Goal: Task Accomplishment & Management: Complete application form

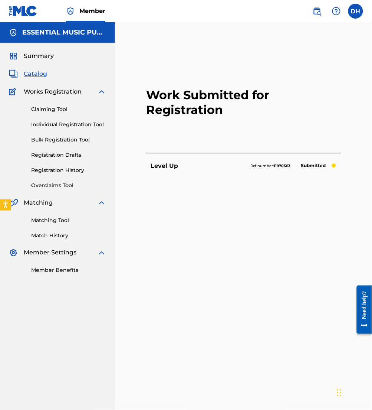
click at [42, 70] on span "Catalog" at bounding box center [35, 73] width 23 height 9
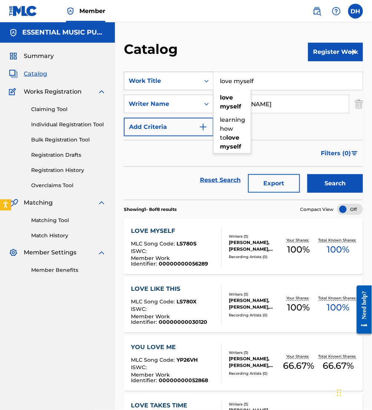
drag, startPoint x: 301, startPoint y: 77, endPoint x: 174, endPoint y: 78, distance: 127.0
click at [174, 78] on div "SearchWithCriteriacaa0b777-6887-4871-a861-d65580f99d3d Work Title love myself l…" at bounding box center [244, 81] width 240 height 19
click at [225, 98] on strong "my" at bounding box center [225, 97] width 10 height 7
type input "my confidence"
drag, startPoint x: 273, startPoint y: 107, endPoint x: 100, endPoint y: 121, distance: 173.7
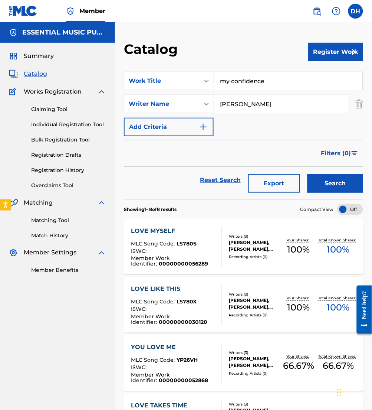
click at [100, 121] on main "ESSENTIAL MUSIC PUBLISHING Summary Catalog Works Registration Claiming Tool Ind…" at bounding box center [186, 369] width 372 height 695
type input "[PERSON_NAME]"
click at [308, 174] on button "Search" at bounding box center [336, 183] width 56 height 19
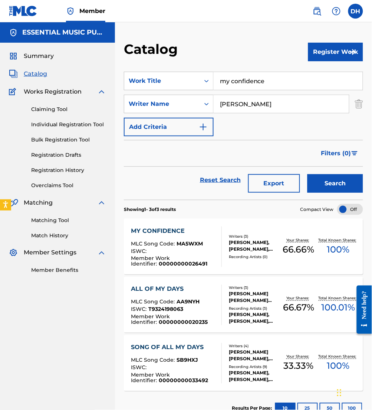
click at [162, 242] on span "MLC Song Code :" at bounding box center [154, 243] width 46 height 7
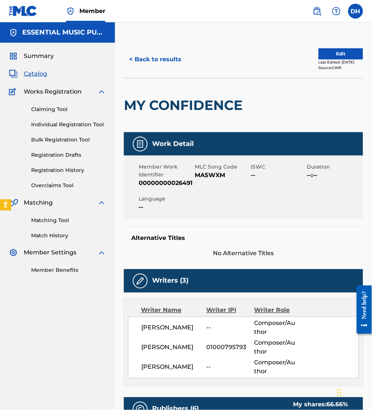
click at [336, 55] on button "Edit" at bounding box center [341, 53] width 45 height 11
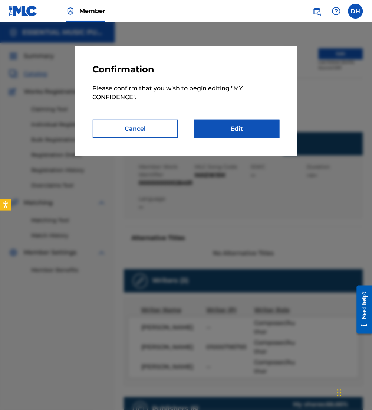
click at [254, 137] on link "Edit" at bounding box center [237, 129] width 85 height 19
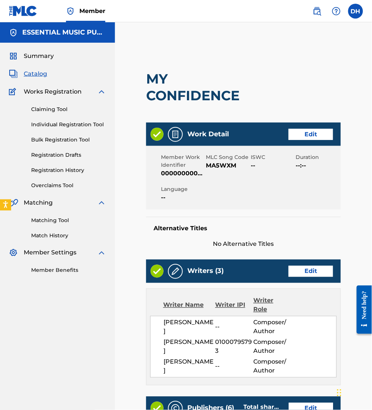
scroll to position [207, 0]
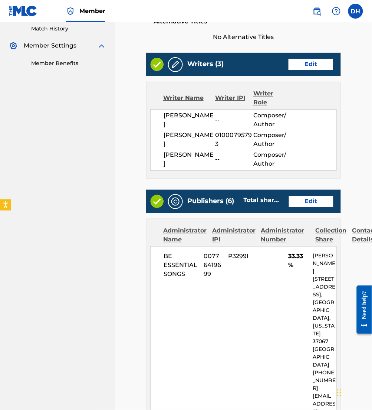
click at [317, 213] on div "Publishers (6) Total shares: 100 % Edit" at bounding box center [243, 201] width 195 height 23
click at [312, 207] on link "Edit" at bounding box center [311, 201] width 45 height 11
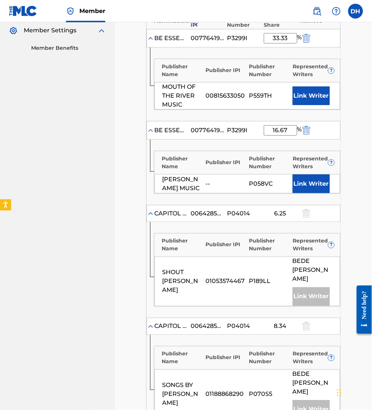
scroll to position [235, 0]
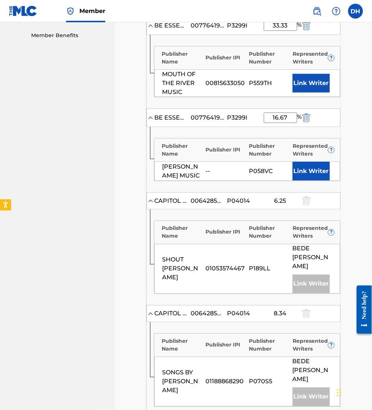
click at [312, 83] on button "Link Writer" at bounding box center [311, 83] width 37 height 19
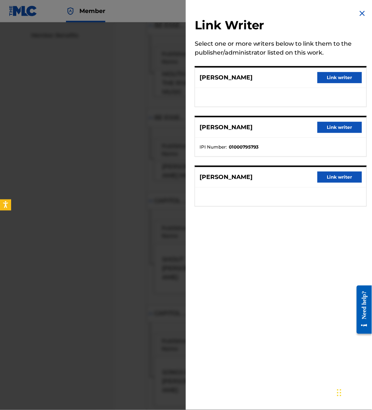
click at [337, 175] on button "Link writer" at bounding box center [340, 177] width 45 height 11
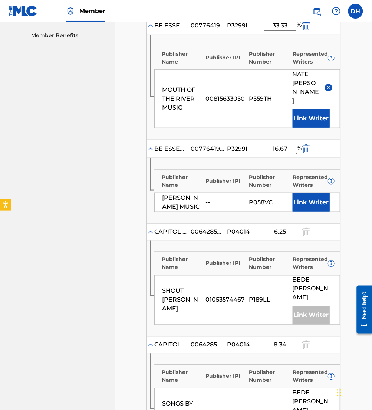
click at [325, 193] on button "Link Writer" at bounding box center [311, 202] width 37 height 19
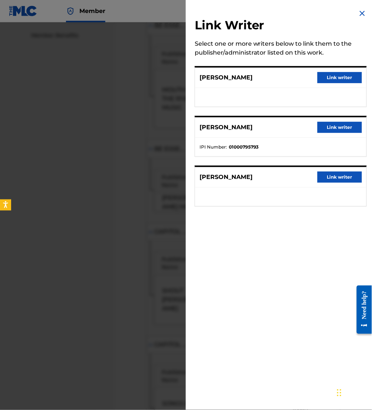
click at [339, 81] on button "Link writer" at bounding box center [340, 77] width 45 height 11
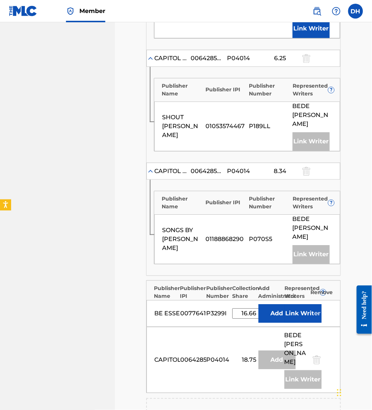
scroll to position [466, 0]
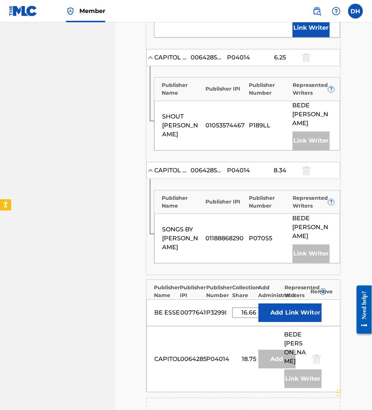
click at [299, 303] on button "Link Writer" at bounding box center [303, 312] width 37 height 19
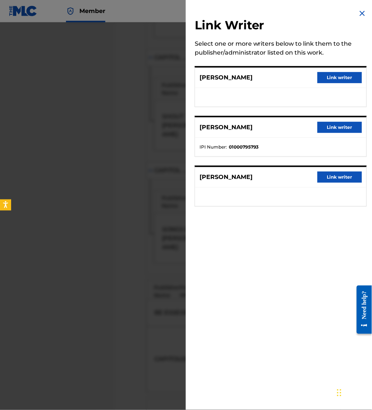
click at [333, 75] on button "Link writer" at bounding box center [340, 77] width 45 height 11
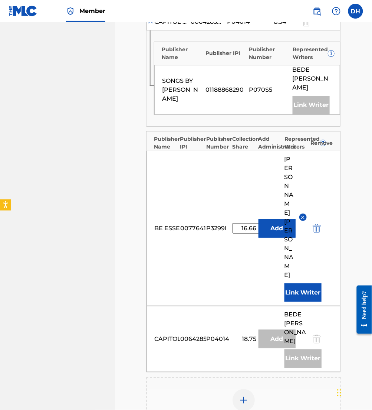
scroll to position [676, 0]
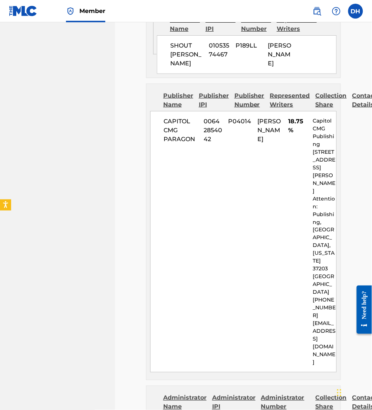
scroll to position [1832, 0]
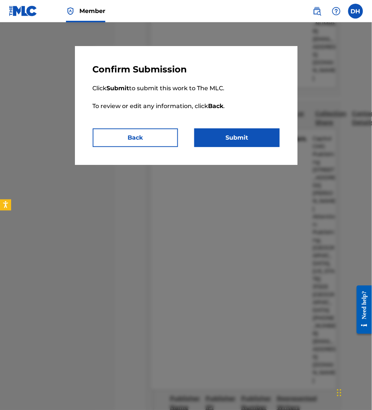
click at [237, 140] on button "Submit" at bounding box center [237, 137] width 85 height 19
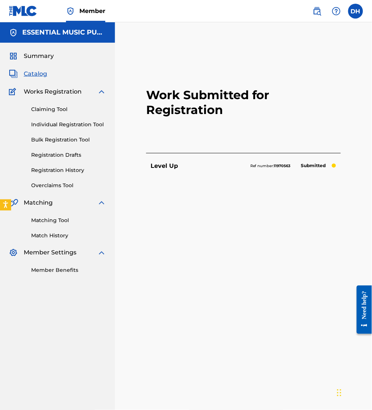
click at [40, 75] on span "Catalog" at bounding box center [35, 73] width 23 height 9
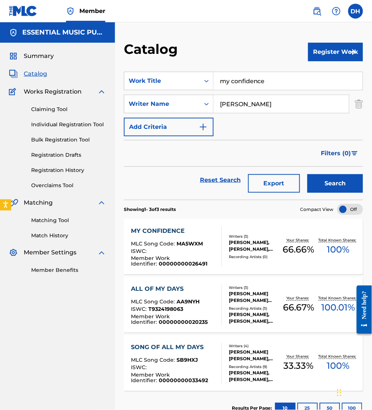
click at [319, 58] on button "Register Work" at bounding box center [336, 52] width 55 height 19
drag, startPoint x: 318, startPoint y: 77, endPoint x: 315, endPoint y: 69, distance: 8.8
click at [315, 69] on link "Individual" at bounding box center [336, 76] width 55 height 18
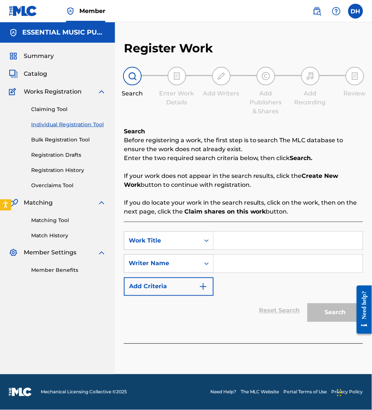
click at [225, 248] on input "Search Form" at bounding box center [288, 241] width 149 height 18
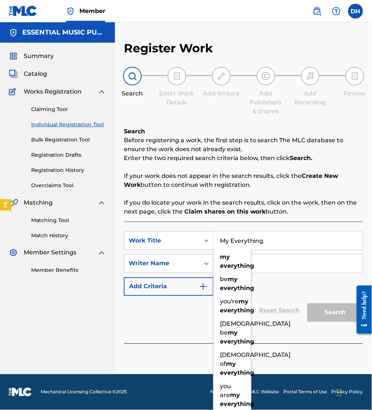
type input "My Everything"
click at [319, 258] on input "Search Form" at bounding box center [288, 264] width 149 height 18
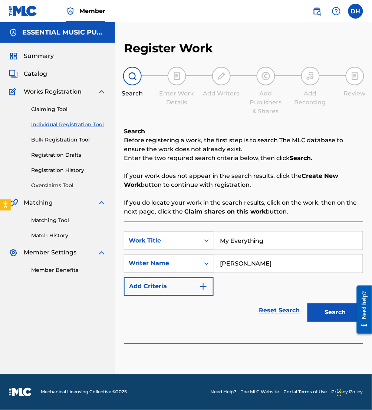
type input "[PERSON_NAME]"
click at [308, 303] on button "Search" at bounding box center [336, 312] width 56 height 19
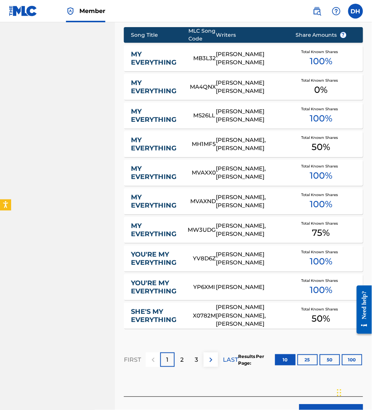
scroll to position [379, 0]
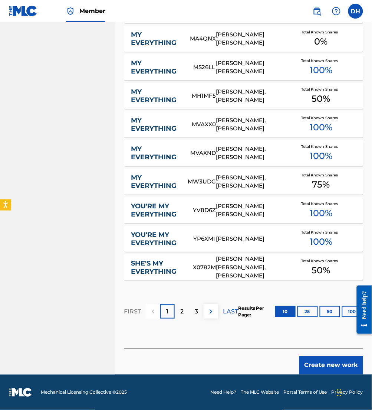
click at [321, 378] on footer "Mechanical Licensing Collective © 2025 Need Help? The MLC Website Portal Terms …" at bounding box center [186, 393] width 372 height 36
click at [317, 372] on button "Create new work" at bounding box center [332, 365] width 64 height 19
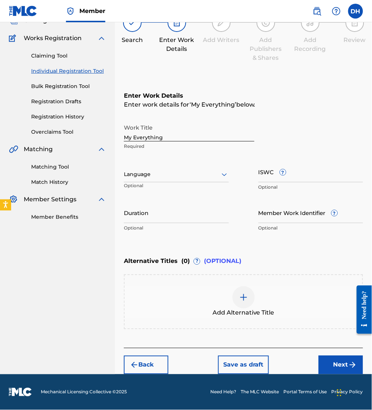
scroll to position [0, 0]
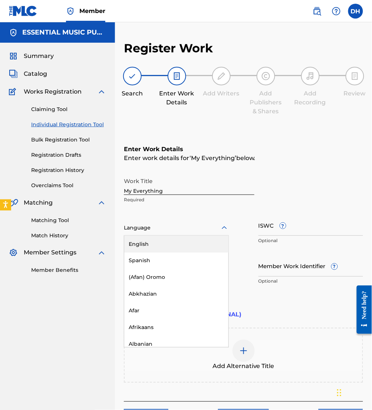
click at [177, 231] on div at bounding box center [176, 227] width 105 height 9
click at [186, 245] on div "English" at bounding box center [176, 244] width 104 height 17
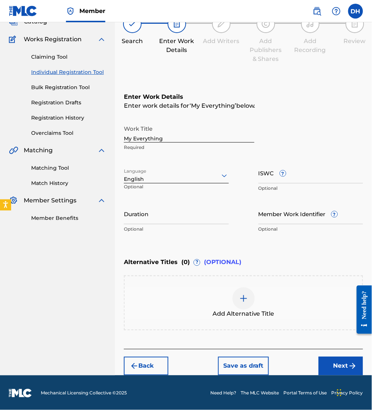
click at [338, 364] on button "Next" at bounding box center [341, 366] width 45 height 19
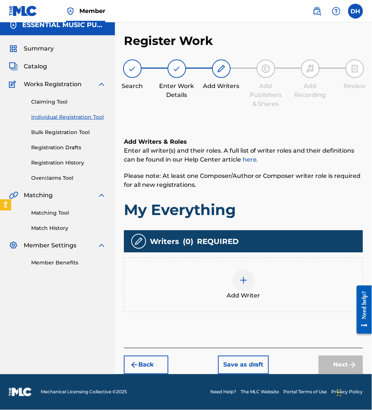
scroll to position [7, 0]
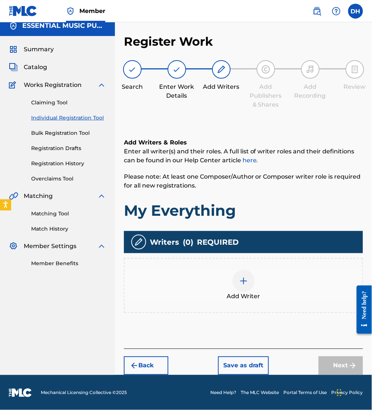
click at [248, 277] on img at bounding box center [244, 281] width 9 height 9
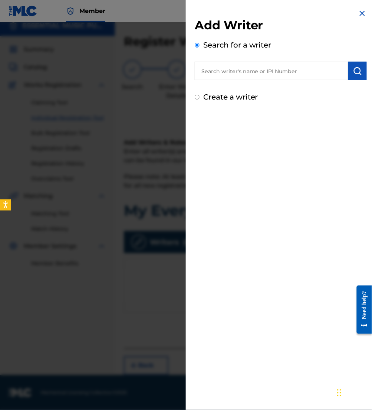
click at [221, 77] on input "text" at bounding box center [272, 71] width 154 height 19
paste input "00680085737"
type input "00680085737"
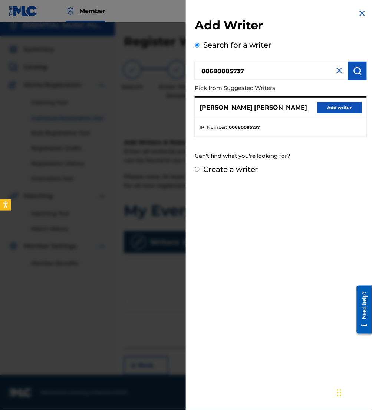
click at [338, 109] on button "Add writer" at bounding box center [340, 107] width 45 height 11
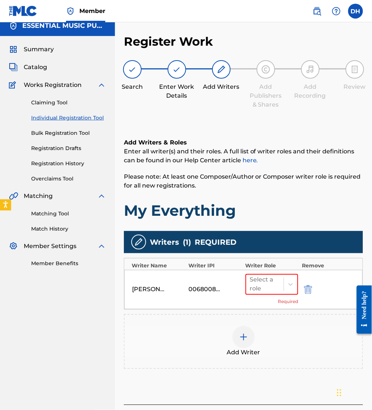
click at [229, 330] on div "Add Writer" at bounding box center [244, 341] width 238 height 31
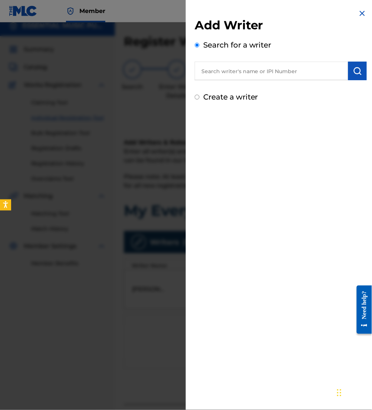
click at [231, 75] on input "text" at bounding box center [272, 71] width 154 height 19
paste input "00895348581"
type input "00895348581"
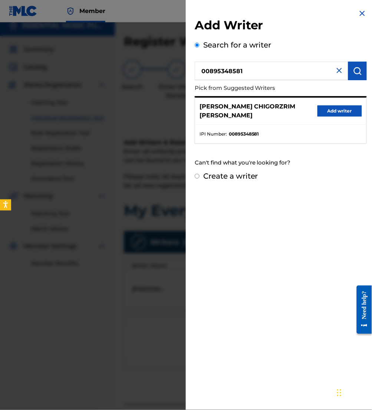
click at [339, 113] on button "Add writer" at bounding box center [340, 110] width 45 height 11
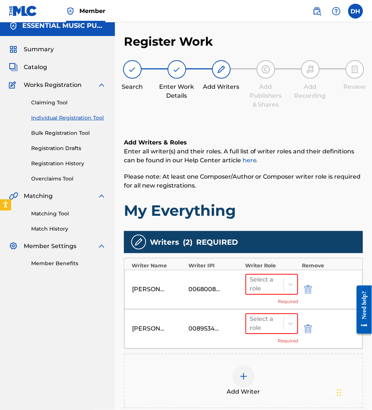
click at [220, 392] on div "Add Writer" at bounding box center [244, 380] width 238 height 31
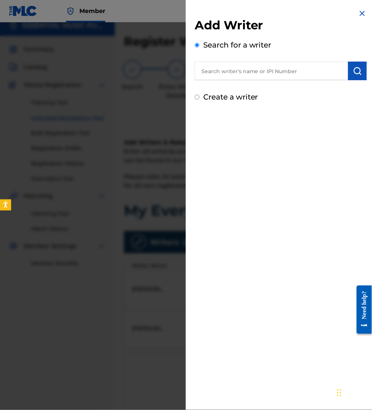
click at [240, 74] on input "text" at bounding box center [272, 71] width 154 height 19
paste input "00783738494"
type input "00783738494"
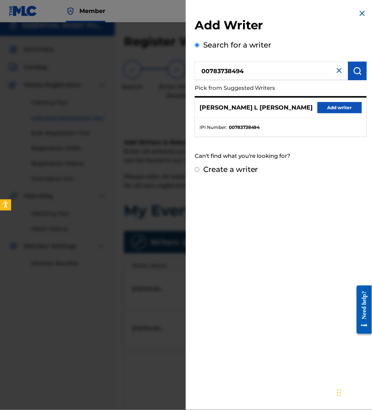
click at [326, 105] on button "Add writer" at bounding box center [340, 107] width 45 height 11
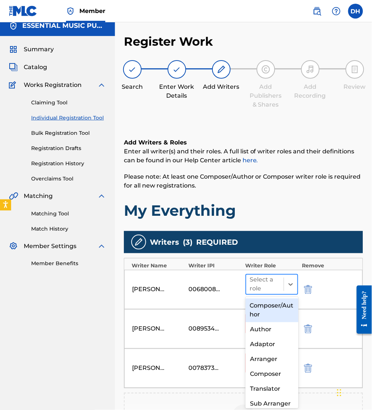
click at [280, 274] on div "Select a role" at bounding box center [272, 284] width 53 height 21
click at [279, 315] on div "Composer/Author" at bounding box center [272, 311] width 53 height 24
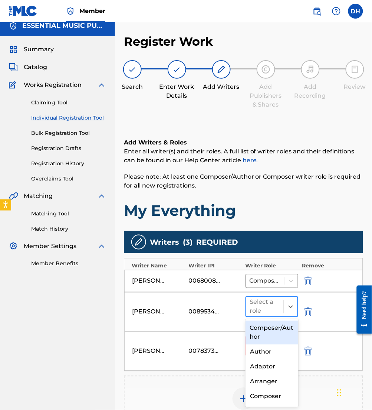
click at [278, 314] on div "Select a role" at bounding box center [265, 307] width 30 height 18
click at [276, 331] on div "Composer/Author" at bounding box center [272, 333] width 53 height 24
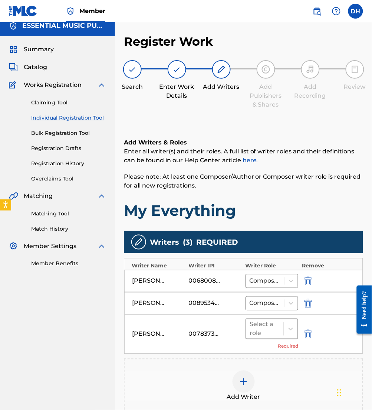
click at [277, 332] on div at bounding box center [265, 329] width 30 height 10
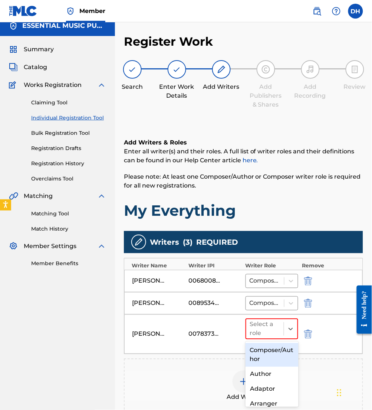
click at [281, 349] on div "Composer/Author" at bounding box center [272, 355] width 53 height 24
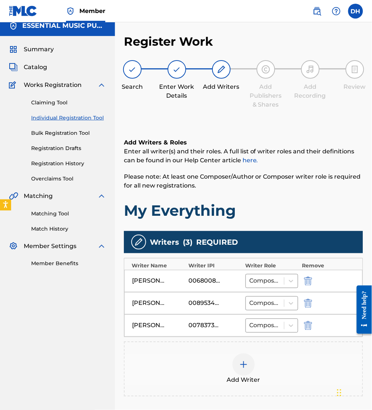
scroll to position [91, 0]
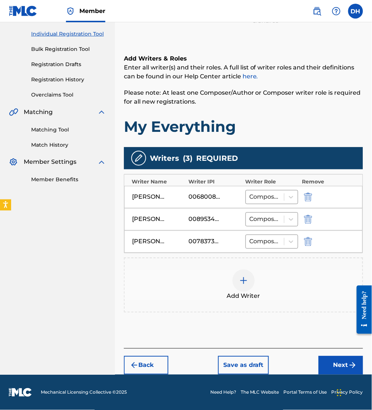
click at [346, 360] on button "Next" at bounding box center [341, 365] width 45 height 19
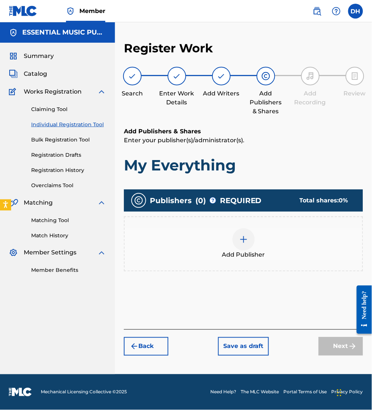
click at [249, 251] on span "Add Publisher" at bounding box center [243, 255] width 43 height 9
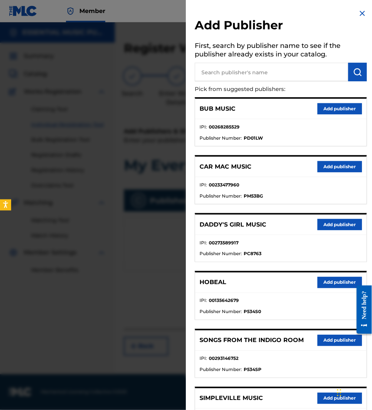
click at [252, 71] on input "text" at bounding box center [272, 72] width 154 height 19
type input "bold love music p"
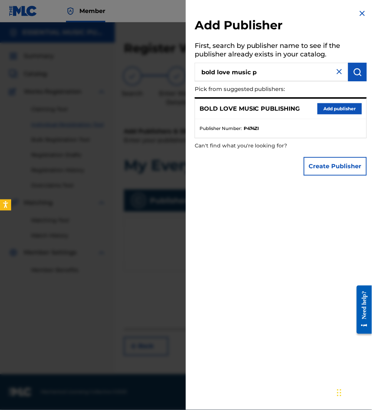
click at [331, 107] on button "Add publisher" at bounding box center [340, 108] width 45 height 11
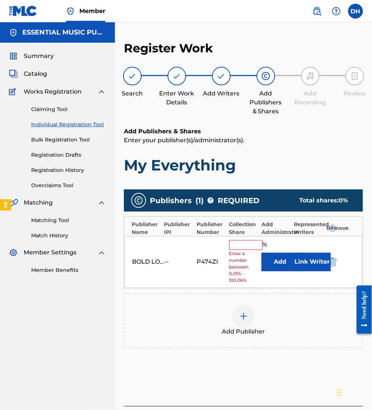
click at [278, 257] on button "Add" at bounding box center [280, 262] width 37 height 19
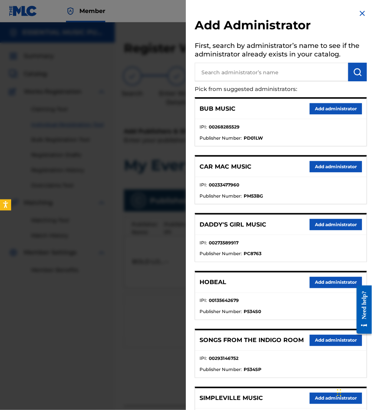
click at [241, 69] on input "text" at bounding box center [272, 72] width 154 height 19
type input "be essenti"
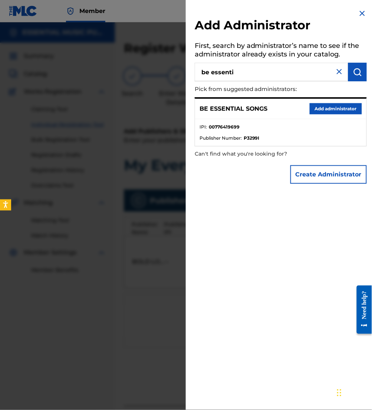
click at [326, 105] on button "Add administrator" at bounding box center [336, 108] width 52 height 11
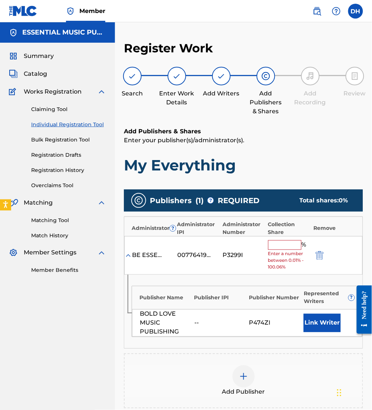
click at [276, 243] on input "text" at bounding box center [285, 245] width 33 height 10
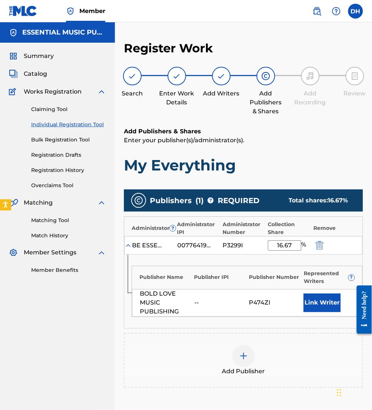
type input "16.67"
click at [322, 299] on button "Link Writer" at bounding box center [322, 303] width 37 height 19
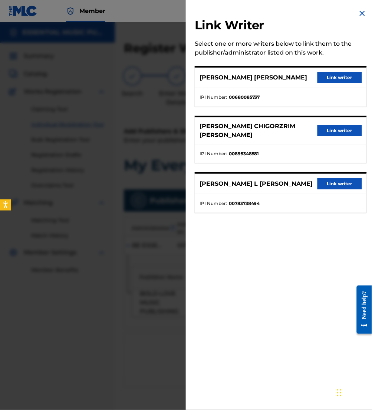
click at [332, 82] on button "Link writer" at bounding box center [340, 77] width 45 height 11
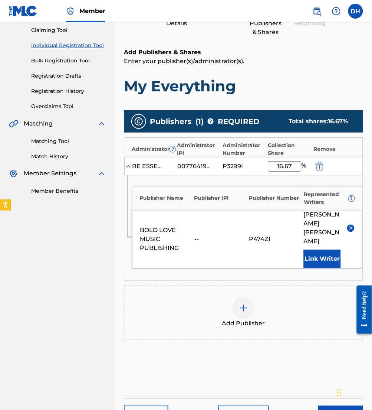
scroll to position [81, 0]
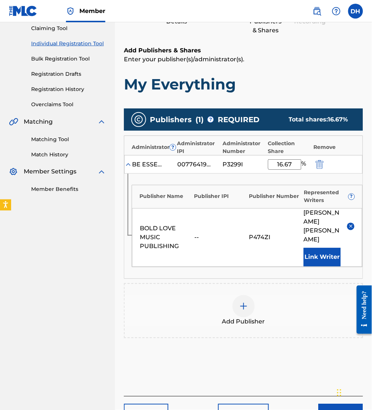
click at [249, 326] on div "Add Publisher" at bounding box center [244, 310] width 240 height 55
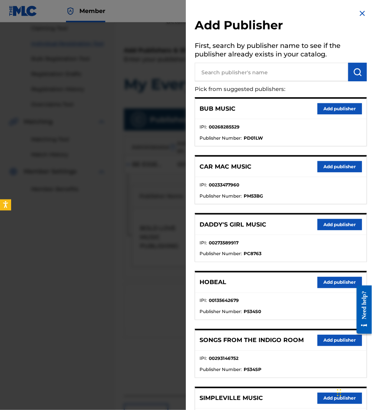
click at [253, 77] on input "text" at bounding box center [272, 72] width 154 height 19
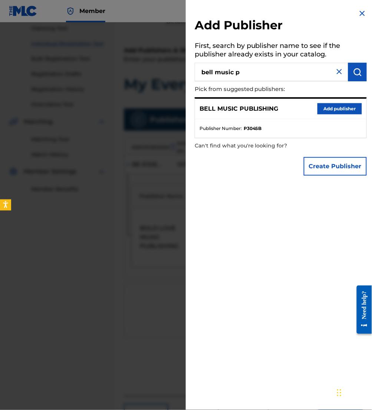
drag, startPoint x: 254, startPoint y: 76, endPoint x: 87, endPoint y: 91, distance: 167.8
click at [87, 91] on div "Add Publisher First, search by publisher name to see if the publisher already e…" at bounding box center [186, 216] width 372 height 388
type input "[PERSON_NAME] media"
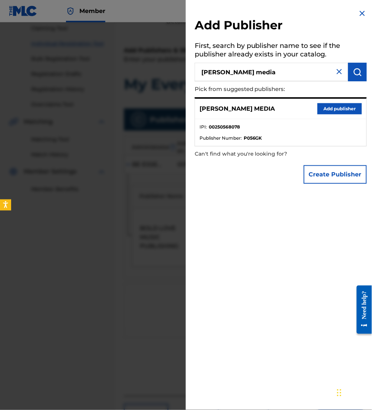
click at [346, 104] on button "Add publisher" at bounding box center [340, 108] width 45 height 11
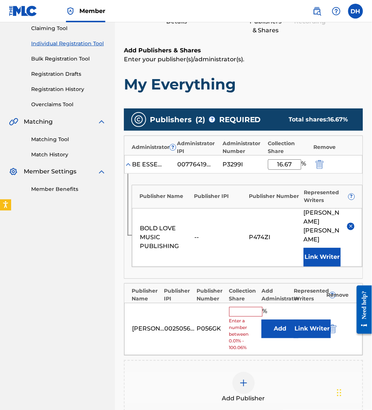
click at [276, 322] on button "Add" at bounding box center [280, 329] width 37 height 19
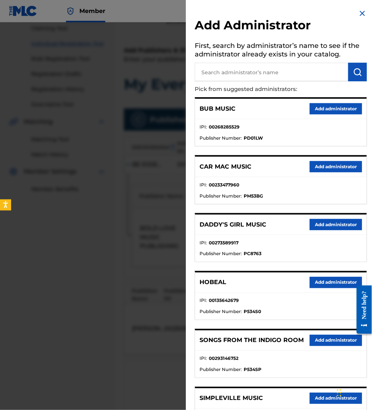
click at [247, 74] on input "text" at bounding box center [272, 72] width 154 height 19
type input "be essent"
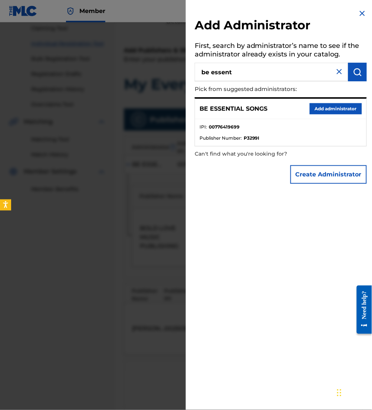
click at [330, 105] on button "Add administrator" at bounding box center [336, 108] width 52 height 11
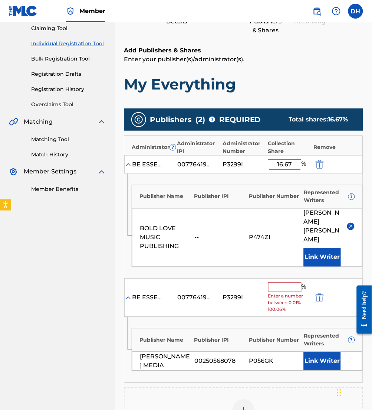
scroll to position [223, 0]
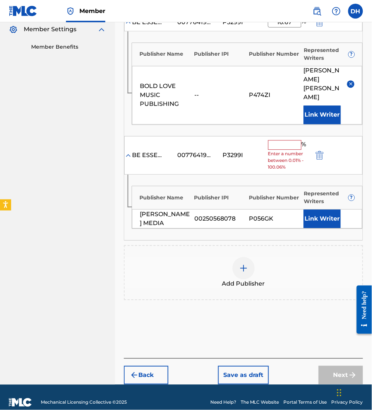
click at [331, 210] on button "Link Writer" at bounding box center [322, 219] width 37 height 19
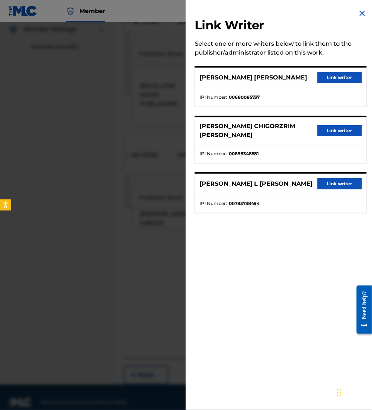
click at [336, 76] on button "Link writer" at bounding box center [340, 77] width 45 height 11
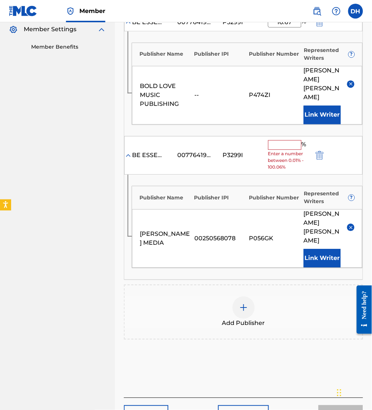
click at [287, 140] on input "text" at bounding box center [285, 145] width 33 height 10
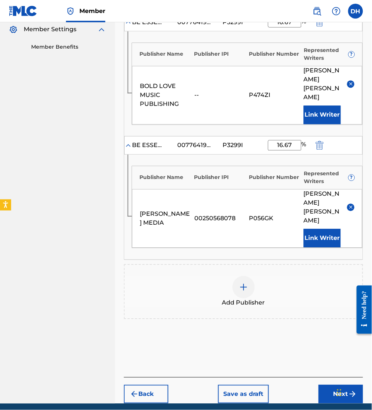
type input "16.67"
click at [269, 276] on div "Add Publisher" at bounding box center [244, 291] width 238 height 31
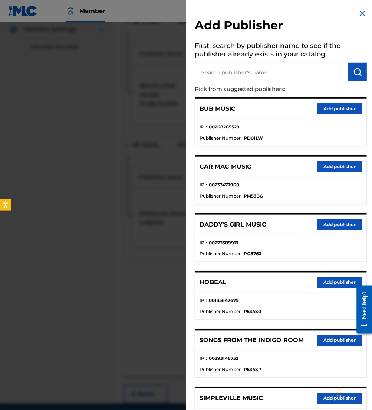
click at [264, 64] on input "text" at bounding box center [272, 72] width 154 height 19
type input "maverick city"
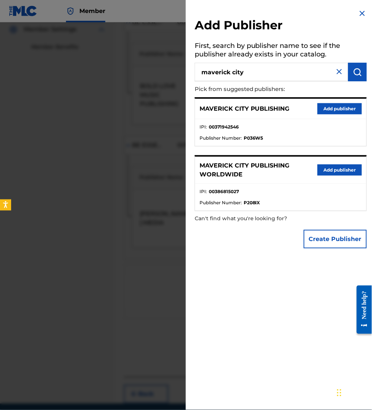
click at [331, 108] on button "Add publisher" at bounding box center [340, 108] width 45 height 11
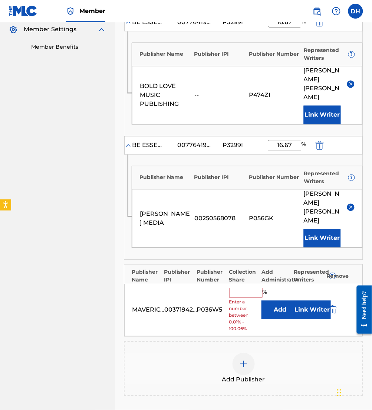
click at [286, 301] on button "Add" at bounding box center [280, 310] width 37 height 19
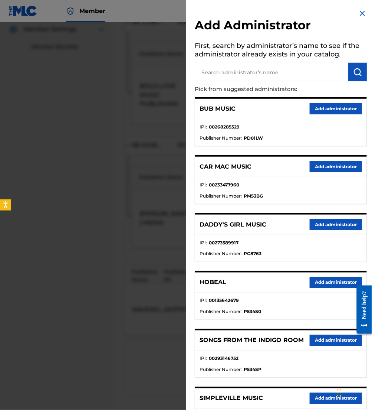
click at [272, 65] on input "text" at bounding box center [272, 72] width 154 height 19
type input "be essent"
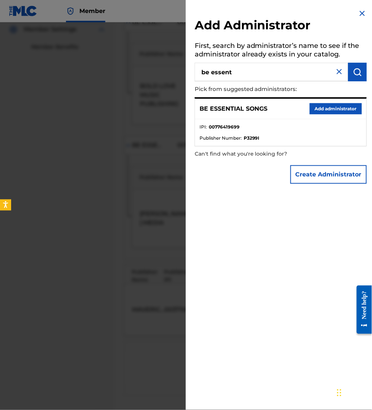
click at [336, 111] on button "Add administrator" at bounding box center [336, 108] width 52 height 11
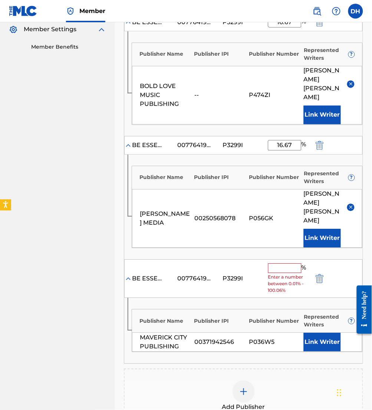
click at [288, 264] on input "text" at bounding box center [285, 269] width 33 height 10
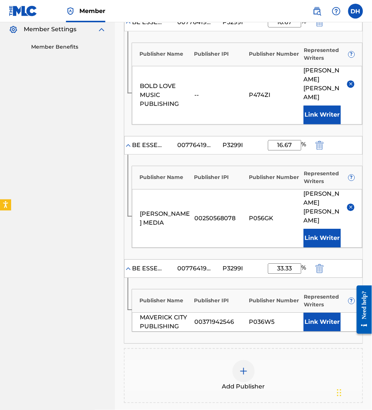
type input "33.33"
click at [329, 313] on button "Link Writer" at bounding box center [322, 322] width 37 height 19
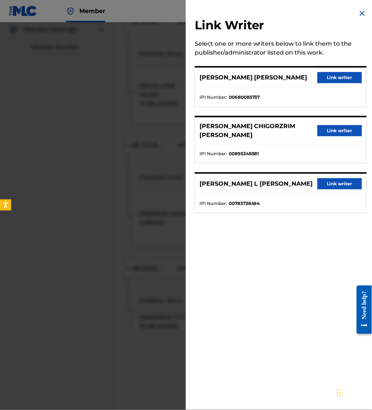
click at [337, 180] on button "Link writer" at bounding box center [340, 183] width 45 height 11
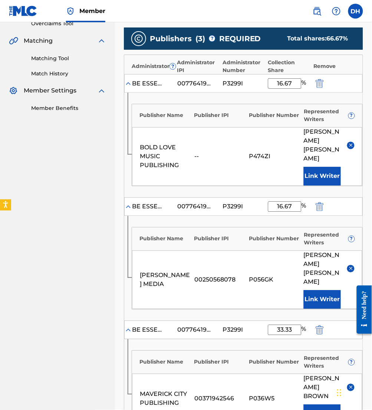
scroll to position [347, 0]
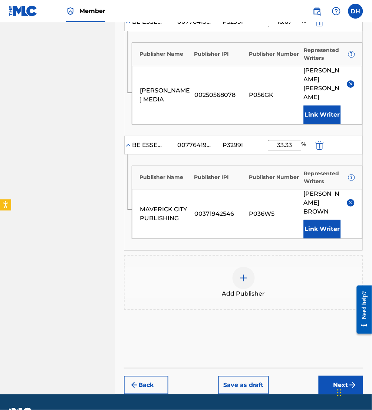
click at [337, 376] on button "Next" at bounding box center [341, 385] width 45 height 19
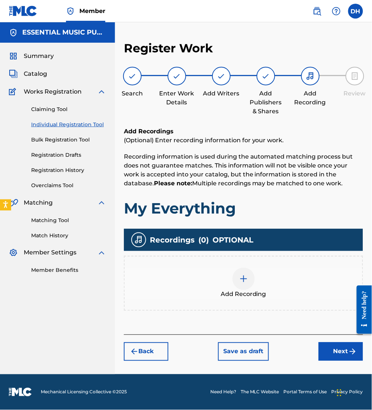
scroll to position [0, 0]
click at [342, 347] on button "Next" at bounding box center [341, 351] width 45 height 19
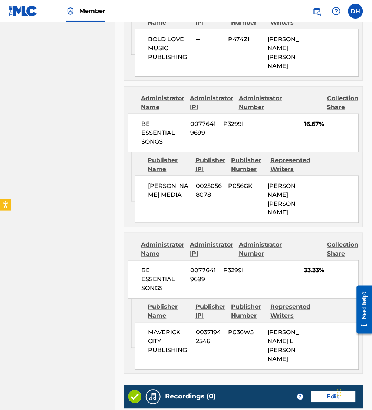
scroll to position [600, 0]
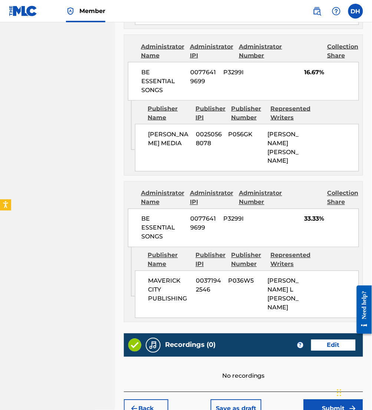
click at [322, 400] on button "Submit" at bounding box center [333, 409] width 59 height 19
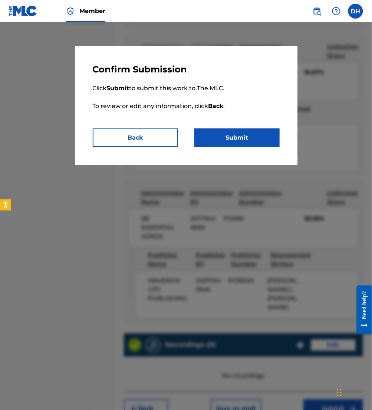
click at [248, 137] on button "Submit" at bounding box center [237, 137] width 85 height 19
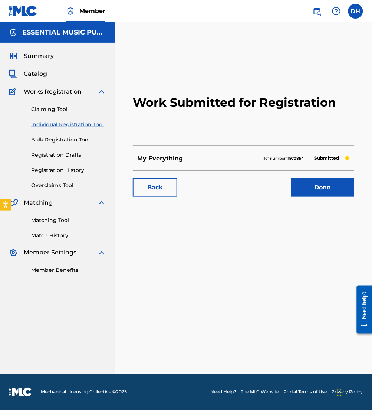
click at [36, 75] on span "Catalog" at bounding box center [35, 73] width 23 height 9
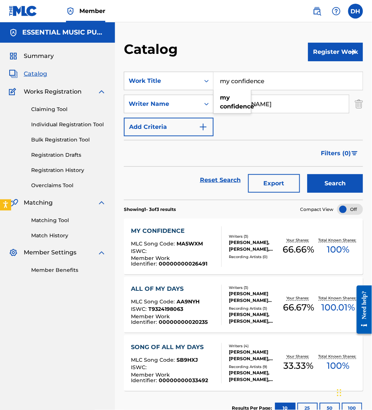
drag, startPoint x: 294, startPoint y: 82, endPoint x: 232, endPoint y: 82, distance: 62.0
click at [232, 82] on input "my confidence" at bounding box center [288, 81] width 149 height 18
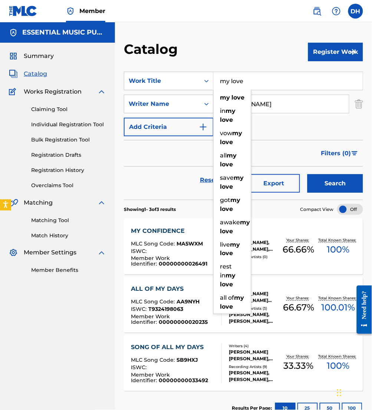
type input "my love"
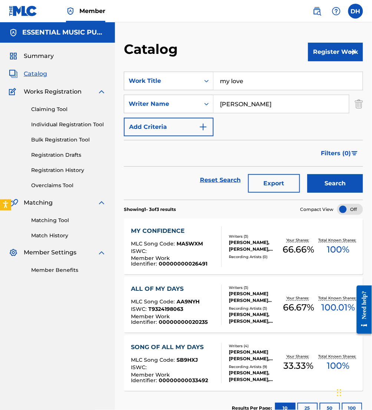
click at [247, 40] on div "Catalog Register Work SearchWithCriteriacaa0b777-6887-4871-a861-d65580f99d3d Wo…" at bounding box center [243, 224] width 257 height 404
drag, startPoint x: 273, startPoint y: 103, endPoint x: 104, endPoint y: 120, distance: 170.2
click at [104, 120] on main "ESSENTIAL MUSIC PUBLISHING Summary Catalog Works Registration Claiming Tool Ind…" at bounding box center [186, 224] width 372 height 404
type input "[PERSON_NAME]"
click at [308, 174] on button "Search" at bounding box center [336, 183] width 56 height 19
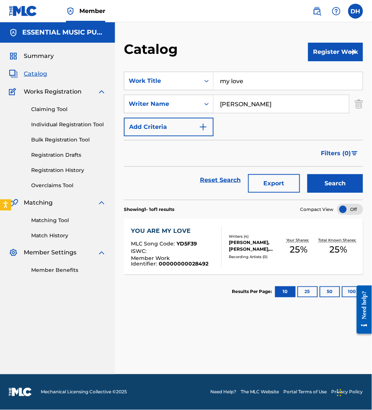
click at [47, 106] on link "Claiming Tool" at bounding box center [68, 109] width 75 height 8
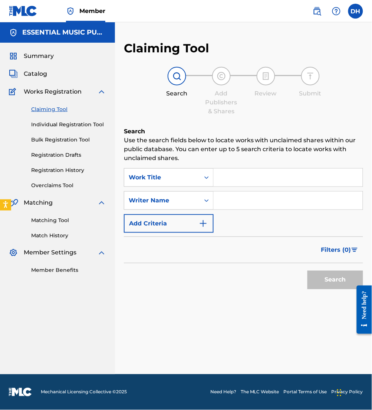
click at [265, 188] on div "SearchWithCriteriabfe7e398-8509-4d50-860b-70558342c0c8 Work Title SearchWithCri…" at bounding box center [244, 200] width 240 height 65
click at [240, 178] on input "Search Form" at bounding box center [288, 178] width 149 height 18
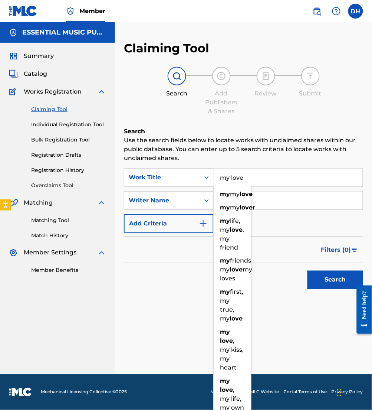
type input "my love"
click at [227, 164] on div "Search Use the search fields below to locate works with unclaimed shares within…" at bounding box center [244, 228] width 240 height 203
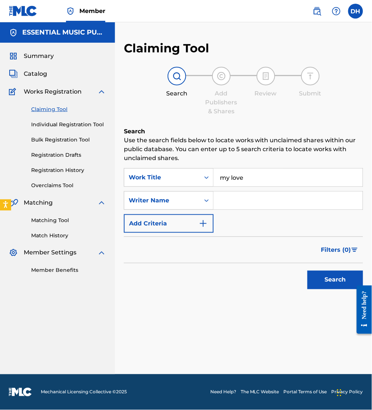
click at [251, 202] on input "Search Form" at bounding box center [288, 201] width 149 height 18
type input "[PERSON_NAME]"
click at [308, 271] on button "Search" at bounding box center [336, 280] width 56 height 19
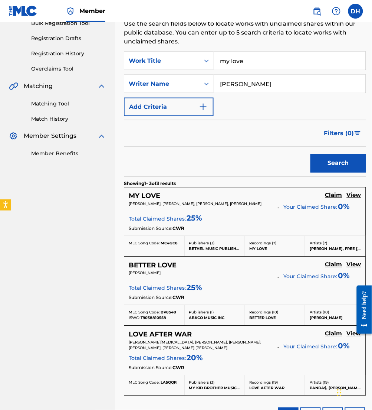
scroll to position [123, 0]
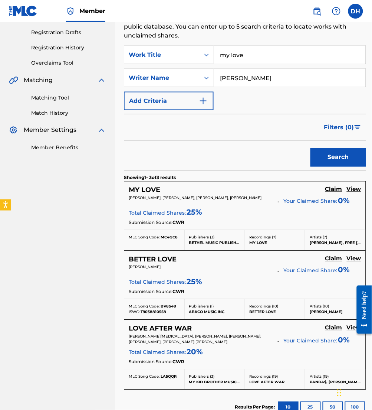
click at [327, 189] on h5 "Claim" at bounding box center [334, 189] width 17 height 7
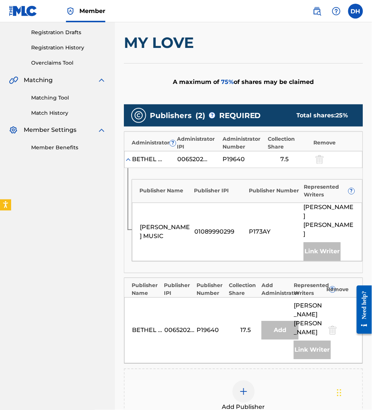
click at [248, 387] on img at bounding box center [244, 391] width 9 height 9
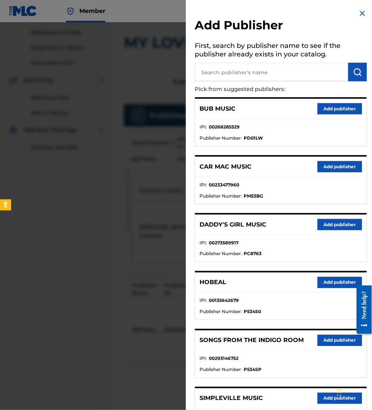
click at [233, 70] on input "text" at bounding box center [272, 72] width 154 height 19
type input "maverick ci"
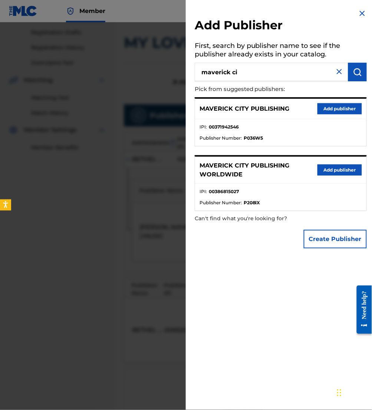
click at [331, 107] on button "Add publisher" at bounding box center [340, 108] width 45 height 11
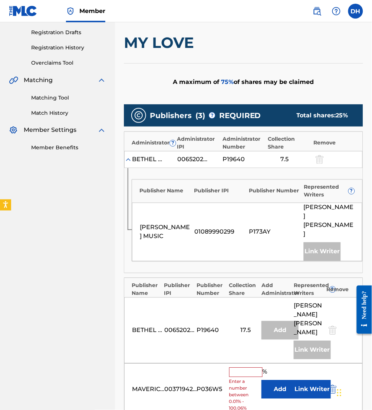
scroll to position [263, 0]
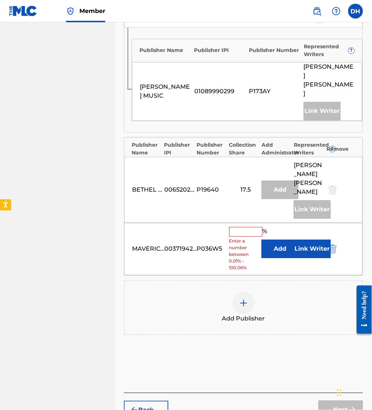
click at [279, 240] on button "Add" at bounding box center [280, 249] width 37 height 19
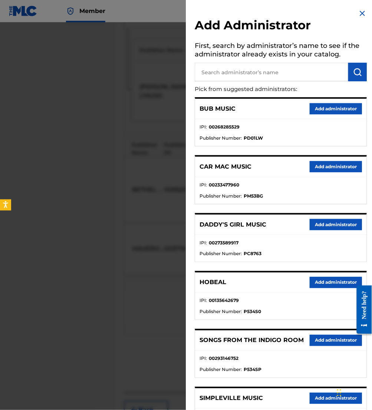
click at [241, 72] on input "text" at bounding box center [272, 72] width 154 height 19
type input "be essen"
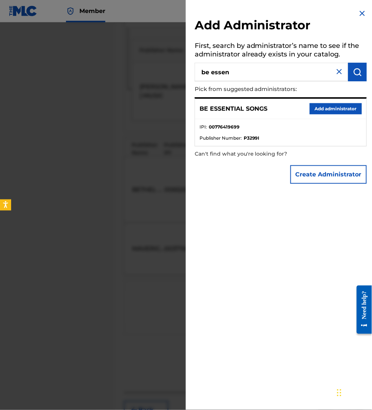
click at [317, 107] on button "Add administrator" at bounding box center [336, 108] width 52 height 11
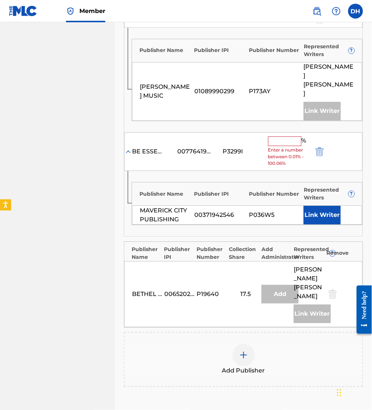
click at [280, 136] on input "text" at bounding box center [285, 141] width 33 height 10
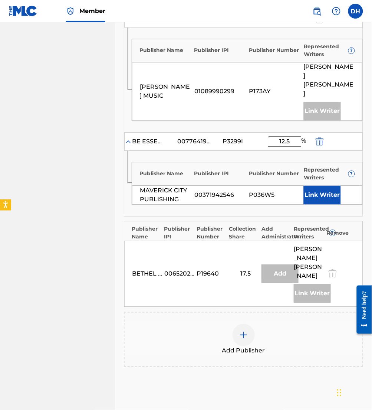
type input "12.5"
click at [321, 186] on button "Link Writer" at bounding box center [322, 195] width 37 height 19
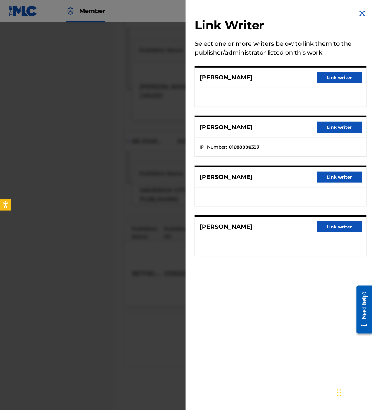
click at [344, 72] on button "Link writer" at bounding box center [340, 77] width 45 height 11
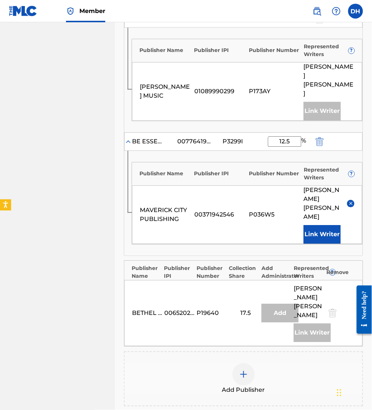
scroll to position [316, 0]
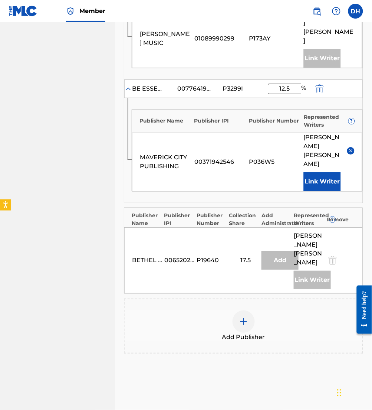
click at [242, 310] on div at bounding box center [244, 321] width 22 height 22
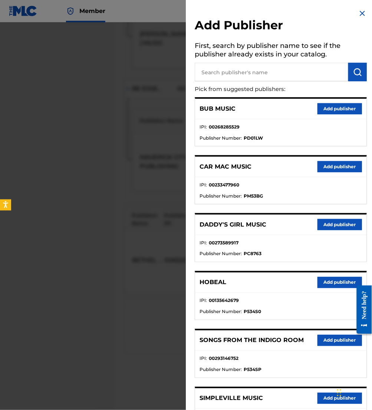
click at [242, 72] on input "text" at bounding box center [272, 72] width 154 height 19
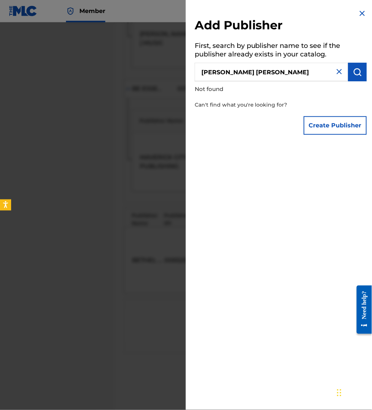
type input "[PERSON_NAME] [PERSON_NAME]"
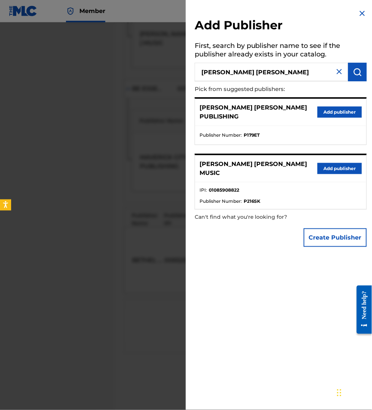
click at [324, 163] on button "Add publisher" at bounding box center [340, 168] width 45 height 11
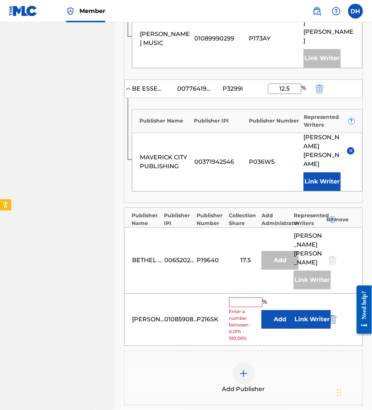
click at [284, 310] on button "Add" at bounding box center [280, 319] width 37 height 19
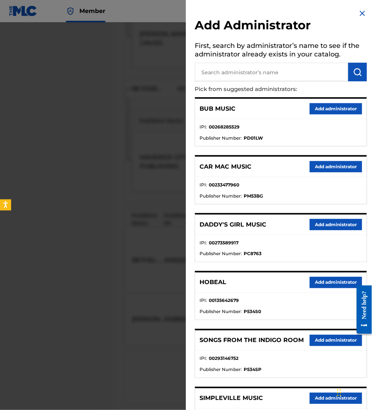
click at [288, 74] on input "text" at bounding box center [272, 72] width 154 height 19
type input "be essent"
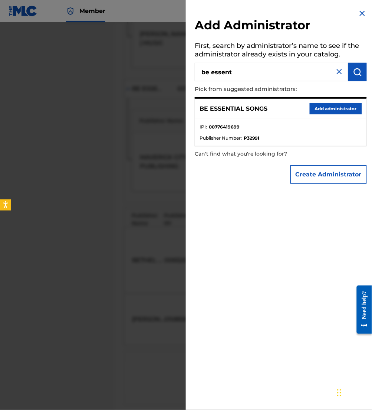
click at [318, 108] on button "Add administrator" at bounding box center [336, 108] width 52 height 11
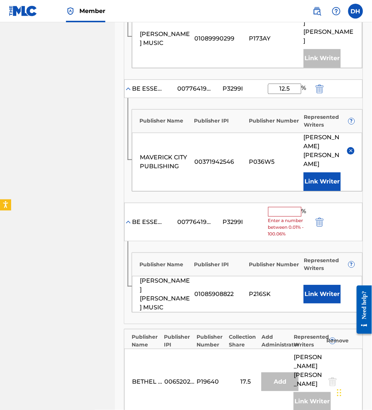
click at [296, 207] on input "text" at bounding box center [285, 212] width 33 height 10
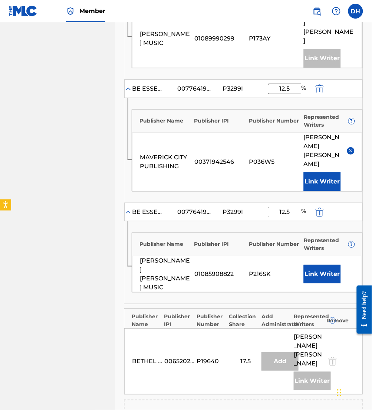
type input "12.5"
click at [320, 265] on button "Link Writer" at bounding box center [322, 274] width 37 height 19
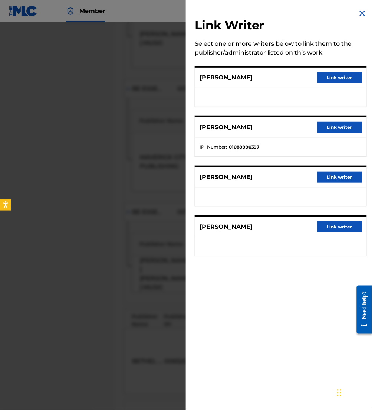
click at [333, 74] on button "Link writer" at bounding box center [340, 77] width 45 height 11
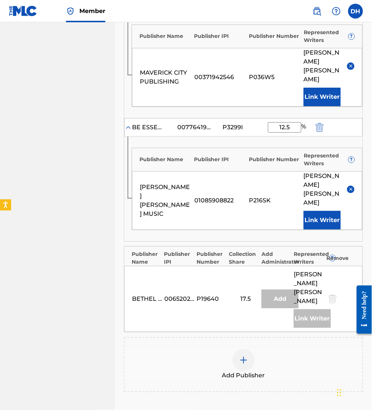
scroll to position [421, 0]
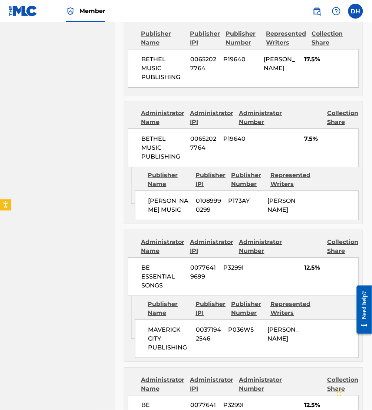
scroll to position [510, 0]
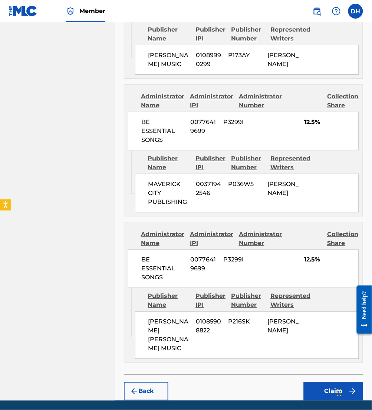
click at [338, 382] on button "Claim" at bounding box center [333, 391] width 59 height 19
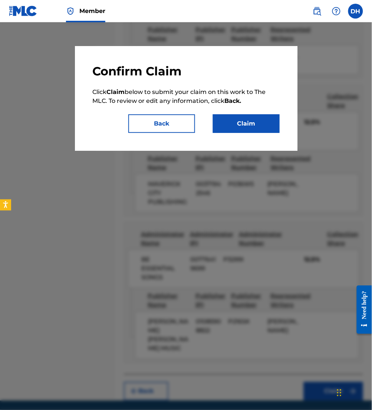
click at [219, 122] on button "Claim" at bounding box center [246, 123] width 67 height 19
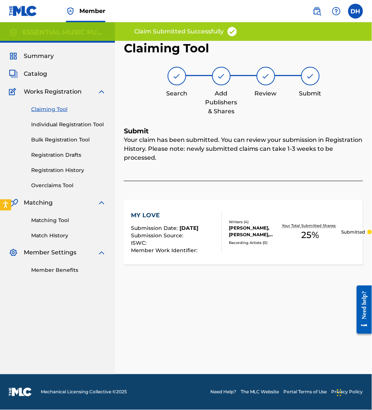
scroll to position [0, 0]
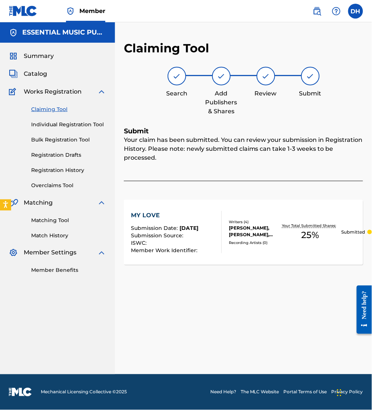
click at [48, 77] on div "Catalog" at bounding box center [57, 73] width 97 height 9
click at [40, 74] on span "Catalog" at bounding box center [35, 73] width 23 height 9
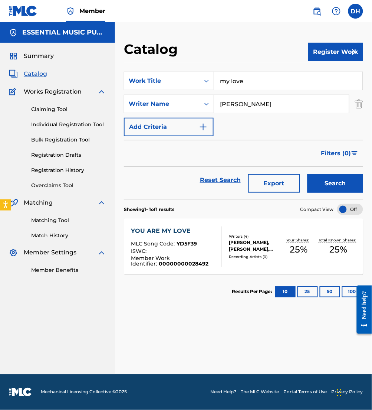
drag, startPoint x: 277, startPoint y: 80, endPoint x: 33, endPoint y: 110, distance: 245.8
click at [33, 110] on main "ESSENTIAL MUSIC PUBLISHING Summary Catalog Works Registration Claiming Tool Ind…" at bounding box center [186, 198] width 372 height 352
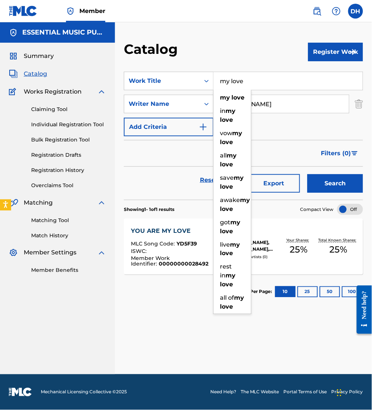
click at [315, 51] on button "Register Work" at bounding box center [336, 52] width 55 height 19
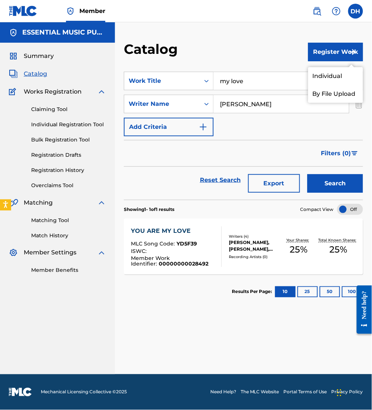
click at [343, 77] on link "Individual" at bounding box center [336, 76] width 55 height 18
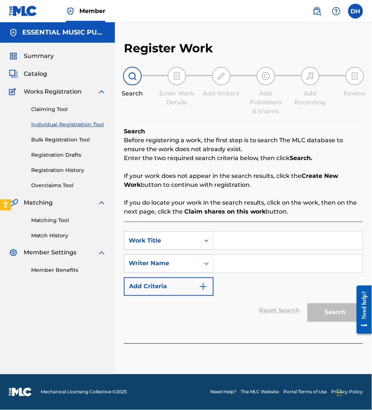
click at [254, 237] on input "Search Form" at bounding box center [288, 241] width 149 height 18
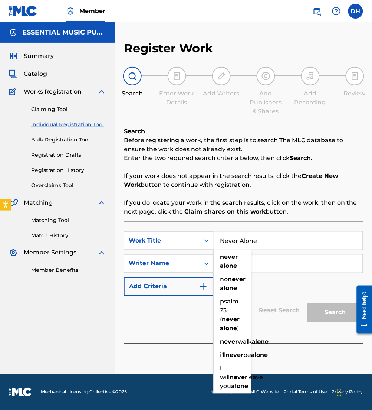
type input "Never Alone"
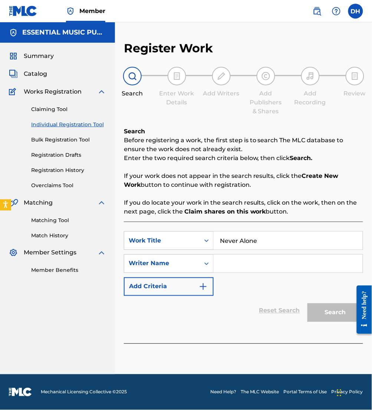
click at [323, 281] on div "SearchWithCriteriadae679e9-df5d-40b1-8e8b-0cec7327e4cc Work Title Never Alone S…" at bounding box center [244, 263] width 240 height 65
click at [246, 263] on input "Search Form" at bounding box center [288, 264] width 149 height 18
type input "[PERSON_NAME]"
click at [308, 303] on button "Search" at bounding box center [336, 312] width 56 height 19
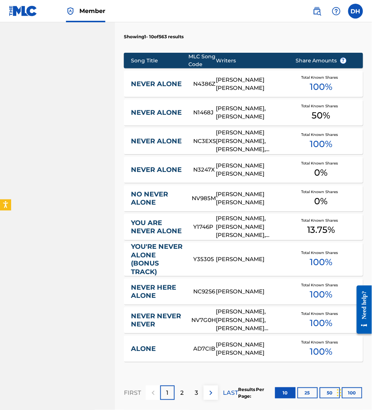
scroll to position [387, 0]
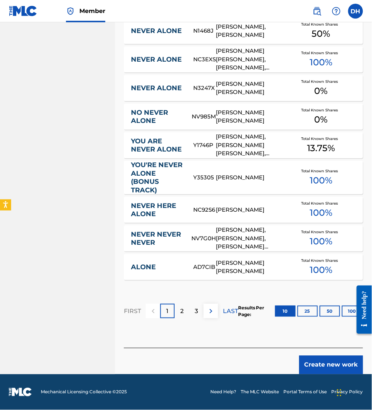
click at [328, 368] on button "Create new work" at bounding box center [332, 365] width 64 height 19
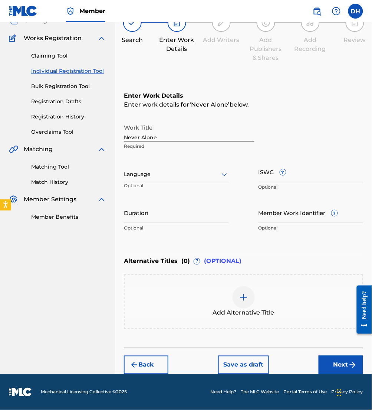
scroll to position [0, 0]
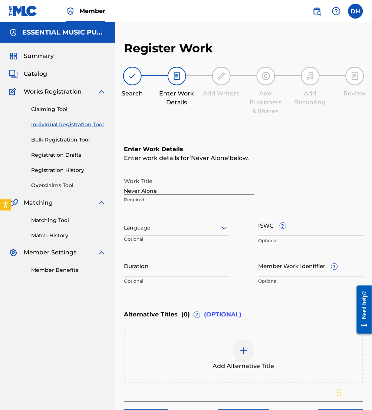
click at [157, 232] on div at bounding box center [176, 227] width 105 height 9
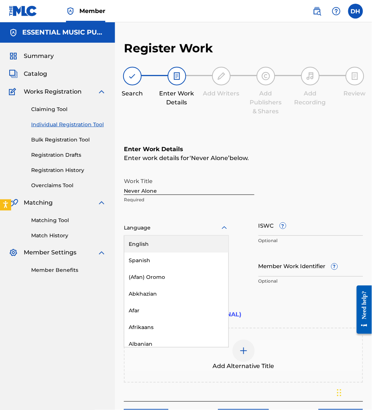
click at [164, 242] on div "English" at bounding box center [176, 244] width 104 height 17
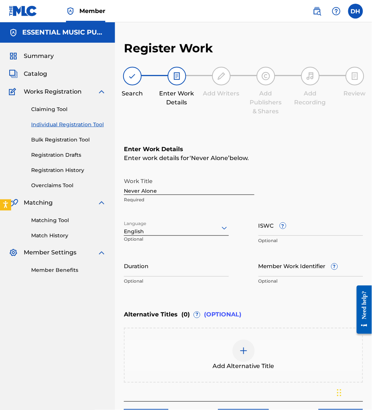
scroll to position [52, 0]
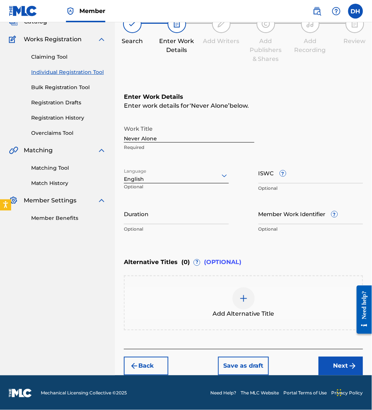
click at [347, 359] on button "Next" at bounding box center [341, 366] width 45 height 19
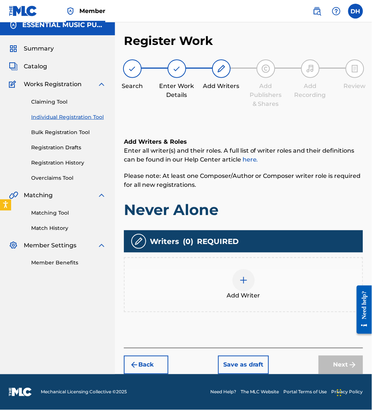
scroll to position [7, 0]
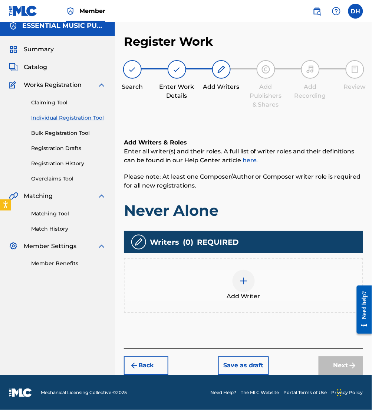
click at [223, 298] on div "Add Writer" at bounding box center [244, 285] width 238 height 31
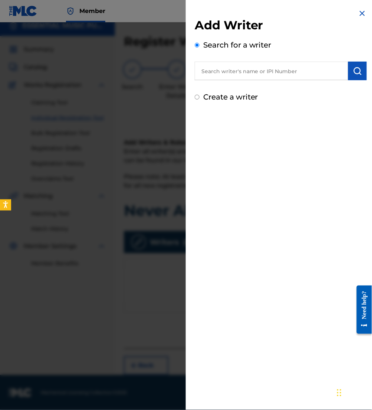
click at [233, 69] on input "text" at bounding box center [272, 71] width 154 height 19
paste input "00721953934"
type input "00721953934"
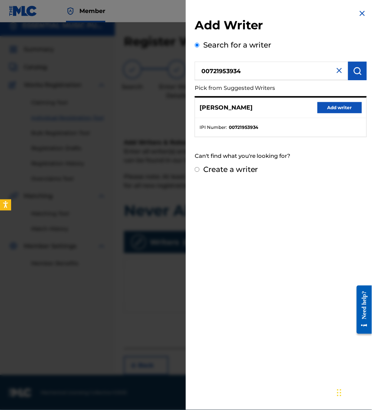
click at [325, 111] on button "Add writer" at bounding box center [340, 107] width 45 height 11
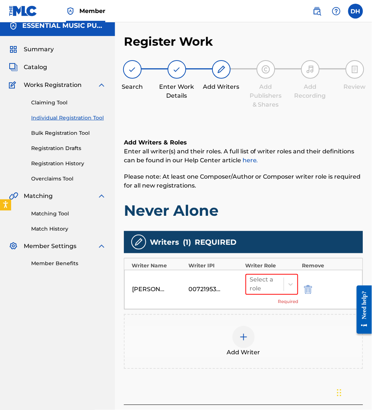
click at [260, 357] on div "Add Writer" at bounding box center [244, 341] width 240 height 55
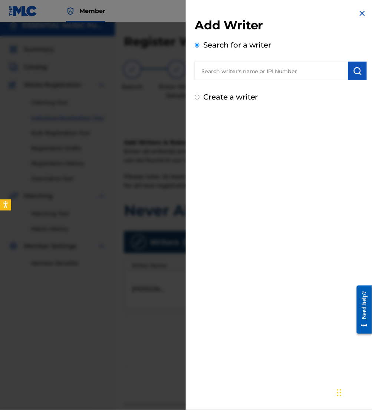
click at [278, 66] on input "text" at bounding box center [272, 71] width 154 height 19
paste input "00400696086"
type input "00400696086"
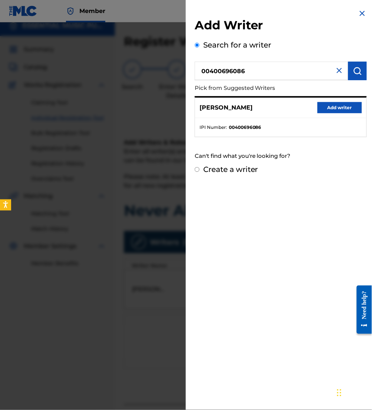
click at [351, 104] on button "Add writer" at bounding box center [340, 107] width 45 height 11
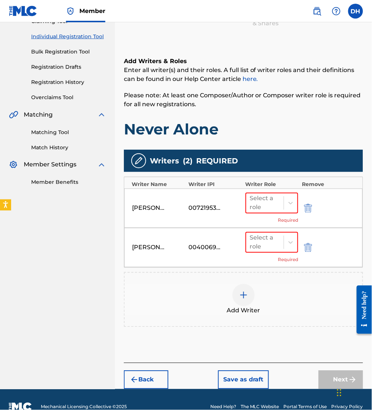
scroll to position [88, 0]
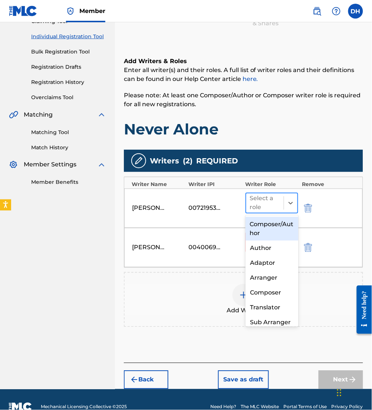
click at [273, 199] on div at bounding box center [265, 203] width 30 height 10
click at [267, 228] on div "Composer/Author" at bounding box center [272, 229] width 53 height 24
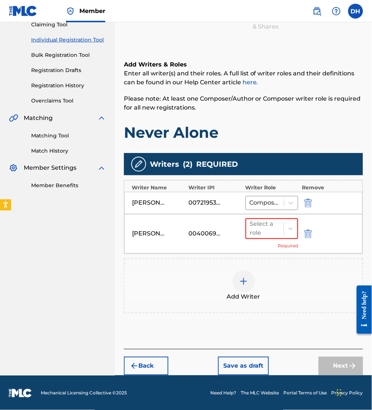
click at [267, 228] on div at bounding box center [265, 229] width 30 height 10
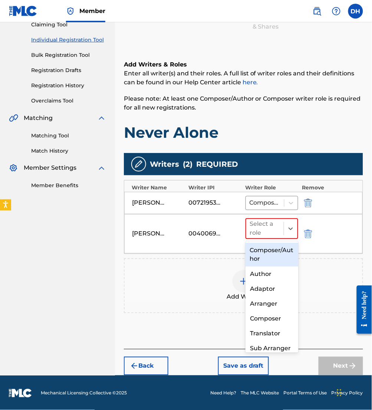
click at [277, 256] on div "Composer/Author" at bounding box center [272, 255] width 53 height 24
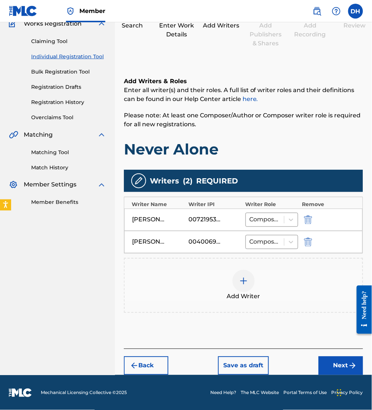
click at [341, 361] on button "Next" at bounding box center [341, 366] width 45 height 19
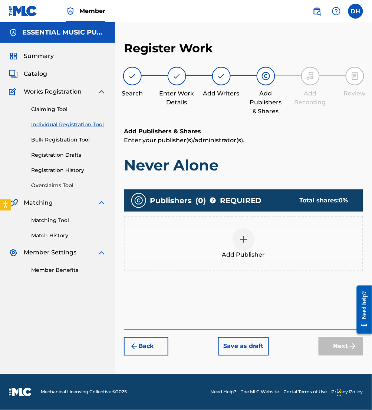
scroll to position [0, 0]
click at [262, 244] on div "Add Publisher" at bounding box center [244, 243] width 238 height 31
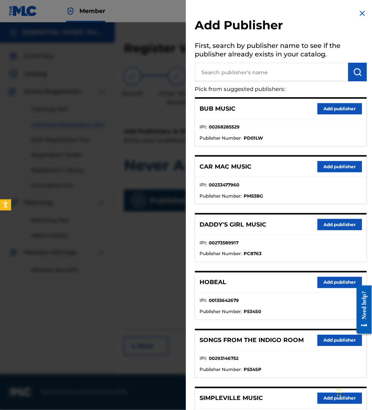
click at [224, 64] on input "text" at bounding box center [272, 72] width 154 height 19
type input "n"
type input "mouth of the river music"
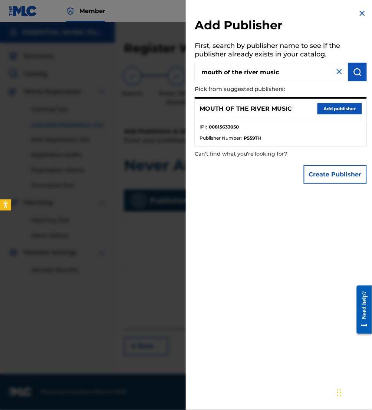
click at [331, 110] on button "Add publisher" at bounding box center [340, 108] width 45 height 11
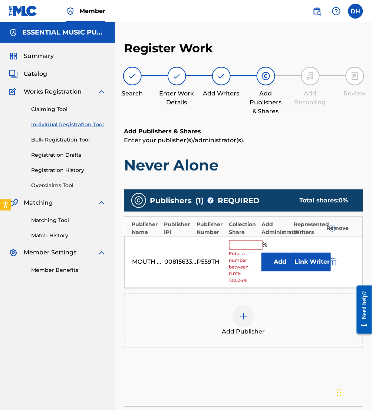
click at [269, 268] on button "Add" at bounding box center [280, 262] width 37 height 19
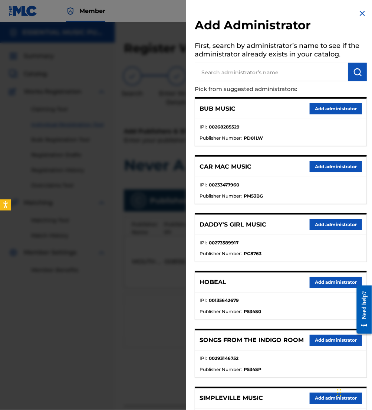
click at [214, 80] on input "text" at bounding box center [272, 72] width 154 height 19
type input "be essential"
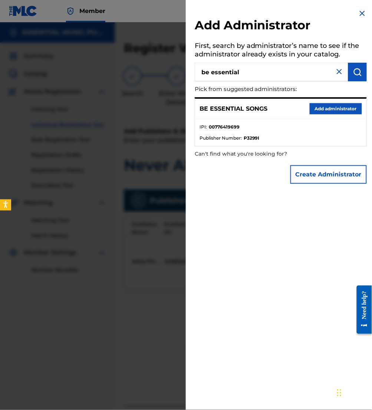
click at [344, 112] on button "Add administrator" at bounding box center [336, 108] width 52 height 11
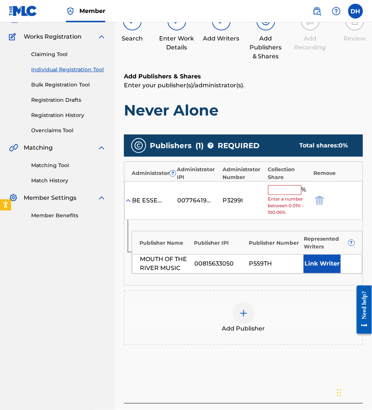
scroll to position [56, 0]
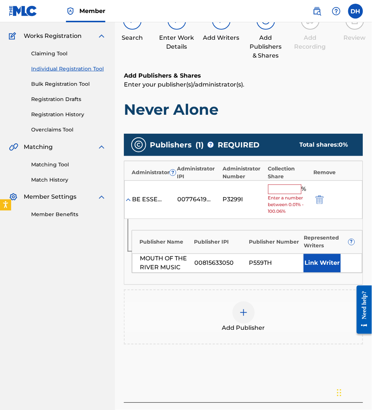
click at [270, 188] on input "text" at bounding box center [285, 190] width 33 height 10
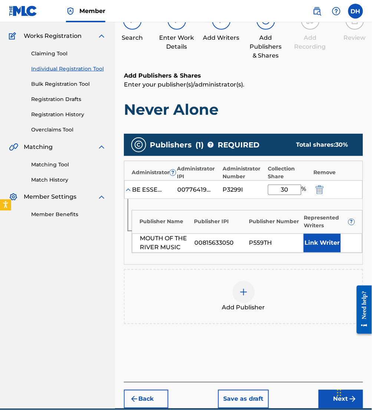
type input "30"
click at [324, 247] on button "Link Writer" at bounding box center [322, 243] width 37 height 19
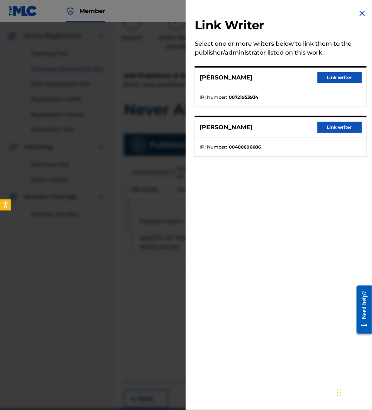
click at [323, 72] on button "Link writer" at bounding box center [340, 77] width 45 height 11
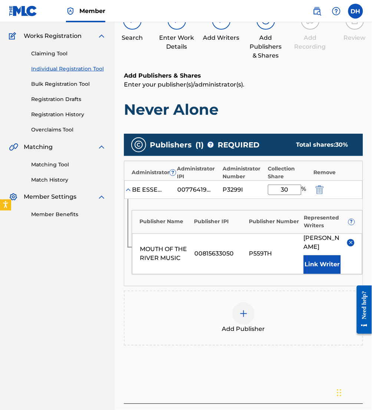
scroll to position [110, 0]
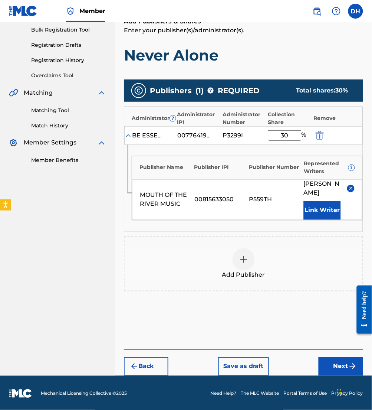
click at [240, 277] on span "Add Publisher" at bounding box center [243, 275] width 43 height 9
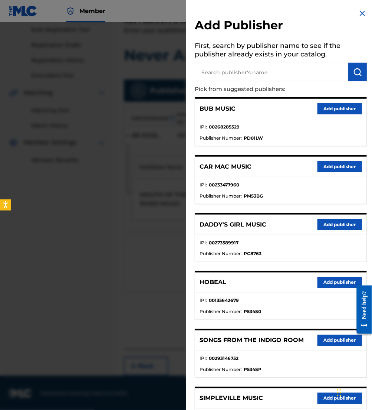
click at [281, 71] on input "text" at bounding box center [272, 72] width 154 height 19
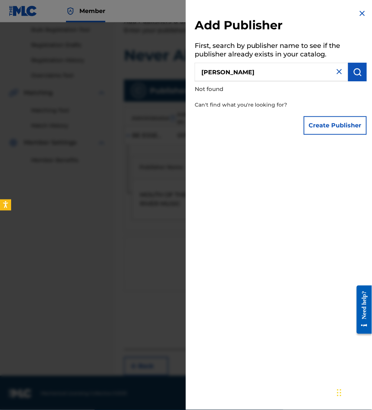
type input "[PERSON_NAME]"
click at [362, 13] on img at bounding box center [362, 13] width 9 height 9
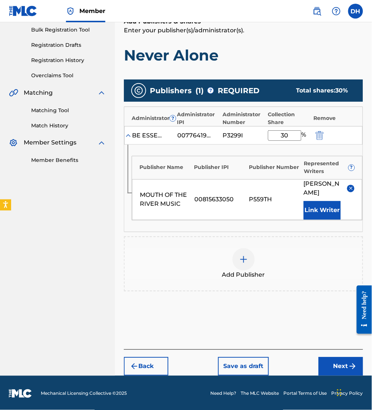
click at [348, 368] on button "Next" at bounding box center [341, 366] width 45 height 19
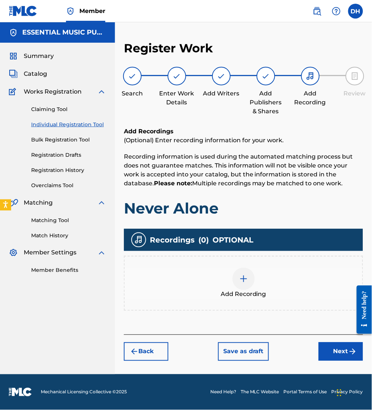
scroll to position [0, 0]
click at [338, 348] on button "Next" at bounding box center [341, 351] width 45 height 19
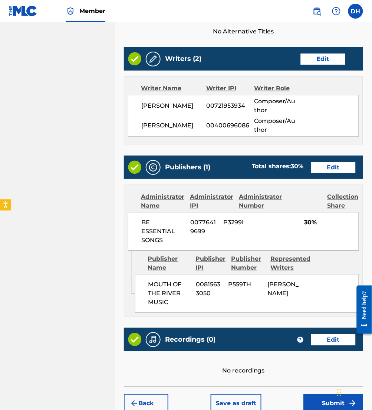
scroll to position [305, 0]
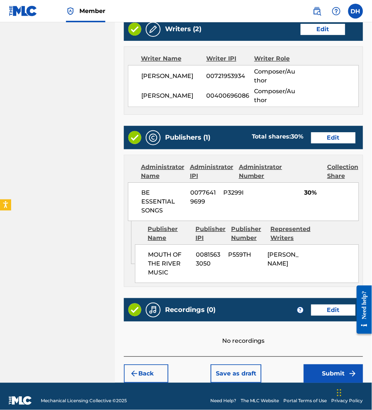
click at [338, 364] on button "Submit" at bounding box center [333, 373] width 59 height 19
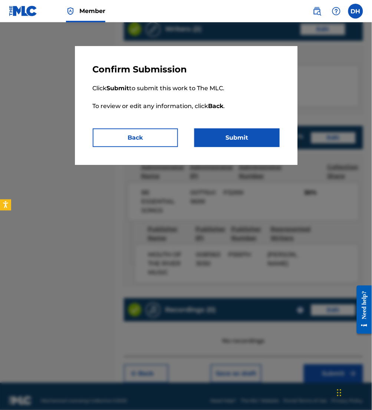
click at [259, 141] on button "Submit" at bounding box center [237, 137] width 85 height 19
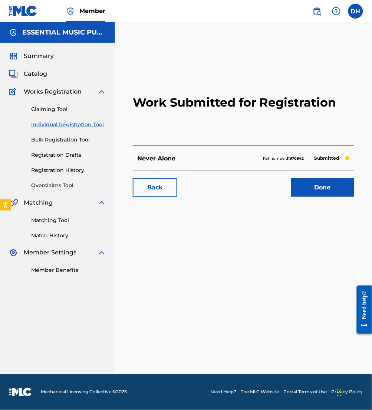
click at [46, 69] on div "Summary Catalog Works Registration Claiming Tool Individual Registration Tool B…" at bounding box center [57, 163] width 115 height 241
click at [36, 71] on span "Catalog" at bounding box center [35, 73] width 23 height 9
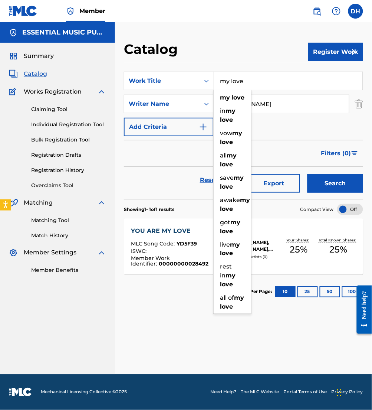
drag, startPoint x: 249, startPoint y: 83, endPoint x: 79, endPoint y: 66, distance: 170.6
click at [79, 66] on main "ESSENTIAL MUSIC PUBLISHING Summary Catalog Works Registration Claiming Tool Ind…" at bounding box center [186, 198] width 372 height 352
type input "m"
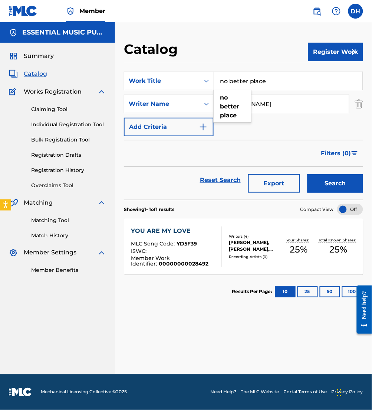
type input "no better place"
drag, startPoint x: 246, startPoint y: 103, endPoint x: 171, endPoint y: 98, distance: 74.8
click at [171, 98] on div "SearchWithCriteria5c98a275-c923-43d0-ae06-a8d1ac1928ff Writer Name [PERSON_NAME]" at bounding box center [244, 104] width 240 height 19
type input "[PERSON_NAME]"
click at [308, 174] on button "Search" at bounding box center [336, 183] width 56 height 19
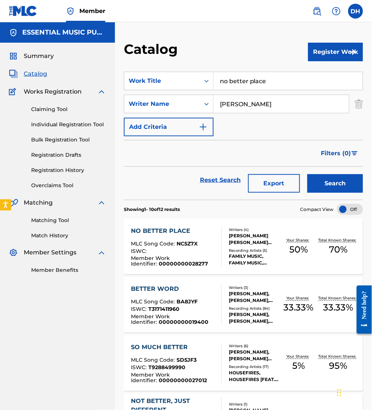
click at [192, 235] on div "NO BETTER PLACE" at bounding box center [173, 231] width 85 height 9
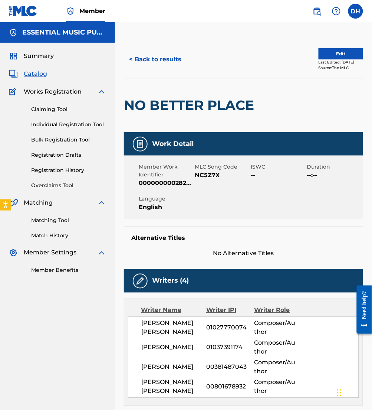
click at [342, 49] on button "Edit" at bounding box center [341, 53] width 45 height 11
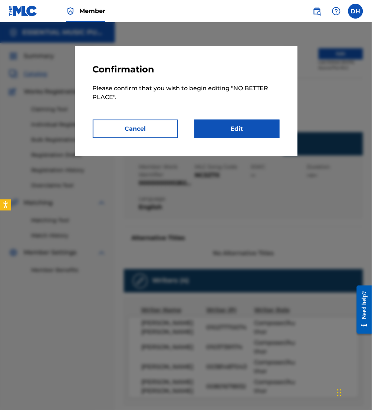
click at [244, 119] on p "Please confirm that you wish to begin editing " NO BETTER PLACE "." at bounding box center [186, 97] width 187 height 45
click at [251, 131] on link "Edit" at bounding box center [237, 129] width 85 height 19
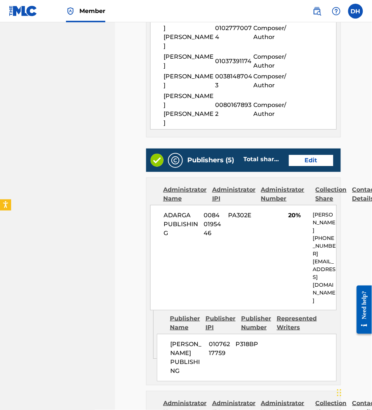
scroll to position [306, 0]
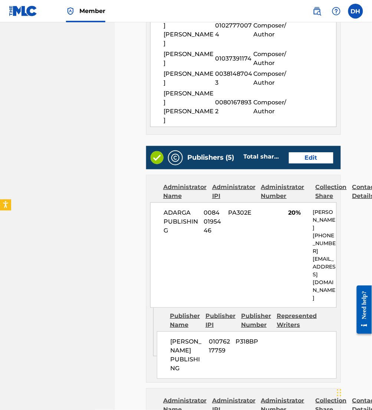
click at [323, 152] on link "Edit" at bounding box center [311, 157] width 45 height 11
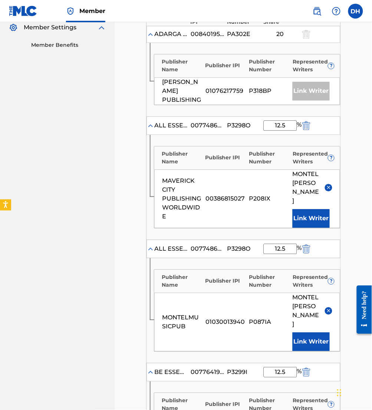
scroll to position [273, 0]
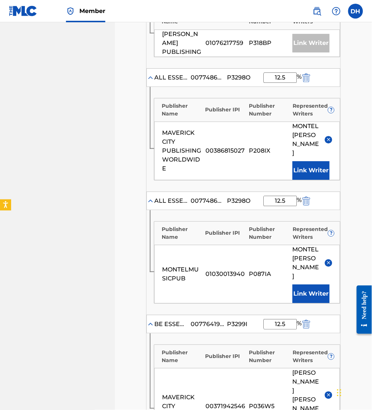
click at [342, 110] on main "Catalog Enter Work Details Add Writers Add Publishers & Shares Add Recording Re…" at bounding box center [244, 260] width 240 height 985
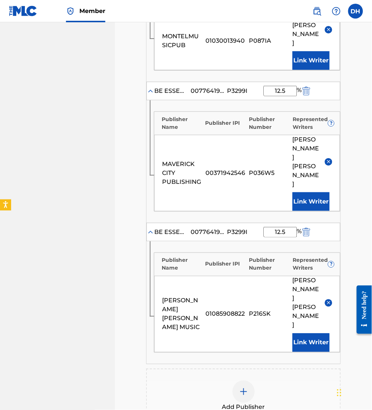
scroll to position [545, 0]
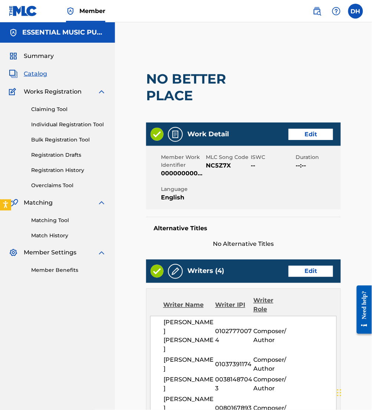
click at [299, 273] on link "Edit" at bounding box center [311, 271] width 45 height 11
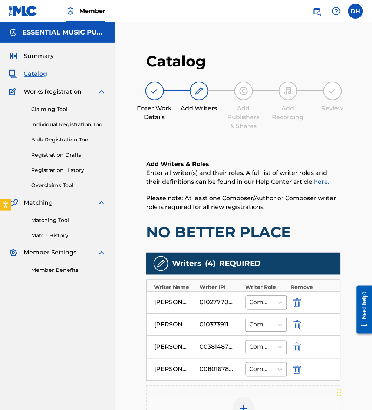
scroll to position [139, 0]
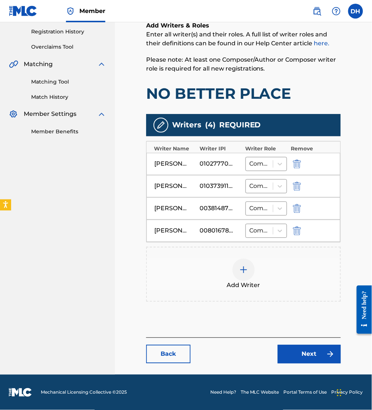
click at [246, 271] on img at bounding box center [244, 270] width 9 height 9
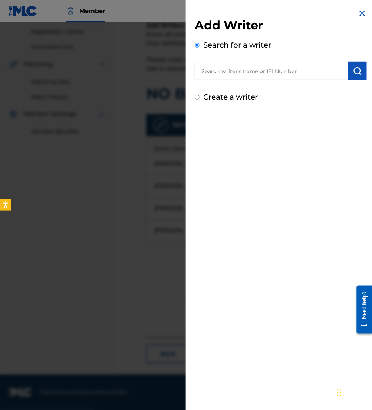
click at [246, 79] on input "text" at bounding box center [272, 71] width 154 height 19
paste input "01076217857"
type input "01076217857"
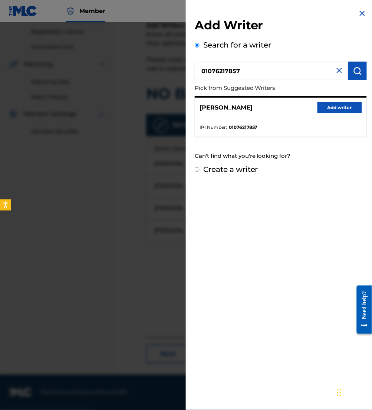
click at [323, 109] on button "Add writer" at bounding box center [340, 107] width 45 height 11
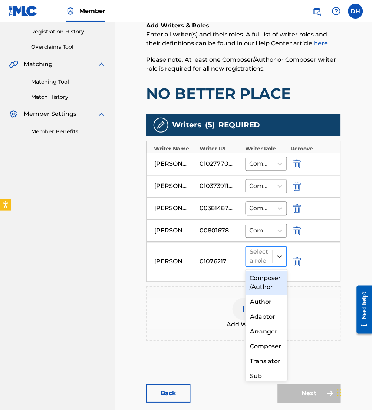
click at [276, 258] on div at bounding box center [279, 256] width 13 height 13
click at [272, 284] on div "Composer/Author" at bounding box center [267, 283] width 42 height 24
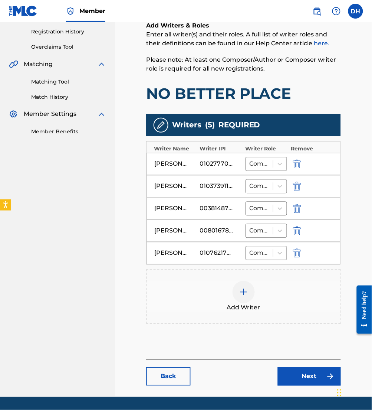
click at [323, 384] on link "Next" at bounding box center [309, 376] width 63 height 19
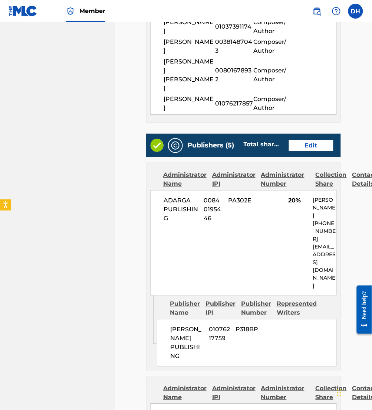
scroll to position [349, 0]
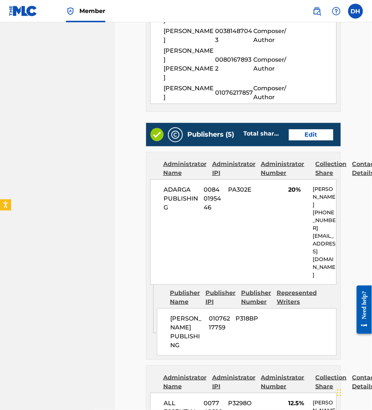
click at [321, 129] on link "Edit" at bounding box center [311, 134] width 45 height 11
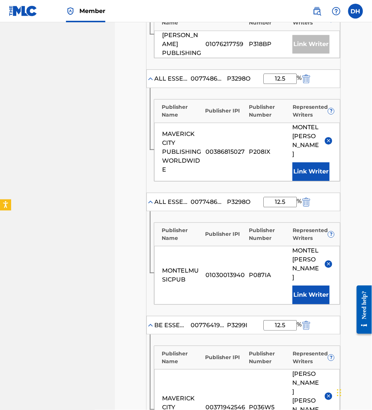
scroll to position [271, 0]
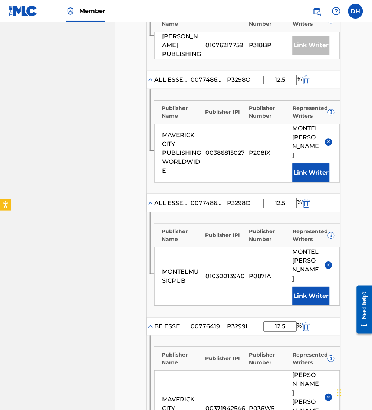
drag, startPoint x: 280, startPoint y: 76, endPoint x: 232, endPoint y: 75, distance: 47.9
click at [232, 75] on div "ALL ESSENTIAL MUSIC 00774862003 P3298O 12.5 %" at bounding box center [244, 80] width 194 height 19
type input "10"
drag, startPoint x: 292, startPoint y: 190, endPoint x: 152, endPoint y: 176, distance: 140.0
click at [152, 176] on div "Administrator ? Administrator IPI Administrator Number Collection Share Remove …" at bounding box center [243, 280] width 195 height 640
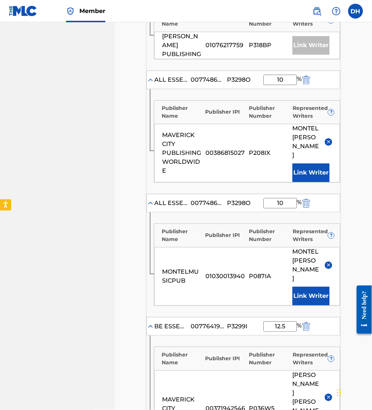
type input "10"
click at [81, 213] on nav "ESSENTIAL MUSIC PUBLISHING Summary Catalog Works Registration Claiming Tool Ind…" at bounding box center [57, 252] width 115 height 1003
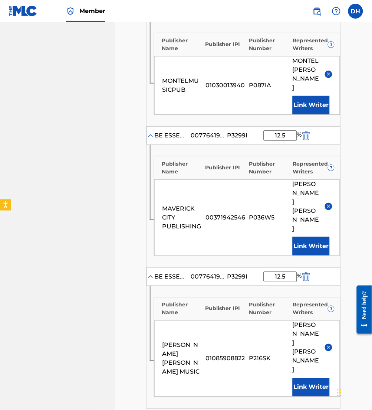
scroll to position [468, 0]
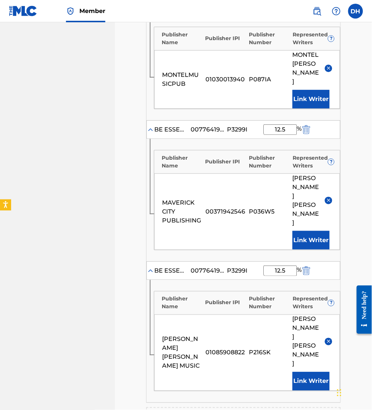
drag, startPoint x: 296, startPoint y: 97, endPoint x: 220, endPoint y: 99, distance: 76.2
click at [220, 120] on div "BE ESSENTIAL SONGS 00776419699 P3299I 12.5 %" at bounding box center [244, 129] width 194 height 19
type input "10"
click at [188, 196] on div "MAVERICK CITY PUBLISHING 00371942546 P036W5 [PERSON_NAME] [PERSON_NAME] Link Wr…" at bounding box center [247, 211] width 186 height 77
drag, startPoint x: 288, startPoint y: 219, endPoint x: 229, endPoint y: 216, distance: 59.2
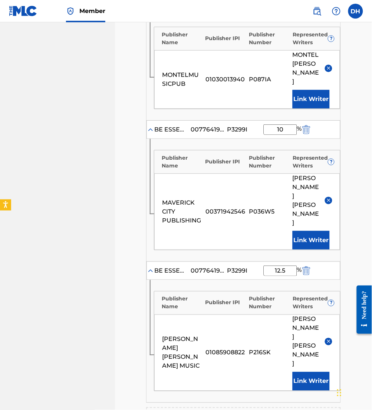
click at [229, 261] on div "BE ESSENTIAL SONGS 00776419699 P3299I 12.5 %" at bounding box center [244, 270] width 194 height 19
type input "10"
click at [176, 266] on div "BE ESSENTIAL SONGS" at bounding box center [170, 270] width 33 height 9
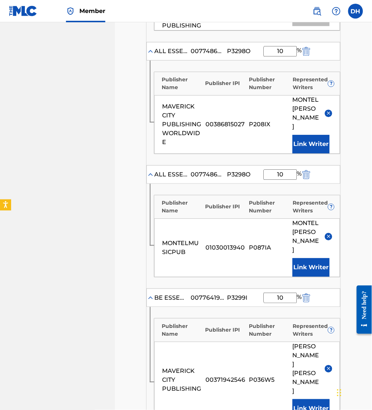
scroll to position [581, 0]
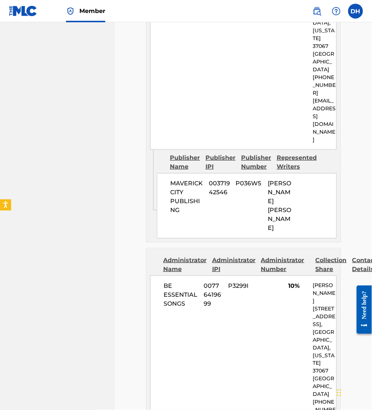
scroll to position [1464, 0]
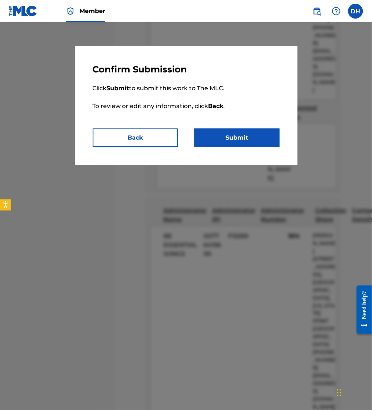
click at [226, 139] on button "Submit" at bounding box center [237, 137] width 85 height 19
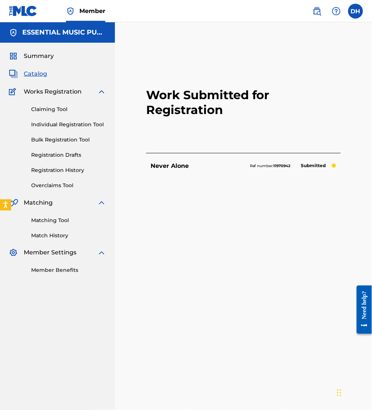
click at [23, 70] on link "Catalog" at bounding box center [28, 73] width 38 height 9
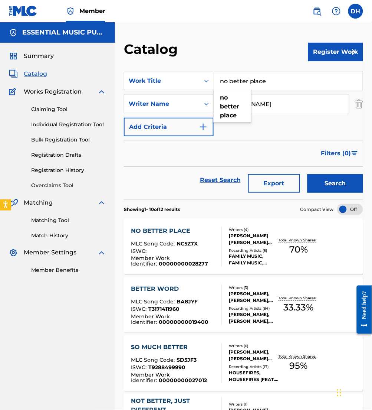
drag, startPoint x: 289, startPoint y: 88, endPoint x: 133, endPoint y: 107, distance: 157.2
click at [133, 107] on div "SearchWithCriteriacaa0b777-6887-4871-a861-d65580f99d3d Work Title no better pla…" at bounding box center [244, 104] width 240 height 65
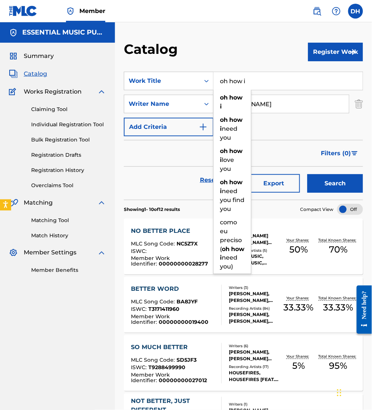
type input "oh how i"
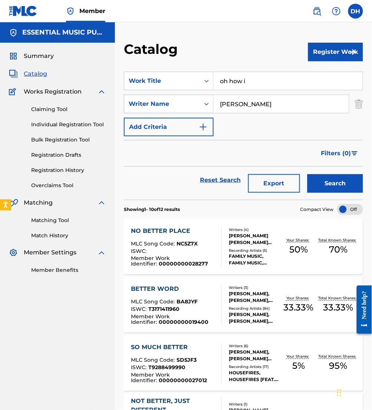
drag, startPoint x: 255, startPoint y: 104, endPoint x: 182, endPoint y: 109, distance: 73.4
click at [182, 109] on div "SearchWithCriteria5c98a275-c923-43d0-ae06-a8d1ac1928ff Writer Name [PERSON_NAME]" at bounding box center [244, 104] width 240 height 19
type input "[PERSON_NAME]"
click at [308, 174] on button "Search" at bounding box center [336, 183] width 56 height 19
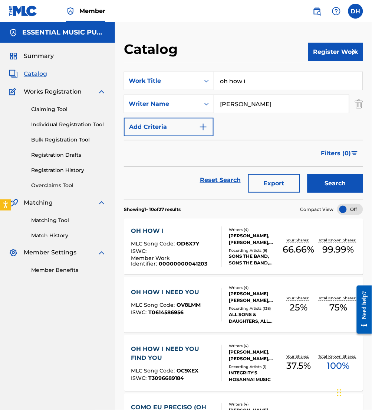
click at [166, 243] on span "MLC Song Code :" at bounding box center [154, 243] width 46 height 7
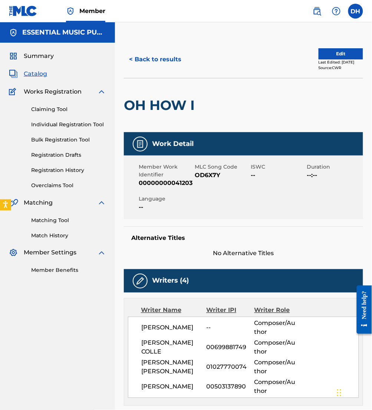
click at [329, 57] on button "Edit" at bounding box center [341, 53] width 45 height 11
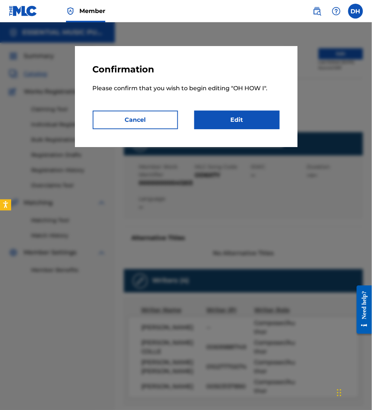
click at [228, 117] on link "Edit" at bounding box center [237, 120] width 85 height 19
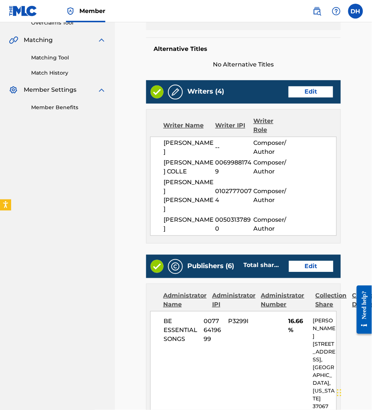
scroll to position [164, 0]
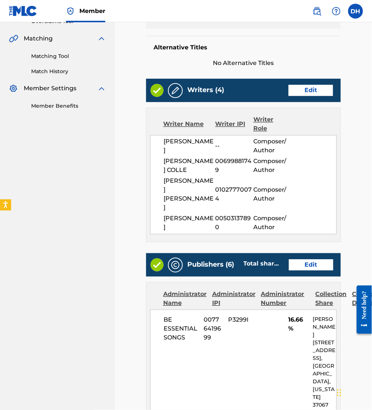
click at [319, 85] on link "Edit" at bounding box center [311, 90] width 45 height 11
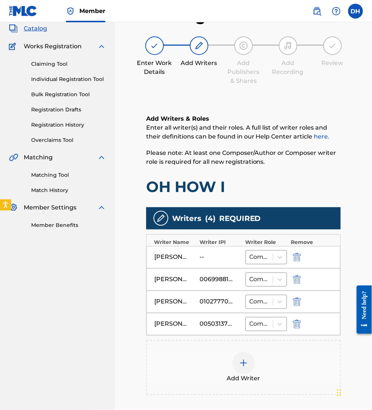
click at [295, 257] on img "submit" at bounding box center [297, 257] width 8 height 9
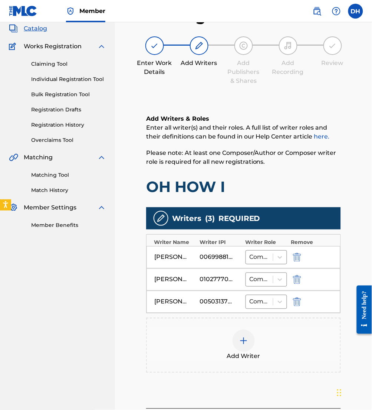
scroll to position [116, 0]
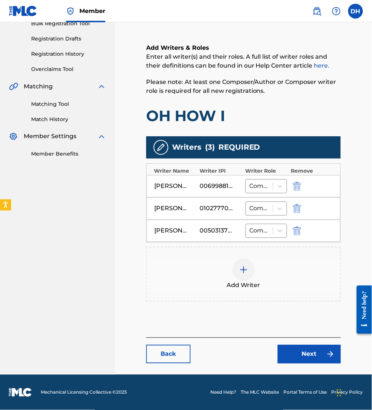
click at [307, 359] on link "Next" at bounding box center [309, 354] width 63 height 19
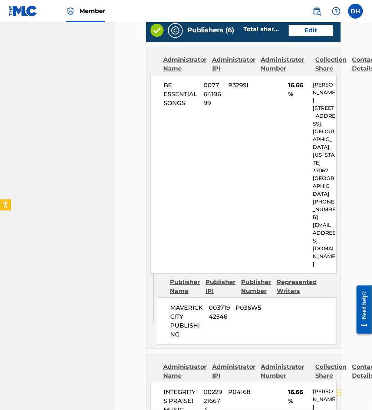
scroll to position [216, 0]
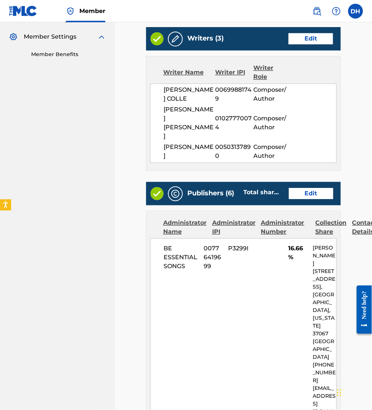
click at [310, 188] on link "Edit" at bounding box center [311, 193] width 45 height 11
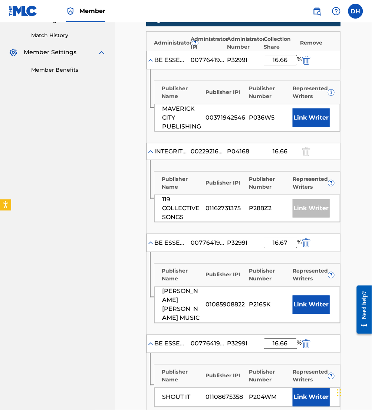
scroll to position [223, 0]
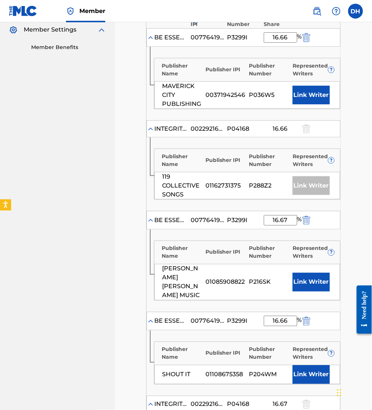
drag, startPoint x: 315, startPoint y: 98, endPoint x: 318, endPoint y: 105, distance: 8.0
click at [318, 105] on div "MAVERICK CITY PUBLISHING 00371942546 P036W5 Link Writer" at bounding box center [247, 94] width 186 height 27
click at [312, 97] on button "Link Writer" at bounding box center [311, 95] width 37 height 19
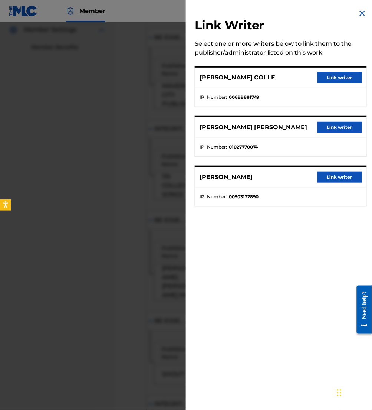
click at [333, 123] on button "Link writer" at bounding box center [340, 127] width 45 height 11
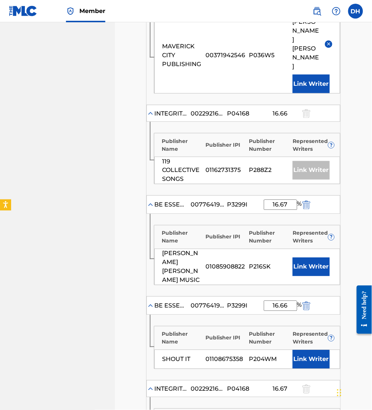
scroll to position [336, 0]
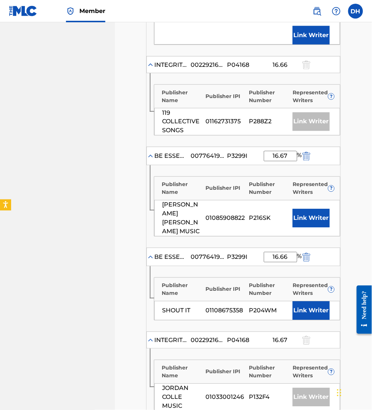
click at [315, 209] on button "Link Writer" at bounding box center [311, 218] width 37 height 19
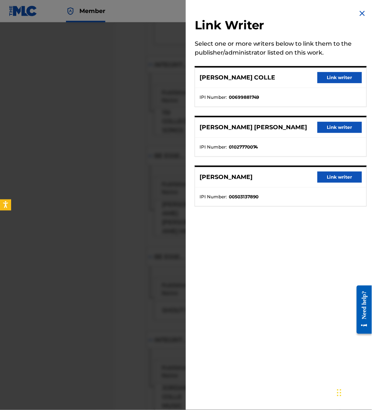
click at [306, 111] on div "Link Writer Select one or more writers below to link them to the publisher/admi…" at bounding box center [281, 112] width 190 height 224
click at [328, 128] on button "Link writer" at bounding box center [340, 127] width 45 height 11
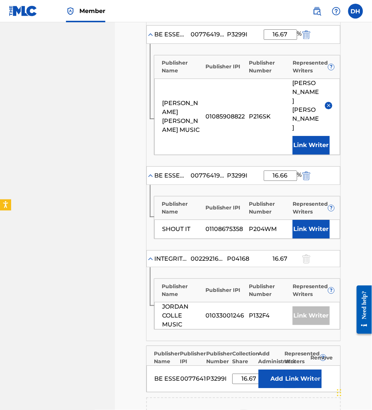
scroll to position [483, 0]
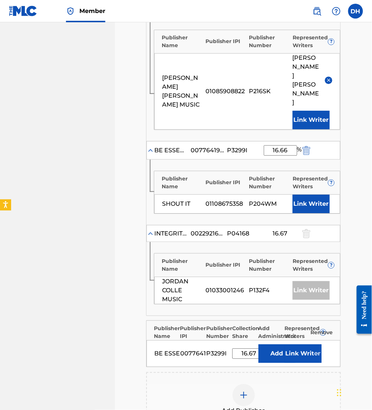
click at [315, 195] on button "Link Writer" at bounding box center [311, 204] width 37 height 19
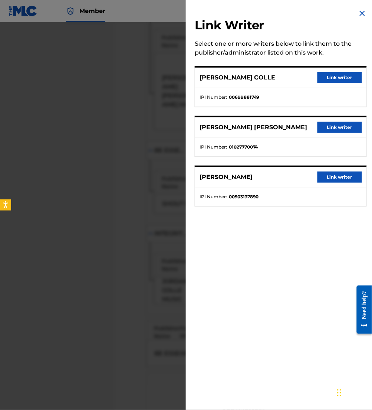
click at [346, 178] on button "Link writer" at bounding box center [340, 177] width 45 height 11
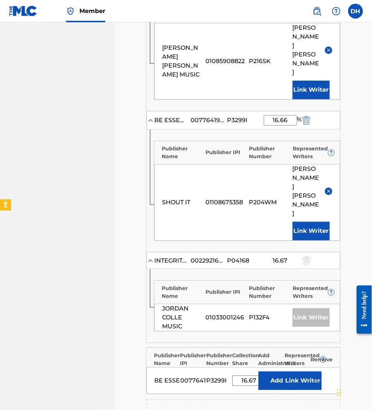
scroll to position [516, 0]
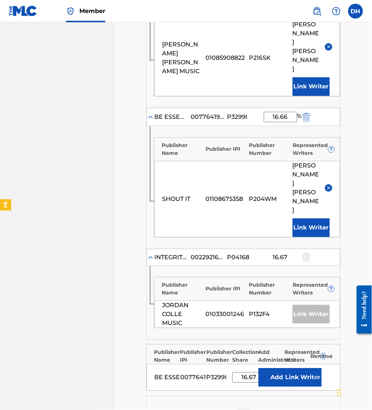
click at [296, 368] on button "Link Writer" at bounding box center [303, 377] width 37 height 19
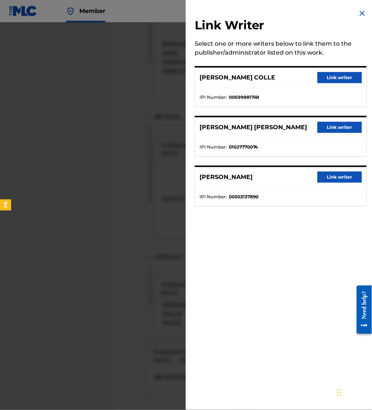
click at [353, 175] on button "Link writer" at bounding box center [340, 177] width 45 height 11
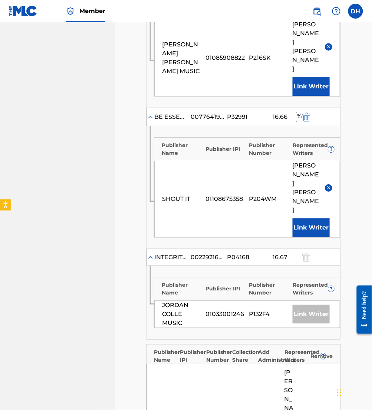
scroll to position [723, 0]
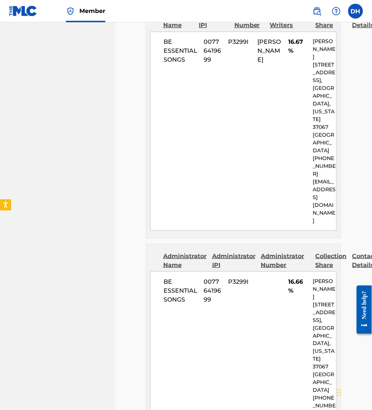
scroll to position [1763, 0]
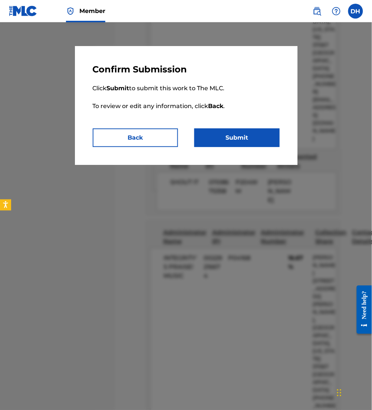
click at [256, 138] on button "Submit" at bounding box center [237, 137] width 85 height 19
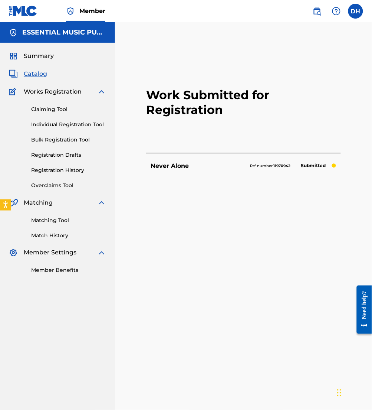
click at [31, 69] on div "Summary Catalog Works Registration Claiming Tool Individual Registration Tool B…" at bounding box center [57, 163] width 115 height 241
click at [43, 76] on span "Catalog" at bounding box center [35, 73] width 23 height 9
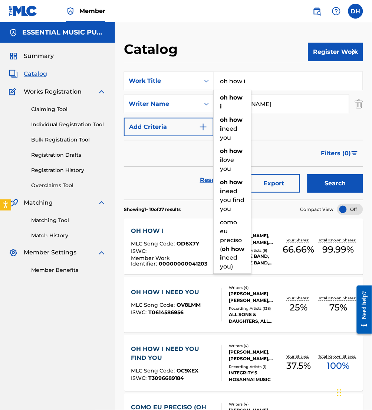
drag, startPoint x: 264, startPoint y: 88, endPoint x: 179, endPoint y: 83, distance: 85.2
click at [179, 83] on div "SearchWithCriteriacaa0b777-6887-4871-a861-d65580f99d3d Work Title oh how i oh h…" at bounding box center [244, 81] width 240 height 19
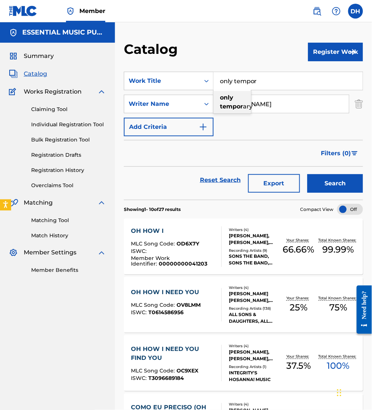
click at [228, 100] on strong "only" at bounding box center [226, 97] width 13 height 7
type input "only temporary"
drag, startPoint x: 248, startPoint y: 104, endPoint x: 167, endPoint y: 107, distance: 81.0
click at [167, 107] on div "SearchWithCriteria5c98a275-c923-43d0-ae06-a8d1ac1928ff Writer Name [PERSON_NAME]" at bounding box center [244, 104] width 240 height 19
type input "[PERSON_NAME]"
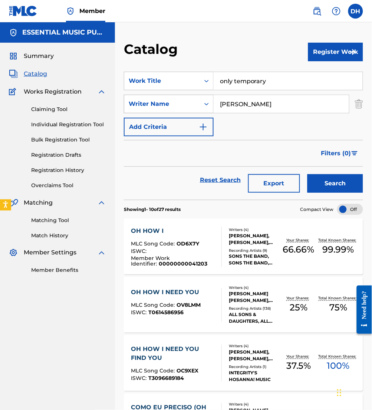
click at [308, 174] on button "Search" at bounding box center [336, 183] width 56 height 19
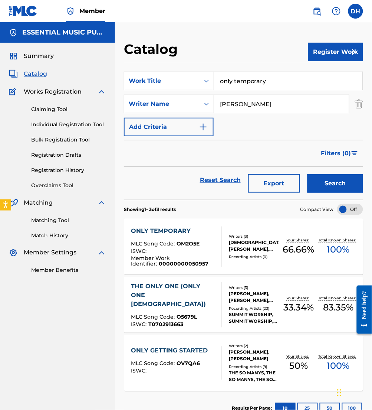
click at [170, 249] on div "ISWC :" at bounding box center [173, 251] width 85 height 7
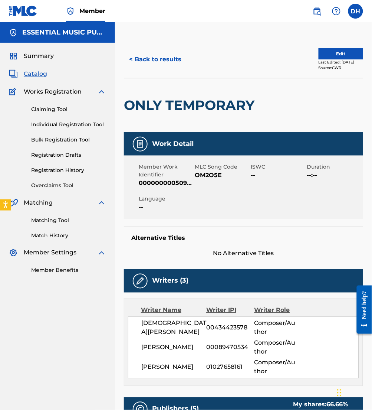
click at [341, 50] on button "Edit" at bounding box center [341, 53] width 45 height 11
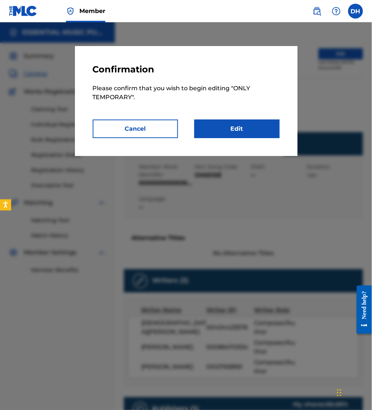
click at [263, 124] on link "Edit" at bounding box center [237, 129] width 85 height 19
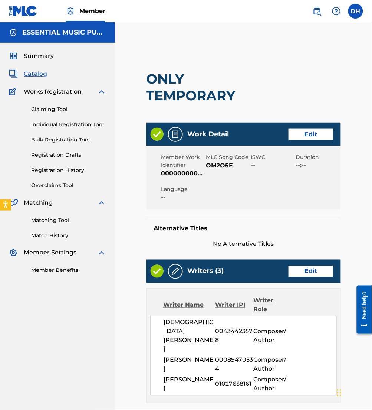
scroll to position [287, 0]
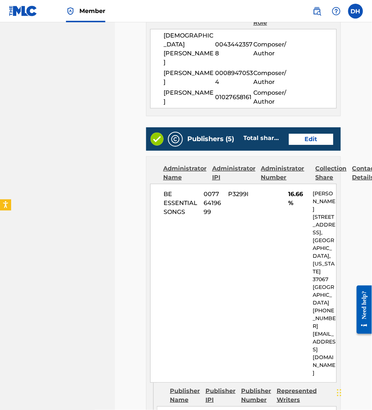
click at [302, 134] on link "Edit" at bounding box center [311, 139] width 45 height 11
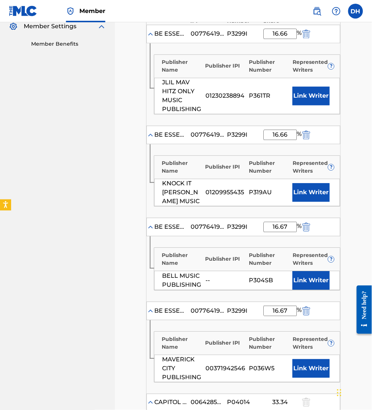
scroll to position [228, 0]
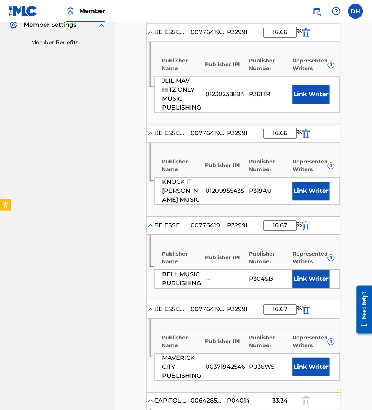
click at [303, 94] on button "Link Writer" at bounding box center [311, 94] width 37 height 19
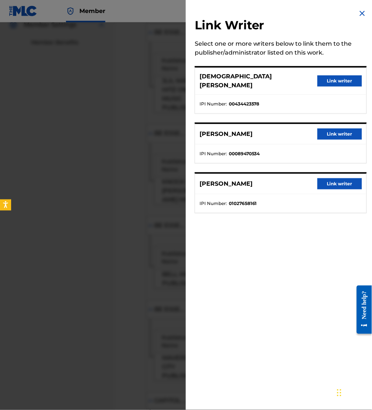
click at [324, 128] on button "Link writer" at bounding box center [340, 133] width 45 height 11
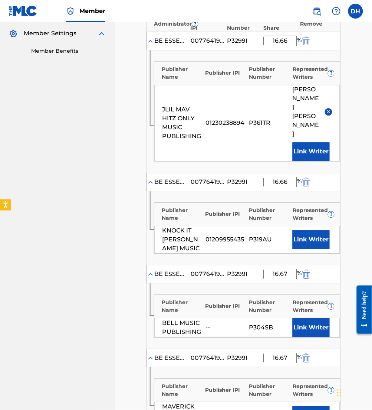
scroll to position [221, 0]
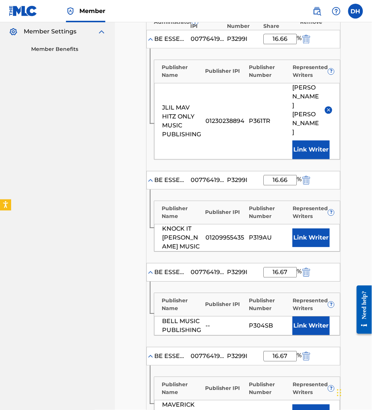
click at [308, 229] on button "Link Writer" at bounding box center [311, 238] width 37 height 19
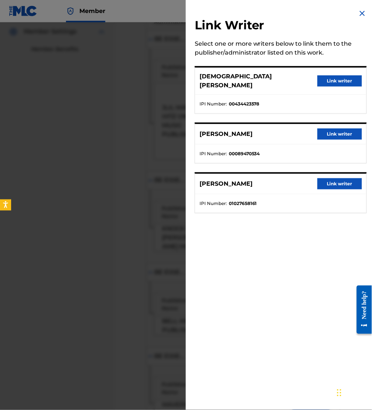
click at [336, 77] on button "Link writer" at bounding box center [340, 80] width 45 height 11
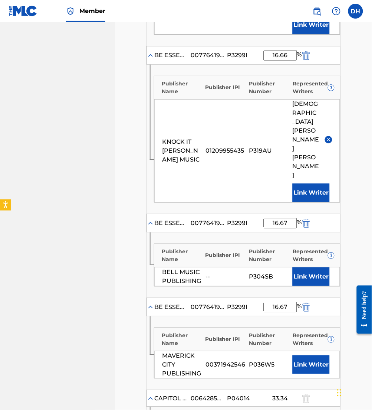
scroll to position [367, 0]
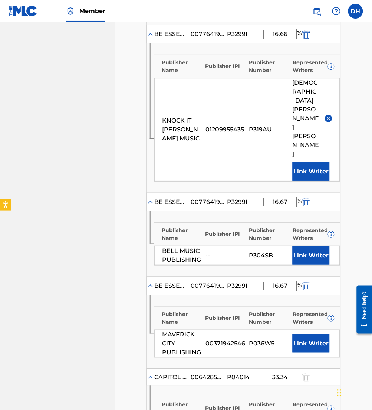
click at [305, 246] on button "Link Writer" at bounding box center [311, 255] width 37 height 19
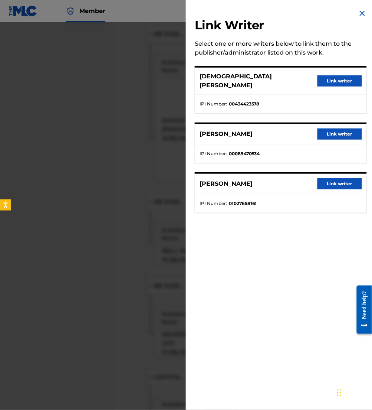
click at [333, 81] on button "Link writer" at bounding box center [340, 80] width 45 height 11
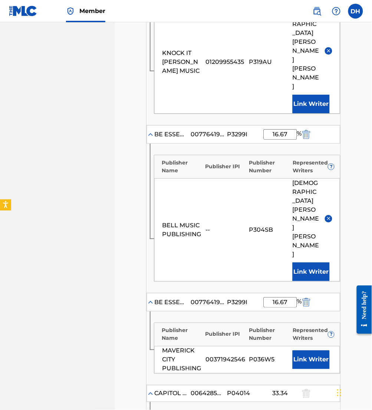
scroll to position [437, 0]
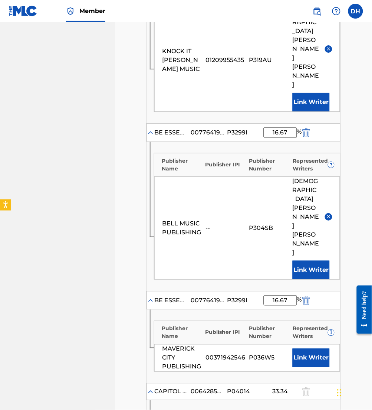
click at [312, 349] on button "Link Writer" at bounding box center [311, 358] width 37 height 19
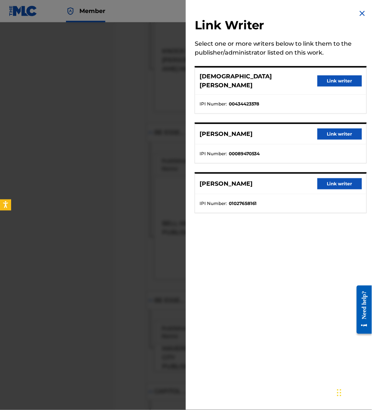
click at [329, 128] on button "Link writer" at bounding box center [340, 133] width 45 height 11
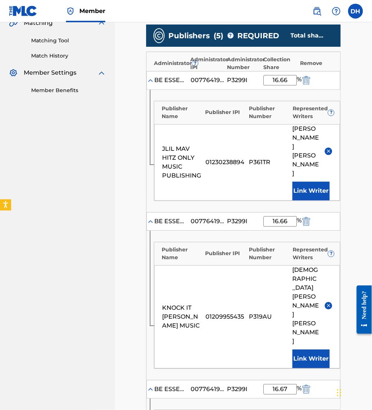
scroll to position [635, 0]
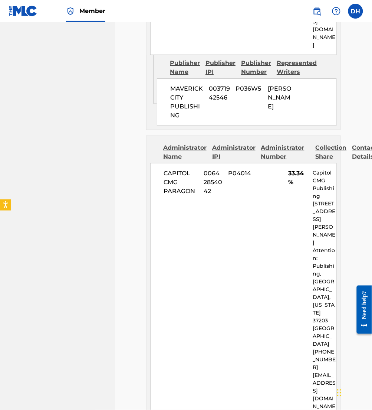
scroll to position [1598, 0]
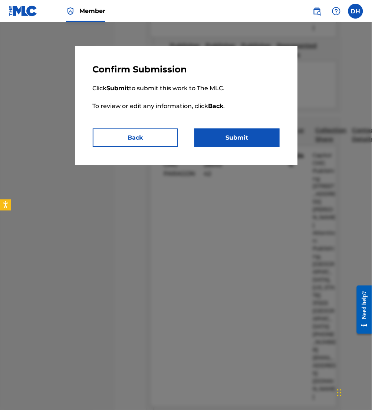
click at [260, 133] on button "Submit" at bounding box center [237, 137] width 85 height 19
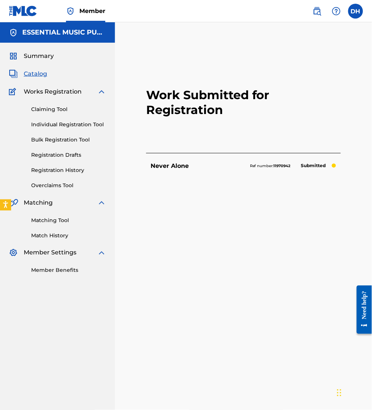
click at [45, 71] on span "Catalog" at bounding box center [35, 73] width 23 height 9
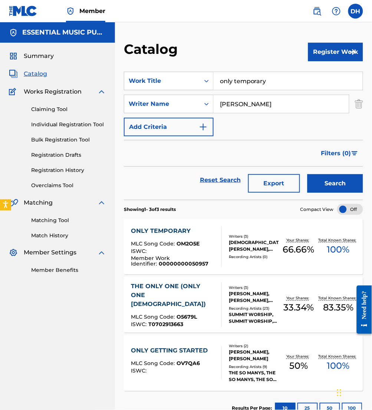
click at [338, 54] on button "Register Work" at bounding box center [336, 52] width 55 height 19
click at [314, 83] on link "Individual" at bounding box center [336, 76] width 55 height 18
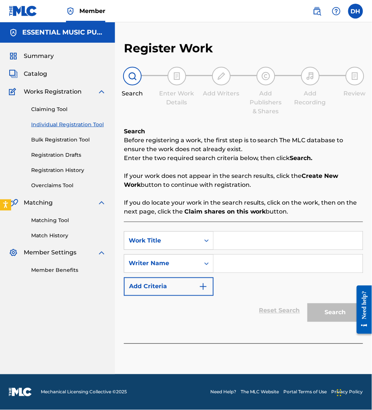
click at [274, 252] on div "SearchWithCriteriadae679e9-df5d-40b1-8e8b-0cec7327e4cc Work Title SearchWithCri…" at bounding box center [244, 263] width 240 height 65
click at [269, 249] on input "Search Form" at bounding box center [288, 241] width 149 height 18
type input "O"
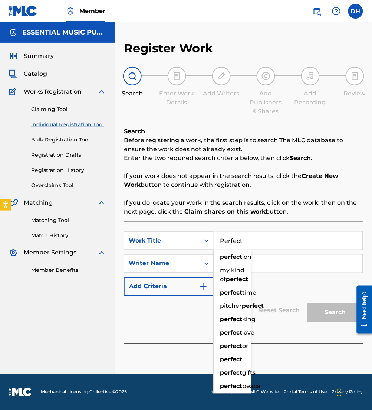
type input "Perfect"
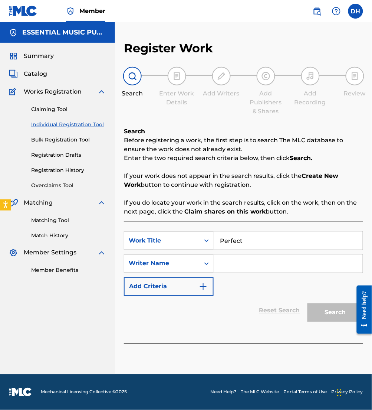
click at [292, 260] on input "Search Form" at bounding box center [288, 264] width 149 height 18
type input "[PERSON_NAME]"
click at [308, 303] on button "Search" at bounding box center [336, 312] width 56 height 19
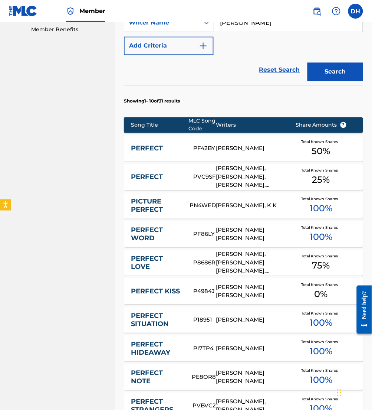
scroll to position [379, 0]
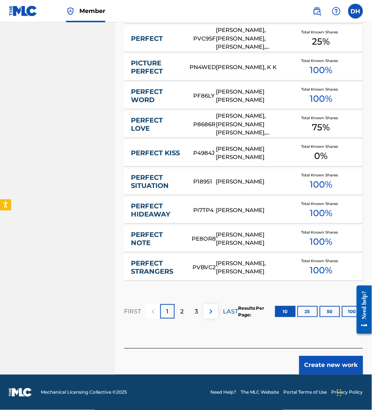
click at [321, 361] on button "Create new work" at bounding box center [332, 365] width 64 height 19
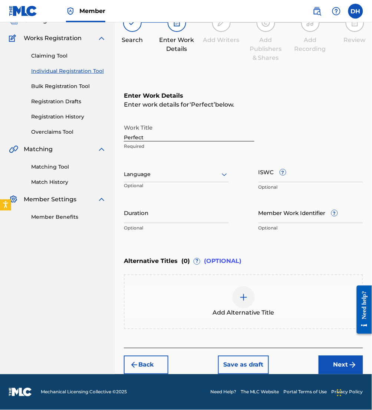
scroll to position [0, 0]
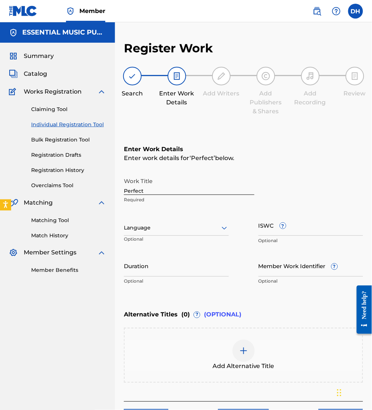
click at [230, 219] on div "Work Title Perfect Required Language Optional ISWC ? Optional Duration Optional…" at bounding box center [244, 231] width 240 height 115
click at [218, 223] on div at bounding box center [176, 227] width 105 height 9
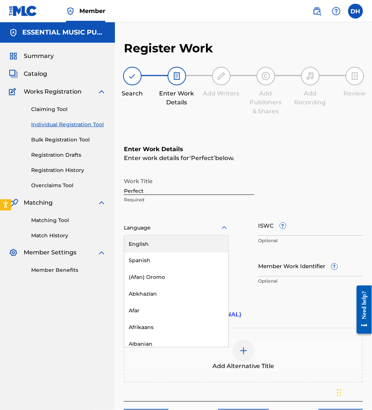
click at [198, 241] on div "English" at bounding box center [176, 244] width 104 height 17
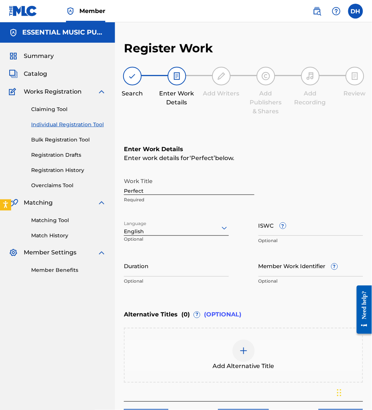
scroll to position [26, 0]
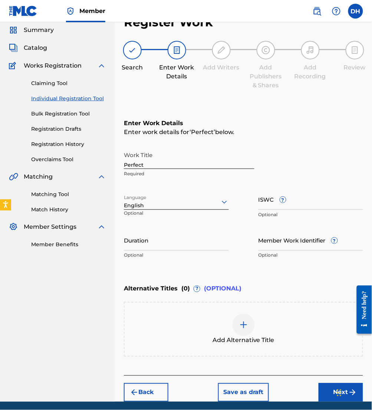
click at [327, 400] on button "Next" at bounding box center [341, 392] width 45 height 19
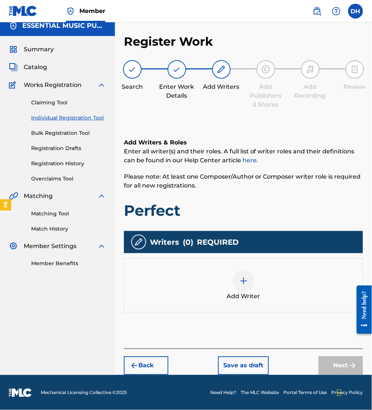
click at [250, 295] on span "Add Writer" at bounding box center [243, 296] width 33 height 9
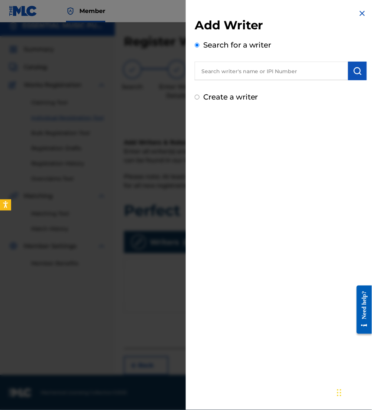
click at [267, 75] on input "text" at bounding box center [272, 71] width 154 height 19
paste input "00634529147"
type input "00634529147"
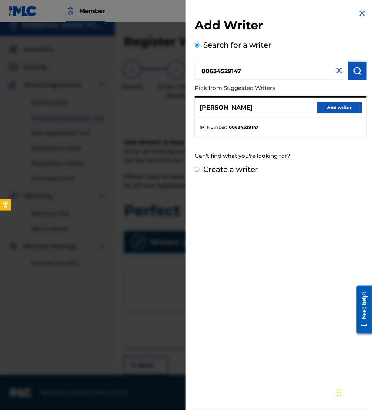
click at [341, 106] on button "Add writer" at bounding box center [340, 107] width 45 height 11
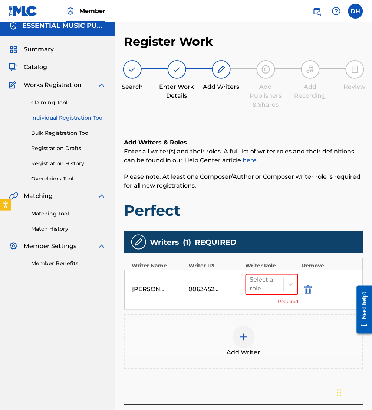
click at [222, 335] on div "Add Writer" at bounding box center [244, 341] width 238 height 31
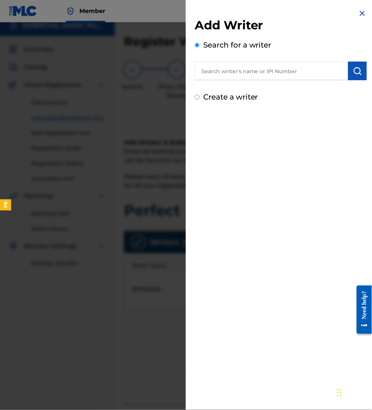
click at [250, 81] on div "Add Writer Search for a writer Create a writer" at bounding box center [281, 60] width 172 height 85
click at [241, 71] on input "text" at bounding box center [272, 71] width 154 height 19
paste input "00722039669"
type input "00722039669"
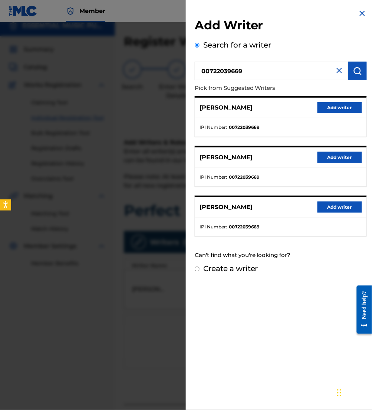
click at [322, 106] on button "Add writer" at bounding box center [340, 107] width 45 height 11
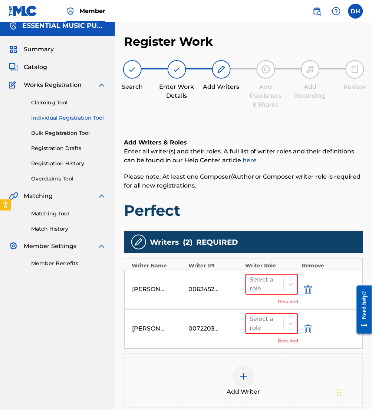
click at [252, 391] on span "Add Writer" at bounding box center [243, 392] width 33 height 9
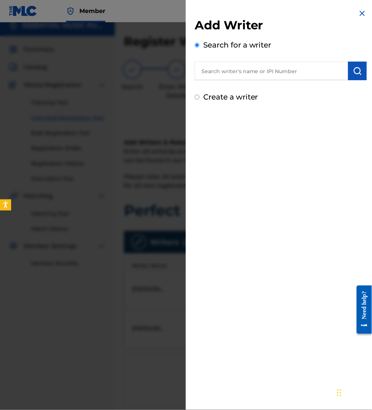
click at [292, 63] on input "text" at bounding box center [272, 71] width 154 height 19
paste input "01100580811"
type input "01100580811"
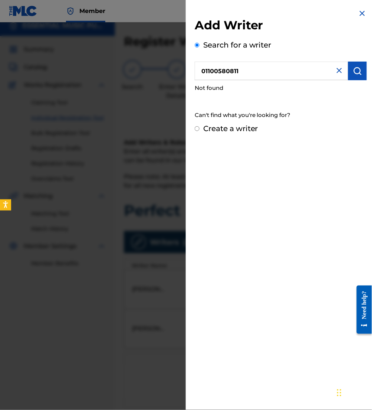
click at [205, 72] on input "01100580811" at bounding box center [272, 71] width 154 height 19
click at [201, 69] on input "01100580811" at bounding box center [272, 71] width 154 height 19
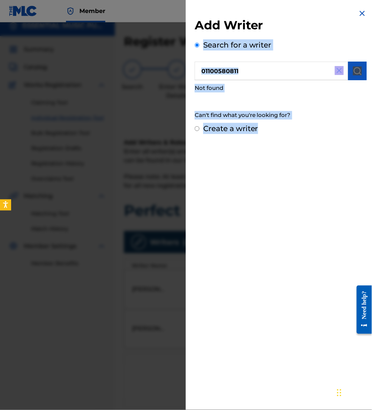
drag, startPoint x: 264, startPoint y: 200, endPoint x: 274, endPoint y: 10, distance: 190.4
click at [274, 10] on div "Add Writer Search for a writer 01100580811 Not found Can't find what you're loo…" at bounding box center [281, 205] width 190 height 410
drag, startPoint x: 274, startPoint y: 10, endPoint x: 247, endPoint y: 63, distance: 59.3
click at [247, 63] on input "01100580811" at bounding box center [272, 71] width 154 height 19
click at [250, 72] on input "01100580811" at bounding box center [272, 71] width 154 height 19
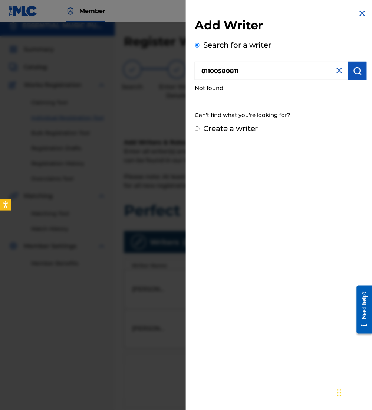
drag, startPoint x: 251, startPoint y: 74, endPoint x: 141, endPoint y: 80, distance: 110.1
click at [141, 80] on div "Add Writer Search for a writer 01100580811 Not found Can't find what you're loo…" at bounding box center [186, 216] width 372 height 388
click at [360, 12] on img at bounding box center [362, 13] width 9 height 9
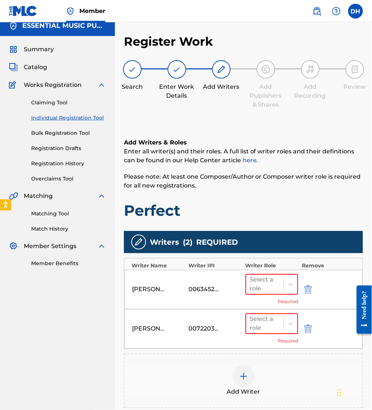
click at [274, 370] on div "Add Writer" at bounding box center [244, 380] width 238 height 31
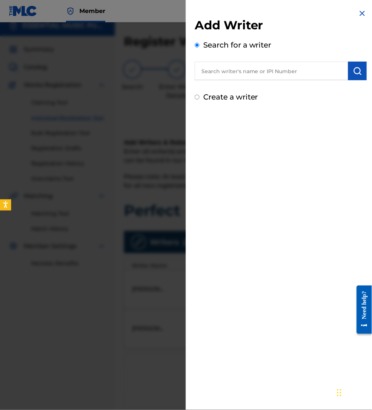
click at [238, 64] on input "text" at bounding box center [272, 71] width 154 height 19
type input "[PERSON_NAME]"
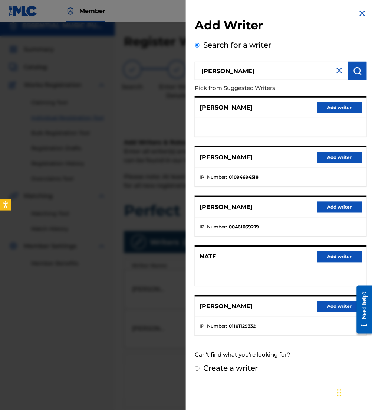
click at [348, 110] on button "Add writer" at bounding box center [340, 107] width 45 height 11
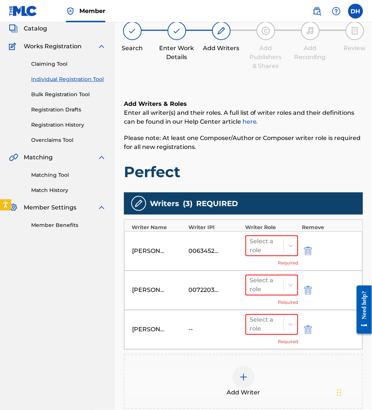
scroll to position [46, 0]
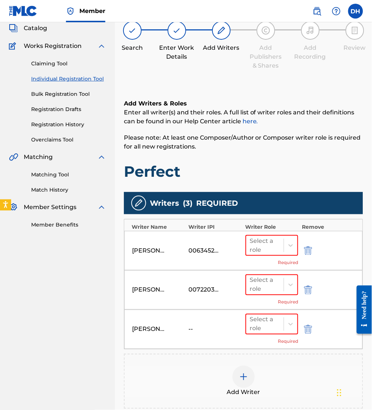
click at [242, 388] on span "Add Writer" at bounding box center [243, 392] width 33 height 9
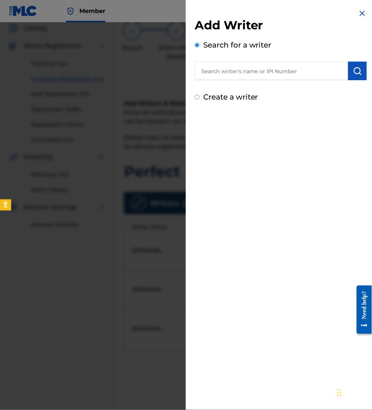
click at [216, 64] on input "text" at bounding box center [272, 71] width 154 height 19
type input "[PERSON_NAME]"
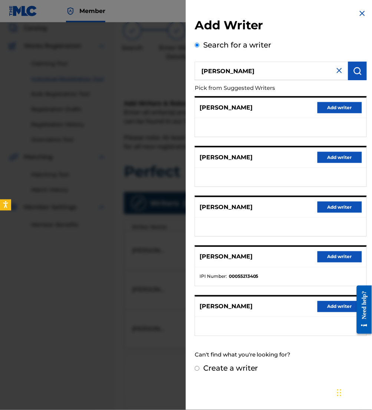
click at [240, 371] on label "Create a writer" at bounding box center [231, 368] width 55 height 9
radio input "true"
click at [200, 371] on input "Create a writer" at bounding box center [197, 368] width 5 height 5
radio input "false"
radio input "true"
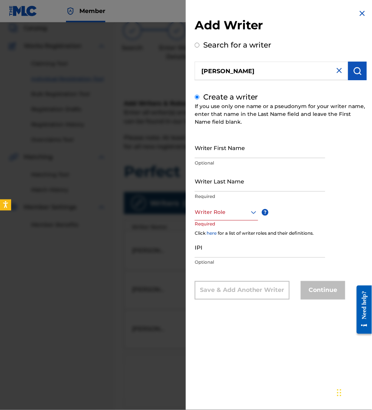
click at [215, 154] on input "Writer First Name" at bounding box center [260, 147] width 131 height 21
type input "[PERSON_NAME]"
click at [223, 187] on input "Writer Last Name" at bounding box center [260, 180] width 131 height 21
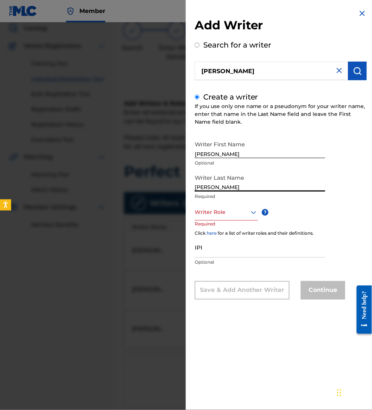
type input "[PERSON_NAME]"
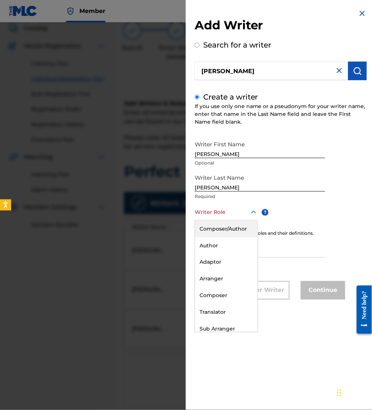
click at [241, 206] on div "Writer Role" at bounding box center [227, 212] width 64 height 17
click at [218, 229] on div "Composer/Author" at bounding box center [226, 229] width 63 height 17
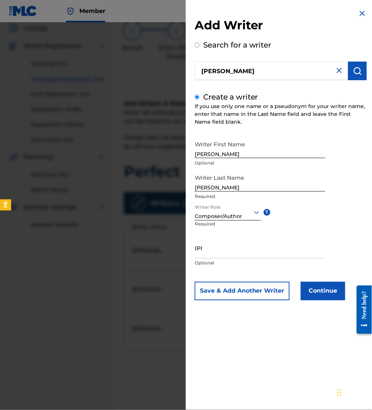
click at [336, 287] on button "Continue" at bounding box center [323, 291] width 45 height 19
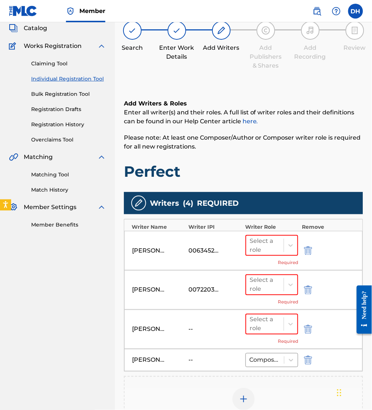
click at [262, 389] on div "Add Writer" at bounding box center [244, 403] width 238 height 31
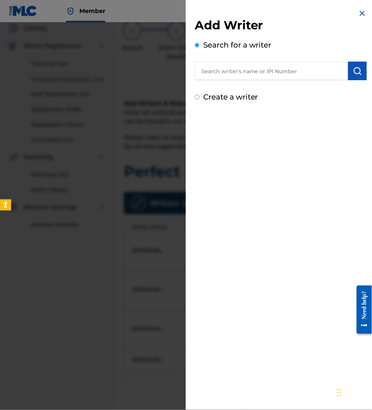
click at [247, 72] on input "text" at bounding box center [272, 71] width 154 height 19
paste input "01017476764"
type input "01017476764"
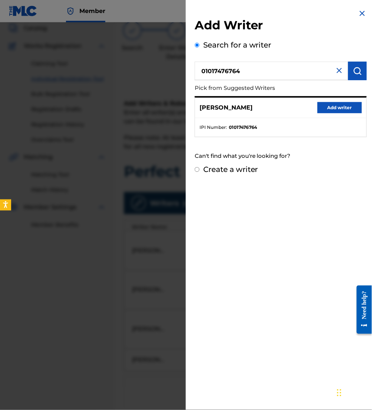
click at [334, 113] on div "[PERSON_NAME] Add writer" at bounding box center [281, 108] width 172 height 20
click at [339, 114] on div "[PERSON_NAME] Add writer" at bounding box center [281, 108] width 172 height 20
click at [335, 109] on button "Add writer" at bounding box center [340, 107] width 45 height 11
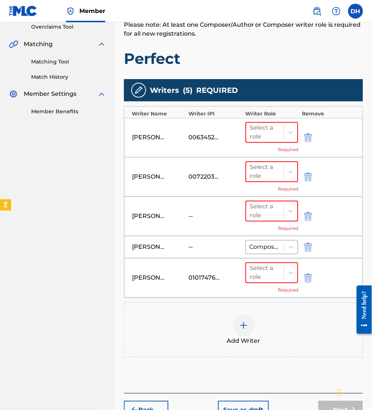
scroll to position [157, 0]
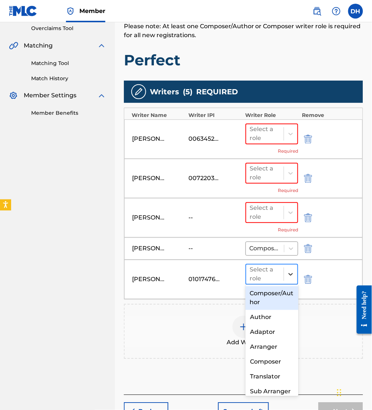
click at [285, 268] on div at bounding box center [290, 274] width 13 height 13
click at [277, 297] on div "Composer/Author" at bounding box center [272, 298] width 53 height 24
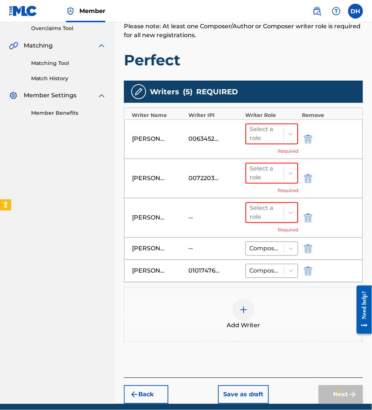
click at [274, 226] on div "Select a role Required" at bounding box center [272, 217] width 53 height 31
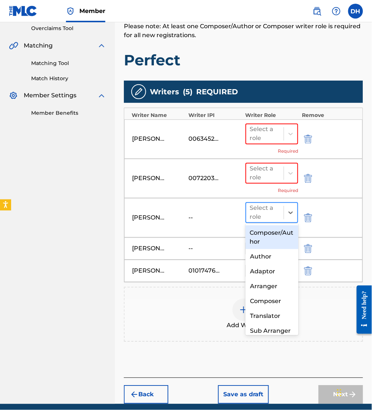
click at [264, 217] on div "Select a role" at bounding box center [265, 213] width 30 height 18
click at [259, 245] on div "Composer/Author" at bounding box center [272, 237] width 53 height 24
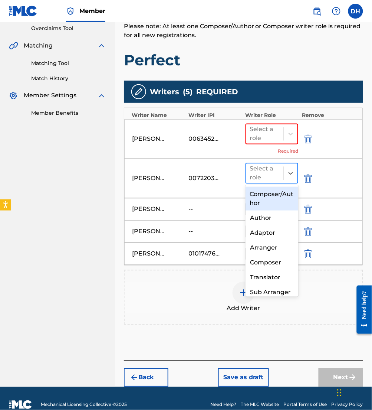
click at [277, 178] on div "Select a role" at bounding box center [265, 174] width 30 height 18
click at [281, 191] on div "Composer/Author" at bounding box center [272, 199] width 53 height 24
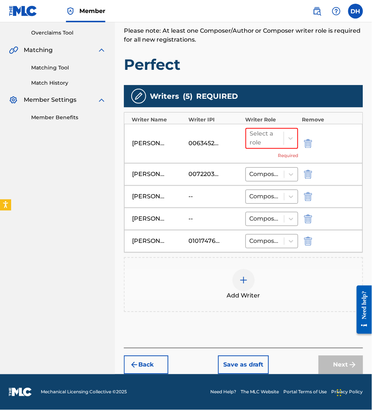
scroll to position [152, 0]
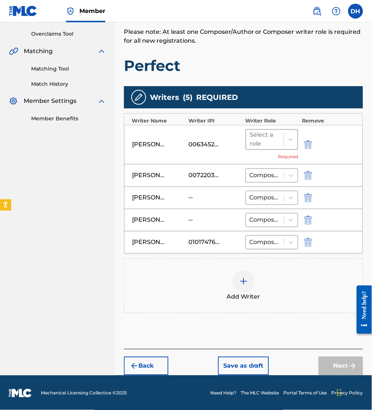
click at [282, 135] on div "Select a role" at bounding box center [266, 139] width 38 height 19
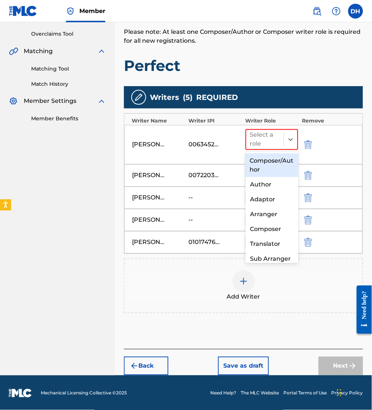
click at [271, 169] on div "Composer/Author" at bounding box center [272, 165] width 53 height 24
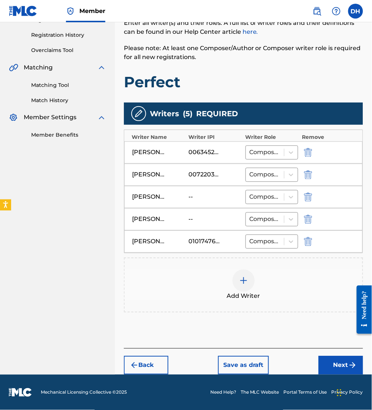
click at [360, 363] on button "Next" at bounding box center [341, 365] width 45 height 19
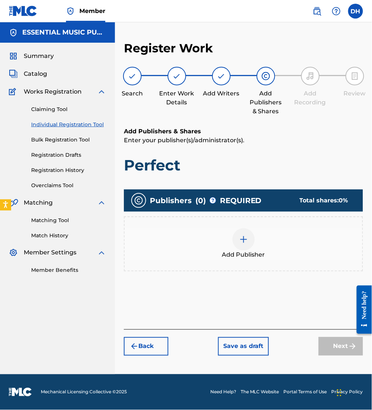
scroll to position [0, 0]
click at [262, 240] on div "Add Publisher" at bounding box center [244, 243] width 238 height 31
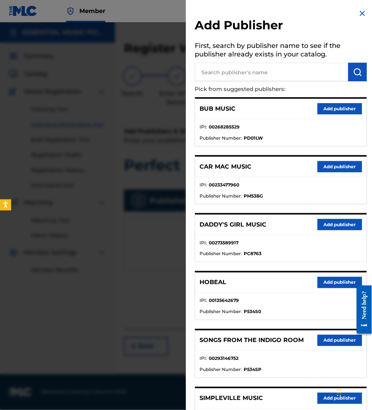
click at [264, 76] on input "text" at bounding box center [272, 72] width 154 height 19
type input "elevation worship"
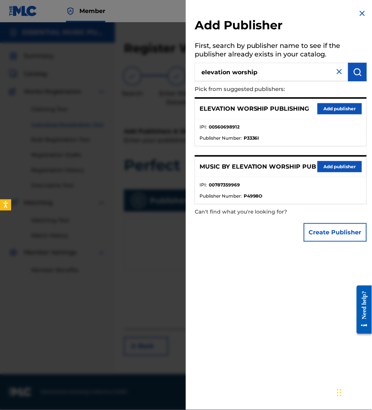
click at [351, 165] on button "Add publisher" at bounding box center [340, 166] width 45 height 11
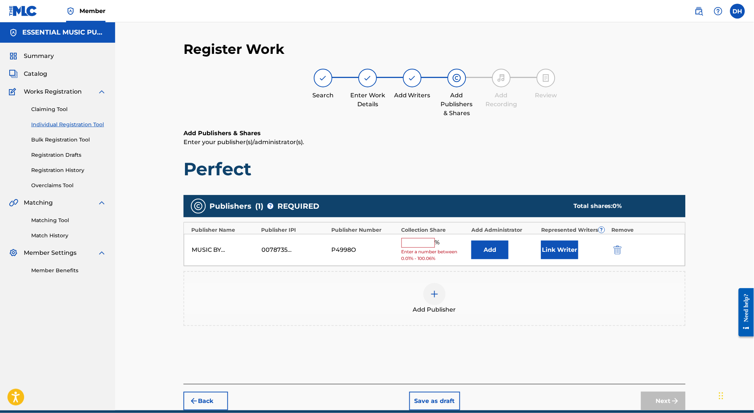
click at [372, 252] on img "submit" at bounding box center [618, 249] width 8 height 9
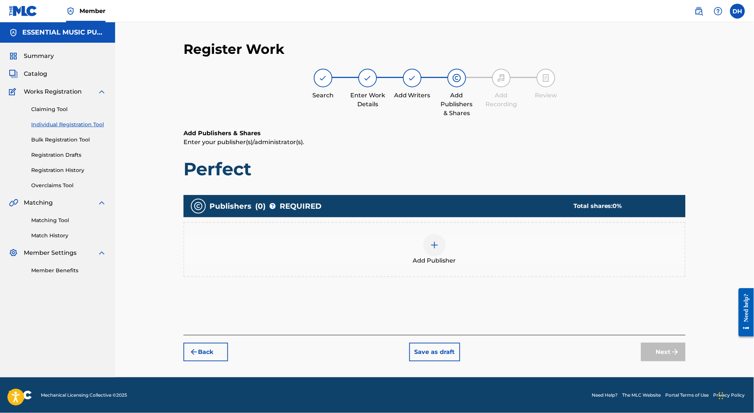
click at [372, 262] on span "Add Publisher" at bounding box center [434, 260] width 43 height 9
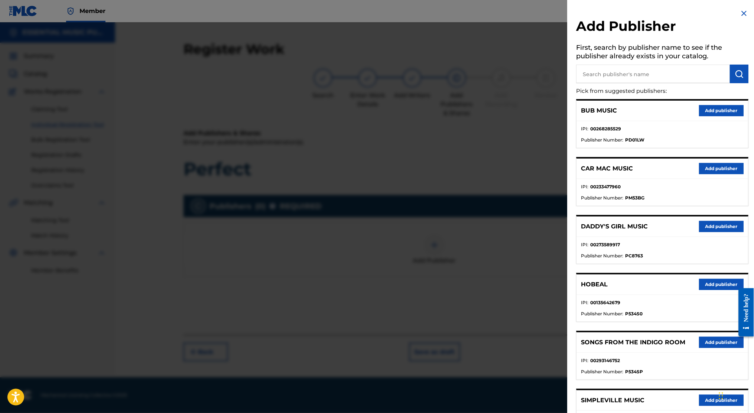
click at [372, 80] on input "text" at bounding box center [653, 74] width 154 height 19
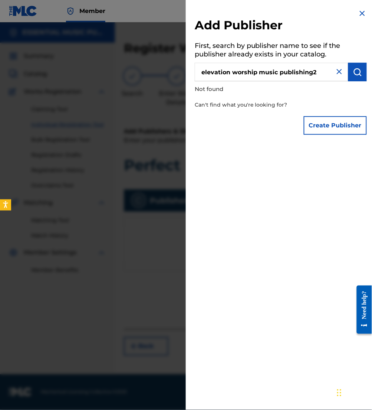
click at [277, 75] on input "elevation worship music publishing2" at bounding box center [272, 72] width 154 height 19
type input "elevation worship publishing2"
click at [336, 75] on img at bounding box center [339, 71] width 9 height 9
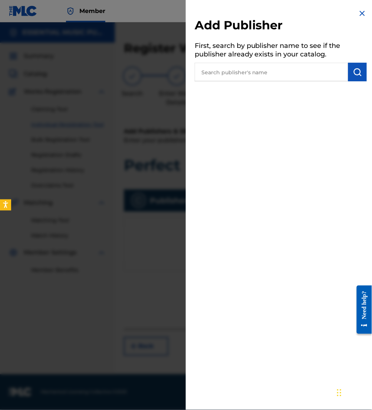
click at [300, 70] on input "text" at bounding box center [272, 72] width 154 height 19
paste input "00786547191"
type input "00786547191"
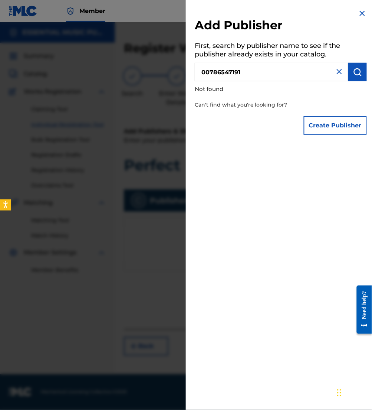
click at [201, 67] on input "00786547191" at bounding box center [272, 72] width 154 height 19
click at [345, 133] on button "Create Publisher" at bounding box center [335, 125] width 63 height 19
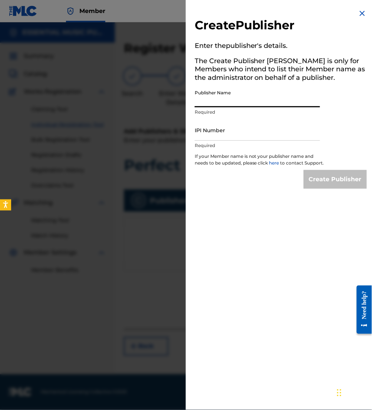
click at [245, 103] on input "Publisher Name" at bounding box center [258, 96] width 126 height 21
type input "Elevation Worship Publishing2"
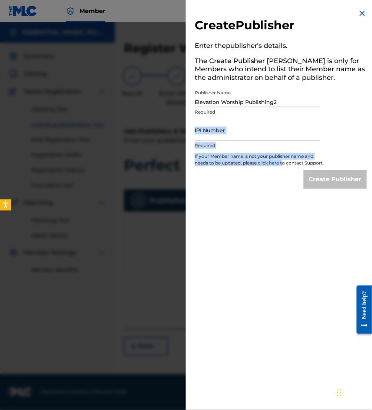
drag, startPoint x: 330, startPoint y: 230, endPoint x: 245, endPoint y: 119, distance: 139.3
click at [245, 119] on div "Create Publisher Enter the publisher 's details. The Create Publisher button is…" at bounding box center [281, 205] width 190 height 410
drag, startPoint x: 245, startPoint y: 119, endPoint x: 272, endPoint y: 139, distance: 33.2
click at [272, 139] on input "IPI Number" at bounding box center [258, 130] width 126 height 21
click at [238, 126] on input "IPI Number" at bounding box center [258, 130] width 126 height 21
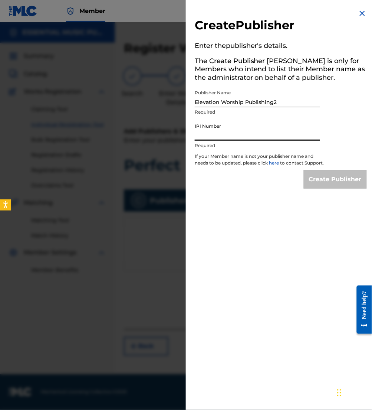
paste input "00786547191"
type input "00786547191"
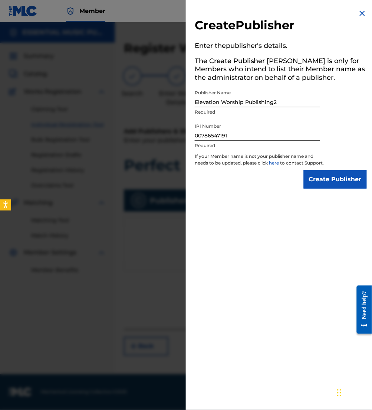
click at [326, 189] on input "Create Publisher" at bounding box center [335, 179] width 63 height 19
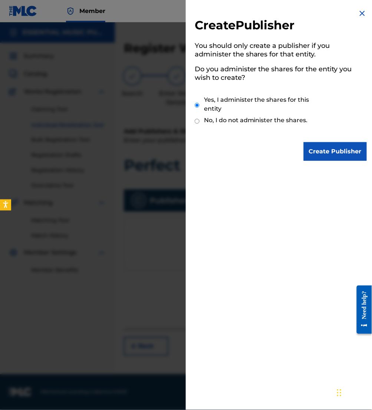
click at [318, 150] on input "Create Publisher" at bounding box center [335, 151] width 63 height 19
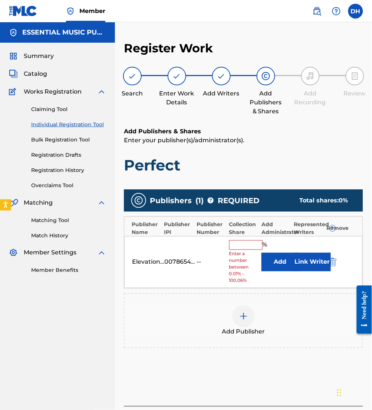
click at [277, 263] on button "Add" at bounding box center [280, 262] width 37 height 19
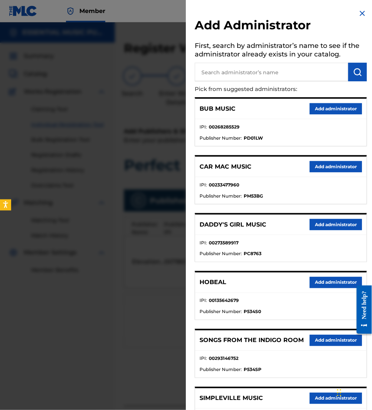
click at [246, 76] on input "text" at bounding box center [272, 72] width 154 height 19
type input "all essent"
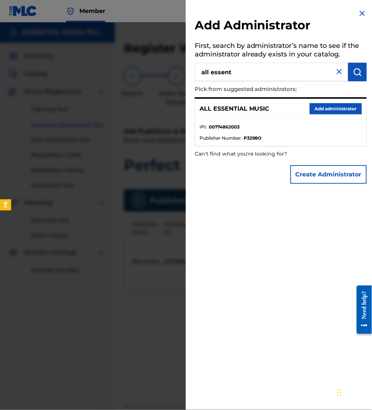
click at [313, 109] on button "Add administrator" at bounding box center [336, 108] width 52 height 11
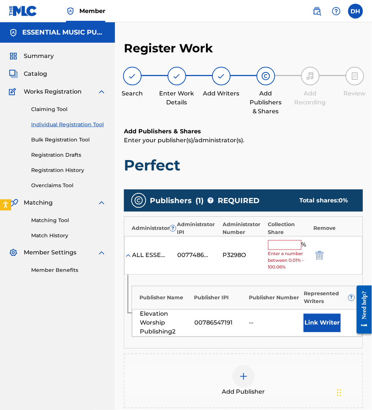
click at [290, 245] on input "text" at bounding box center [285, 245] width 33 height 10
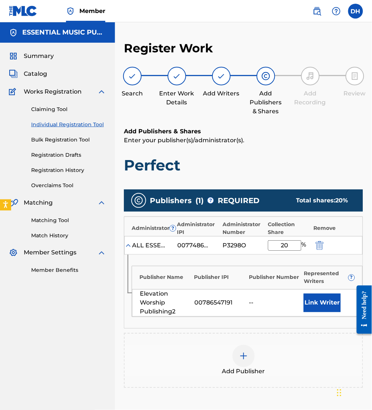
type input "20"
click at [263, 201] on div "Publishers ( 1 ) ? REQUIRED Total shares: 20 %" at bounding box center [244, 200] width 240 height 22
click at [319, 308] on button "Link Writer" at bounding box center [322, 303] width 37 height 19
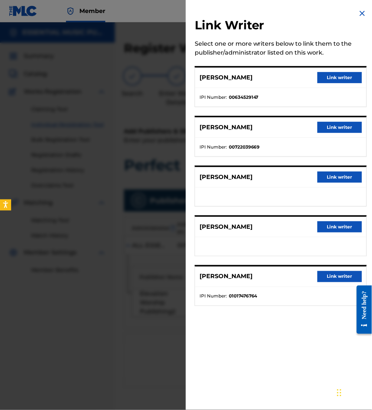
click at [346, 73] on button "Link writer" at bounding box center [340, 77] width 45 height 11
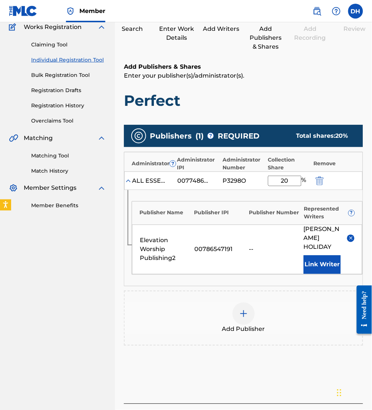
scroll to position [119, 0]
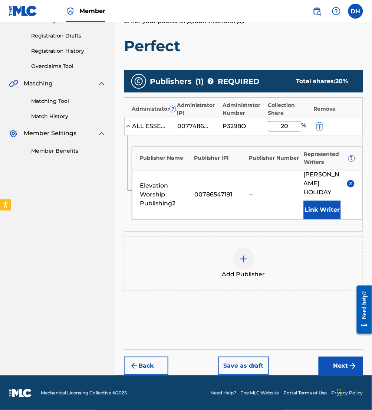
click at [198, 261] on div "Add Publisher" at bounding box center [244, 263] width 238 height 31
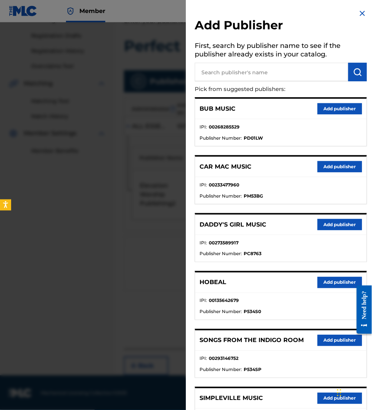
click at [284, 77] on input "text" at bounding box center [272, 72] width 154 height 19
type input "[PERSON_NAME] m"
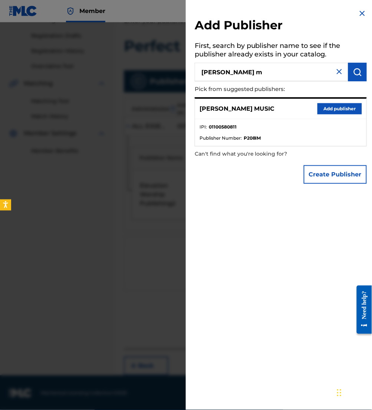
click at [331, 111] on button "Add publisher" at bounding box center [340, 108] width 45 height 11
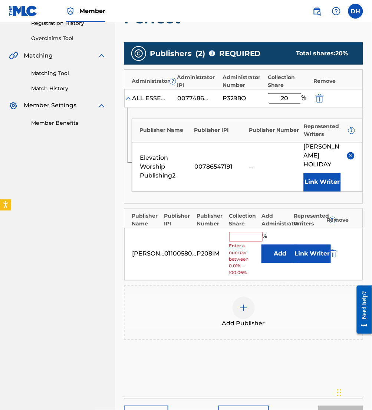
scroll to position [147, 0]
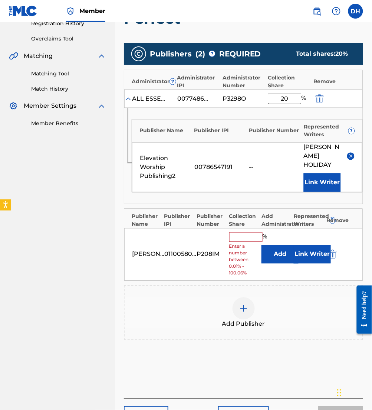
click at [271, 260] on button "Add" at bounding box center [280, 254] width 37 height 19
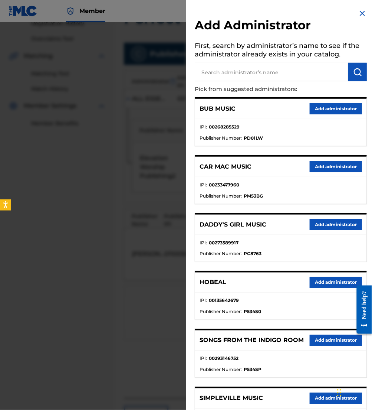
click at [231, 79] on input "text" at bounding box center [272, 72] width 154 height 19
type input "be essent"
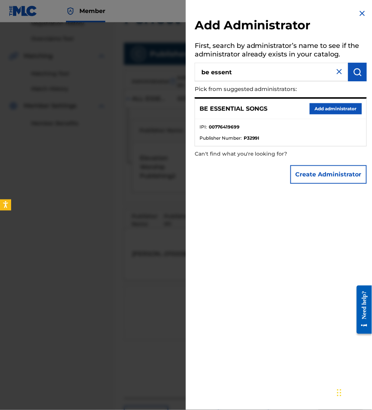
click at [340, 112] on button "Add administrator" at bounding box center [336, 108] width 52 height 11
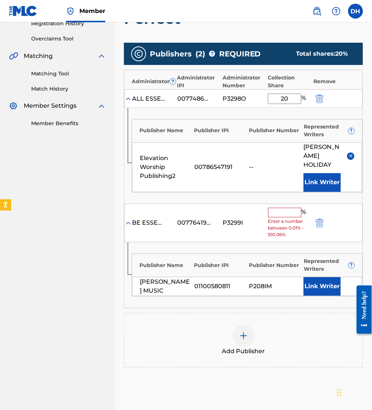
click at [286, 211] on input "text" at bounding box center [285, 213] width 33 height 10
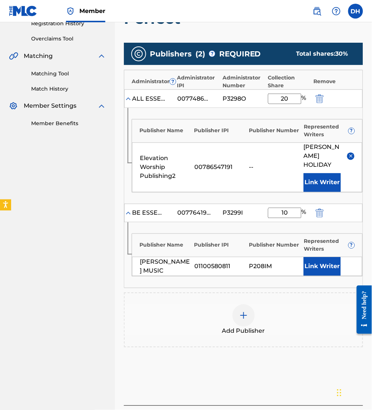
type input "10"
click at [155, 235] on div "Publisher Name Publisher IPI Publisher Number Represented Writers ?" at bounding box center [247, 243] width 231 height 19
click at [326, 262] on button "Link Writer" at bounding box center [322, 266] width 37 height 19
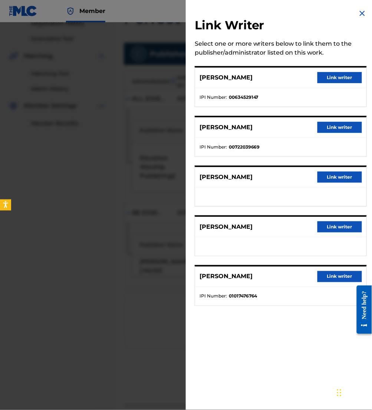
click at [332, 176] on button "Link writer" at bounding box center [340, 177] width 45 height 11
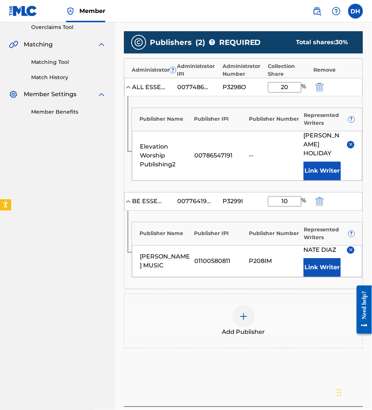
scroll to position [161, 0]
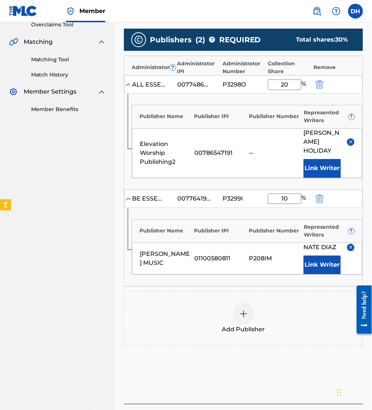
click at [259, 303] on div "Add Publisher" at bounding box center [244, 318] width 238 height 31
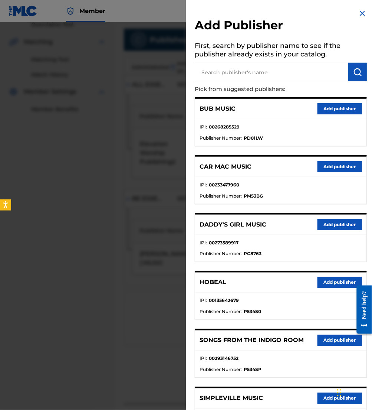
click at [260, 73] on input "text" at bounding box center [272, 72] width 154 height 19
type input "maverick city"
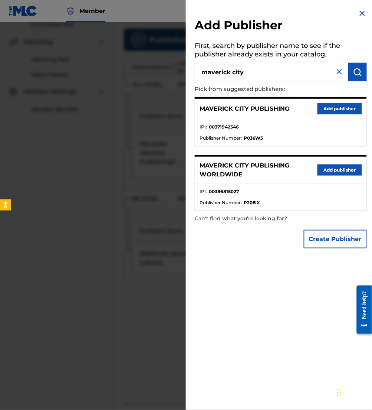
click at [327, 108] on button "Add publisher" at bounding box center [340, 108] width 45 height 11
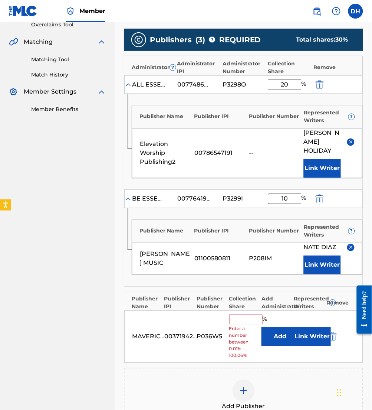
click at [277, 334] on button "Add" at bounding box center [280, 337] width 37 height 19
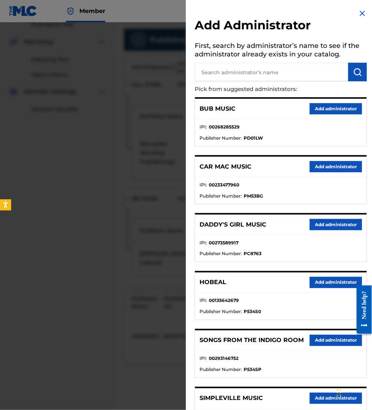
click at [240, 69] on input "text" at bounding box center [272, 72] width 154 height 19
type input "be essenti"
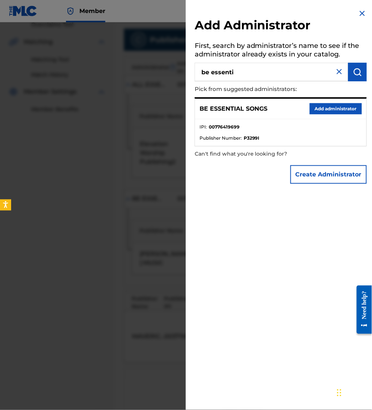
click at [329, 108] on button "Add administrator" at bounding box center [336, 108] width 52 height 11
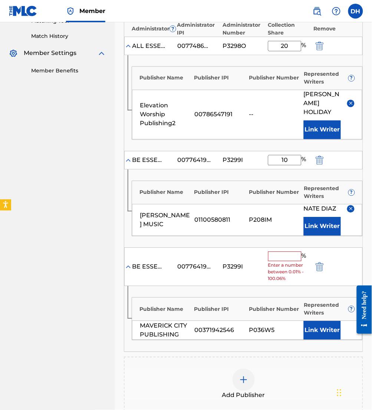
scroll to position [198, 0]
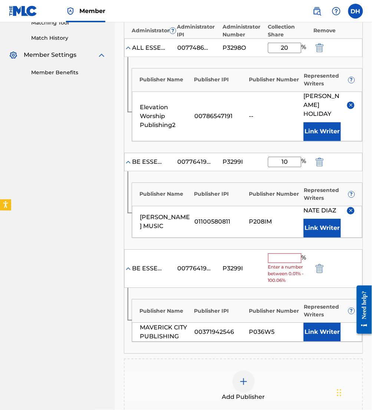
click at [284, 260] on input "text" at bounding box center [285, 259] width 33 height 10
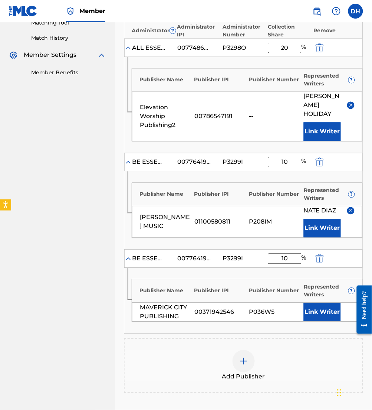
type input "10"
click at [193, 268] on div "Publisher Name Publisher IPI Publisher Number Represented Writers ? MAVERICK CI…" at bounding box center [243, 300] width 239 height 65
click at [315, 314] on button "Link Writer" at bounding box center [322, 312] width 37 height 19
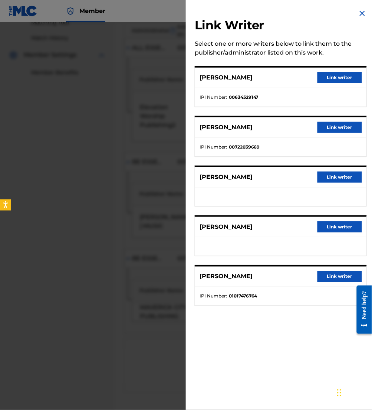
click at [336, 174] on button "Link writer" at bounding box center [340, 177] width 45 height 11
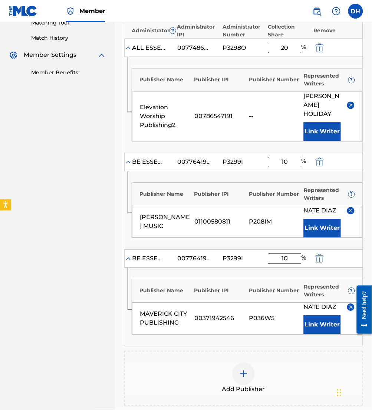
click at [227, 365] on div "Add Publisher" at bounding box center [244, 378] width 238 height 31
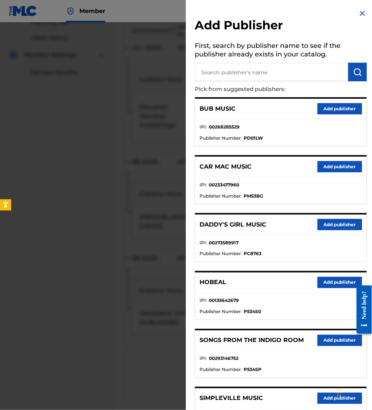
click at [244, 77] on input "text" at bounding box center [272, 72] width 154 height 19
type input "[PERSON_NAME]"
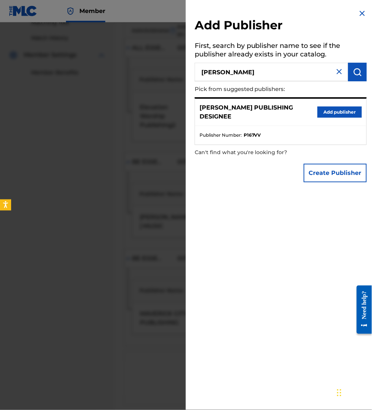
click at [341, 117] on button "Add publisher" at bounding box center [340, 112] width 45 height 11
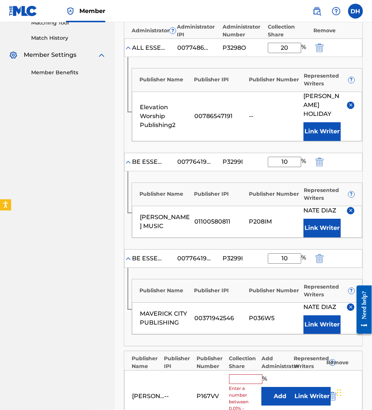
scroll to position [257, 0]
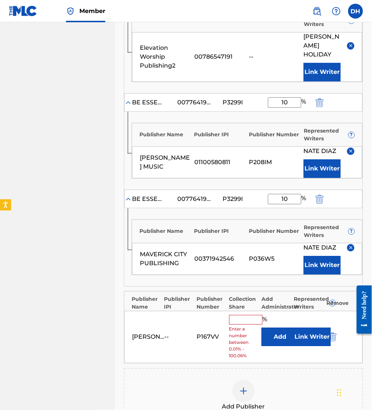
click at [264, 331] on button "Add" at bounding box center [280, 337] width 37 height 19
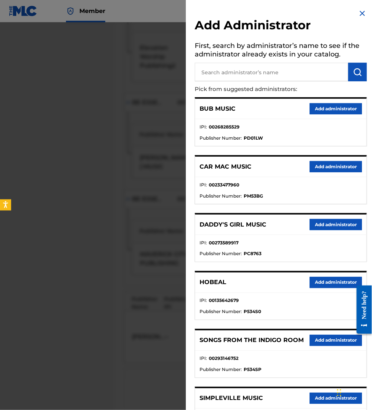
click at [239, 72] on input "text" at bounding box center [272, 72] width 154 height 19
type input "be essen"
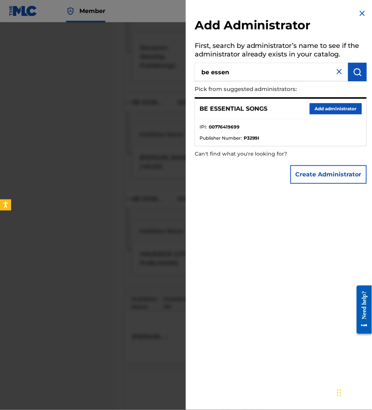
click at [336, 108] on button "Add administrator" at bounding box center [336, 108] width 52 height 11
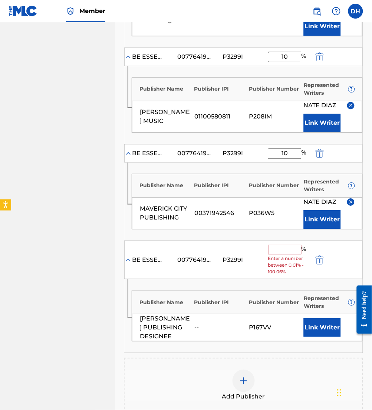
scroll to position [303, 0]
click at [280, 248] on input "text" at bounding box center [285, 249] width 33 height 10
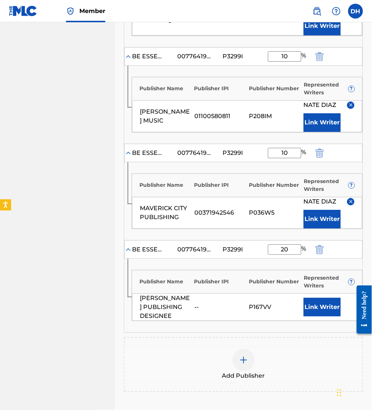
type input "20"
click at [318, 307] on button "Link Writer" at bounding box center [322, 307] width 37 height 19
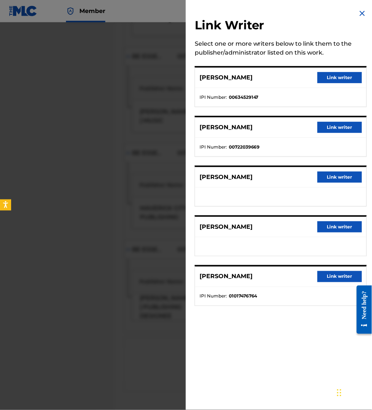
click at [336, 280] on button "Link writer" at bounding box center [340, 276] width 45 height 11
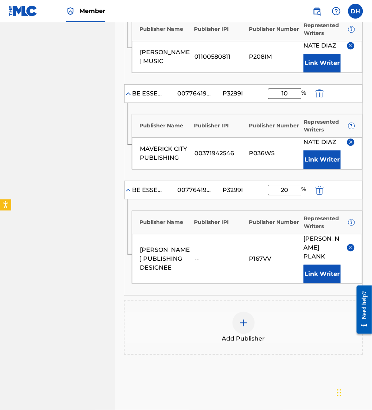
scroll to position [416, 0]
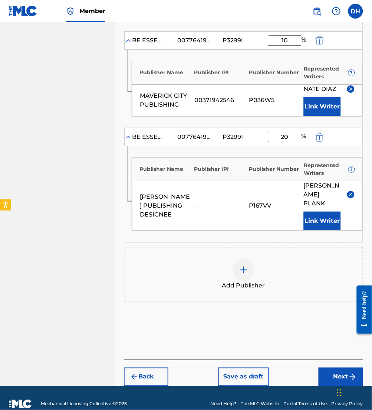
click at [341, 368] on button "Next" at bounding box center [341, 377] width 45 height 19
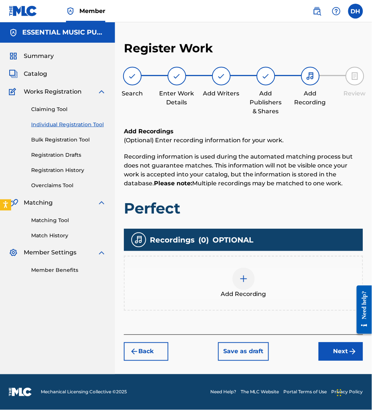
click at [341, 357] on button "Next" at bounding box center [341, 351] width 45 height 19
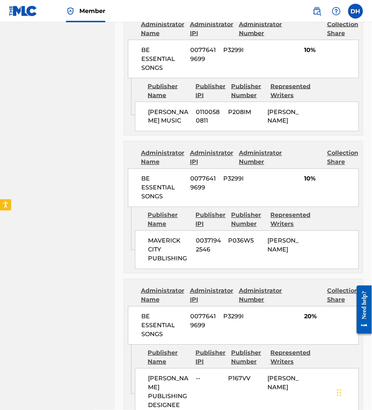
scroll to position [739, 0]
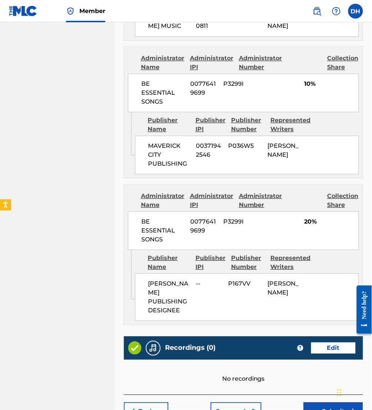
click at [320, 403] on button "Submit" at bounding box center [333, 412] width 59 height 19
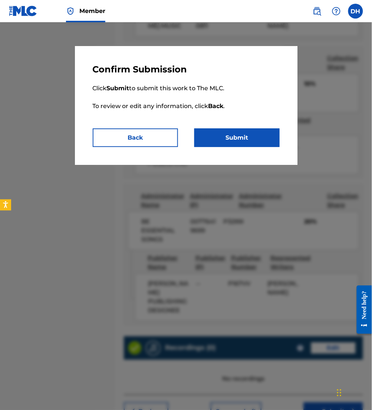
click at [234, 143] on button "Submit" at bounding box center [237, 137] width 85 height 19
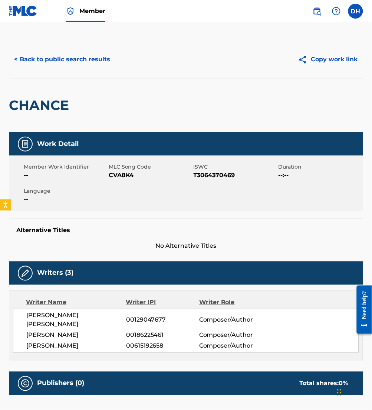
click at [95, 57] on button "< Back to public search results" at bounding box center [62, 59] width 107 height 19
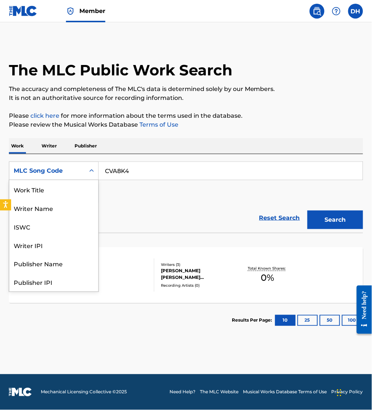
click at [93, 162] on div "Search Form" at bounding box center [91, 171] width 13 height 18
click at [22, 187] on div "Work Title" at bounding box center [53, 189] width 89 height 19
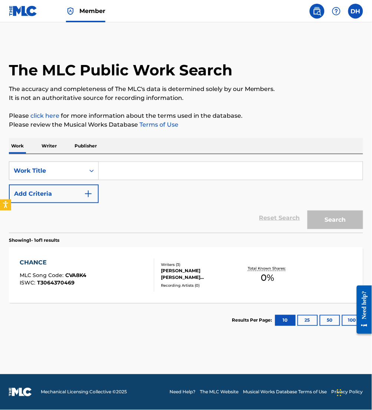
click at [139, 163] on input "Search Form" at bounding box center [231, 171] width 264 height 18
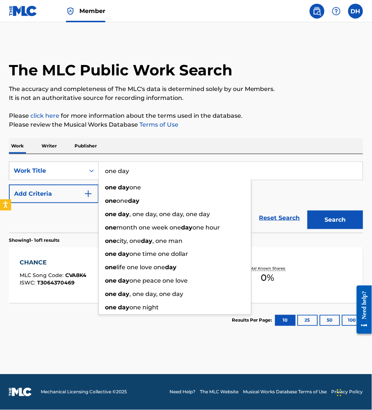
type input "one day"
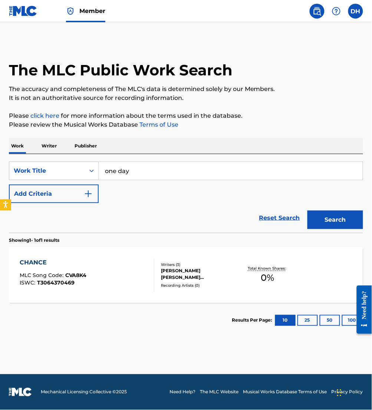
click at [56, 199] on button "Add Criteria" at bounding box center [54, 194] width 90 height 19
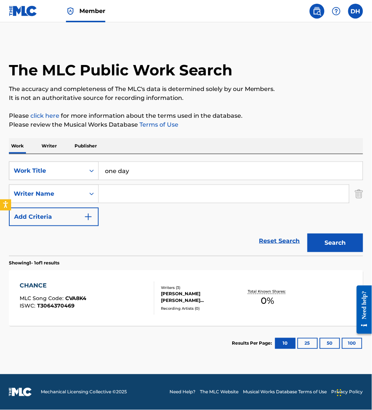
click at [124, 195] on input "Search Form" at bounding box center [224, 194] width 251 height 18
click at [115, 194] on input "Search Form" at bounding box center [224, 194] width 251 height 18
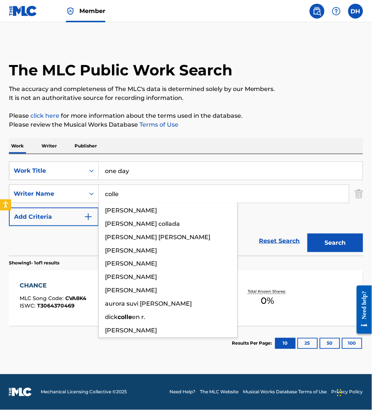
type input "colle"
click at [308, 234] on button "Search" at bounding box center [336, 243] width 56 height 19
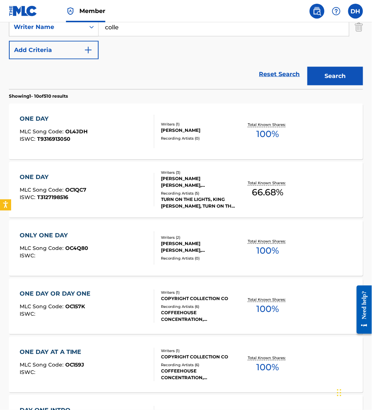
scroll to position [202, 0]
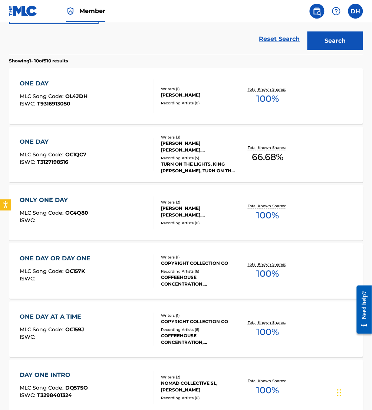
click at [84, 162] on div "ISWC : T3127198516" at bounding box center [53, 163] width 67 height 6
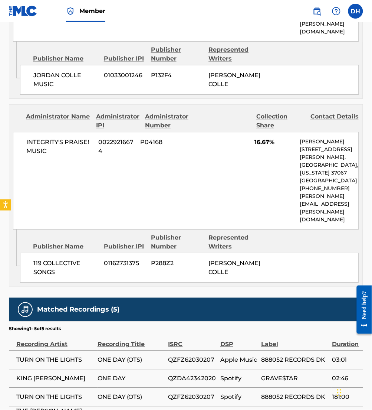
scroll to position [886, 0]
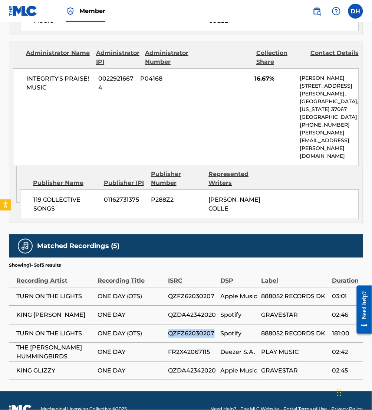
drag, startPoint x: 213, startPoint y: 316, endPoint x: 149, endPoint y: 318, distance: 64.7
click at [149, 324] on tr "TURN ON THE LIGHTS ONE DAY (OTS) QZFZ62030207 Spotify 888052 RECORDS DK 181:00" at bounding box center [186, 333] width 355 height 19
drag, startPoint x: 208, startPoint y: 339, endPoint x: 179, endPoint y: 336, distance: 29.1
click at [179, 348] on span "FR2X42067115" at bounding box center [193, 352] width 48 height 9
drag, startPoint x: 179, startPoint y: 336, endPoint x: 166, endPoint y: 335, distance: 12.6
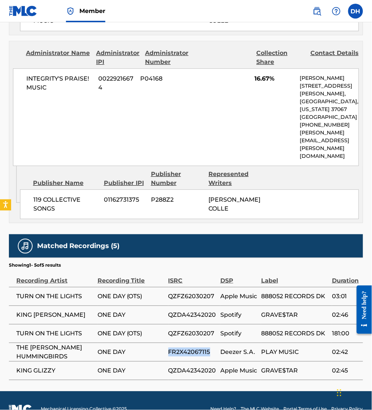
click at [166, 343] on tr "THE DIXIE HUMMINGBIRDS ONE DAY FR2X42067115 Deezer S.A. PLAY MUSIC 02:42" at bounding box center [186, 352] width 355 height 19
copy tr "FR2X42067115"
drag, startPoint x: 162, startPoint y: 274, endPoint x: 13, endPoint y: 284, distance: 148.9
click at [13, 287] on tr "TURN ON THE LIGHTS ONE DAY (OTS) QZFZ62030207 Apple Music 888052 RECORDS DK 03:…" at bounding box center [186, 296] width 355 height 19
copy tr "TURN ON THE LIGHTS ONE DAY (OTS)"
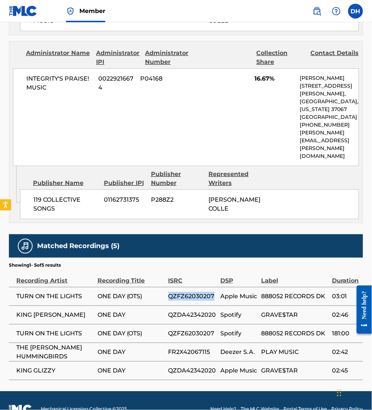
drag, startPoint x: 216, startPoint y: 278, endPoint x: 167, endPoint y: 284, distance: 49.4
click at [167, 287] on tr "TURN ON THE LIGHTS ONE DAY (OTS) QZFZ62030207 Apple Music 888052 RECORDS DK 03:…" at bounding box center [186, 296] width 355 height 19
copy tr "QZFZ62030207"
click at [167, 287] on td "ONE DAY (OTS)" at bounding box center [133, 296] width 71 height 19
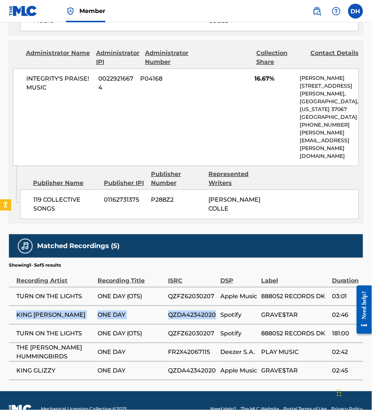
drag, startPoint x: 217, startPoint y: 300, endPoint x: 16, endPoint y: 299, distance: 200.5
click at [16, 306] on tr "KING GLIZZ ONE DAY QZDA42342020 Spotify GRAVE$TAR 02:46" at bounding box center [186, 315] width 355 height 19
copy tr "KING GLIZZ ONE DAY QZDA42342020"
click at [14, 306] on td "KING GLIZZ" at bounding box center [53, 315] width 89 height 19
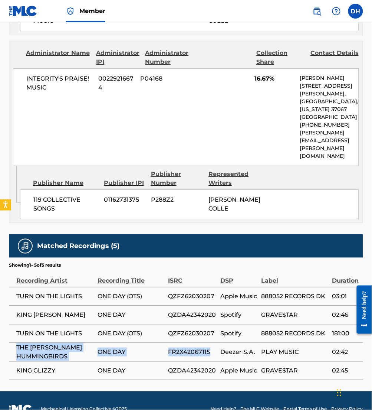
drag, startPoint x: 211, startPoint y: 336, endPoint x: 17, endPoint y: 331, distance: 193.9
click at [17, 343] on tr "THE DIXIE HUMMINGBIRDS ONE DAY FR2X42067115 Deezer S.A. PLAY MUSIC 02:42" at bounding box center [186, 352] width 355 height 19
copy tr "THE DIXIE HUMMINGBIRDS ONE DAY FR2X42067115"
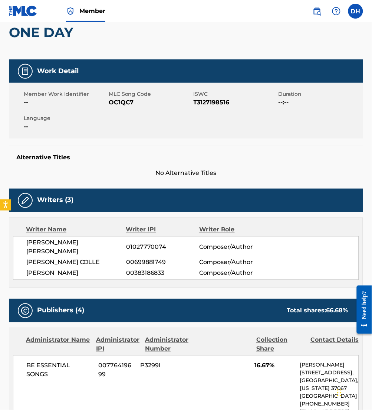
scroll to position [32, 0]
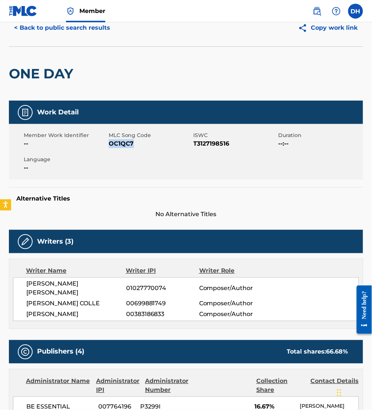
drag, startPoint x: 110, startPoint y: 146, endPoint x: 135, endPoint y: 148, distance: 24.9
click at [135, 148] on span "OC1QC7" at bounding box center [150, 143] width 83 height 9
copy span "OC1QC7"
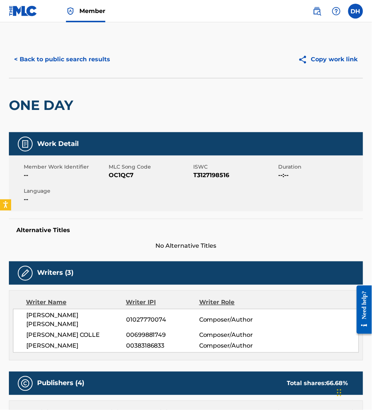
click at [82, 70] on div "< Back to public search results Copy work link" at bounding box center [186, 59] width 355 height 37
click at [76, 65] on button "< Back to public search results" at bounding box center [62, 59] width 107 height 19
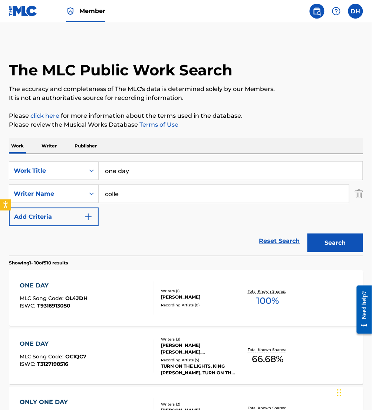
drag, startPoint x: 165, startPoint y: 167, endPoint x: 95, endPoint y: 161, distance: 69.7
click at [95, 161] on div "SearchWithCriteria7249d653-df24-429f-8c85-8504467e4cdc Work Title one day Searc…" at bounding box center [186, 205] width 355 height 102
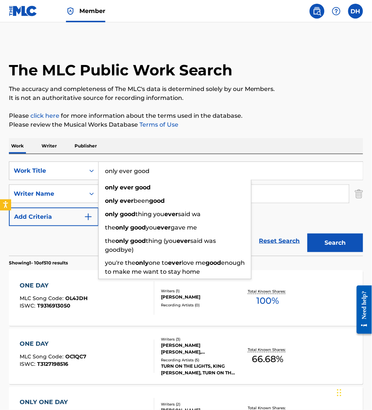
type input "only ever good"
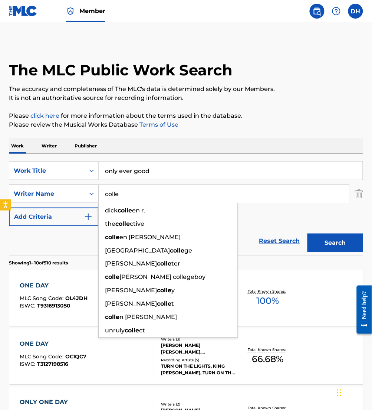
drag, startPoint x: 147, startPoint y: 198, endPoint x: 38, endPoint y: 203, distance: 109.7
click at [38, 203] on div "SearchWithCriteriae8d61dc6-13db-4311-a462-3b388003956b Writer Name colle dick c…" at bounding box center [186, 194] width 355 height 19
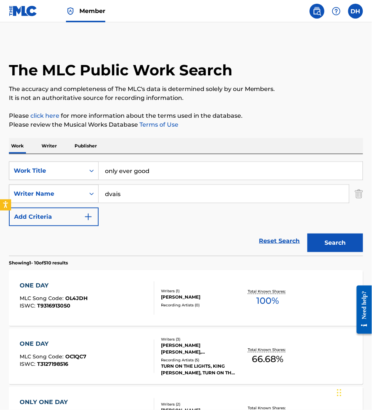
click at [308, 234] on button "Search" at bounding box center [336, 243] width 56 height 19
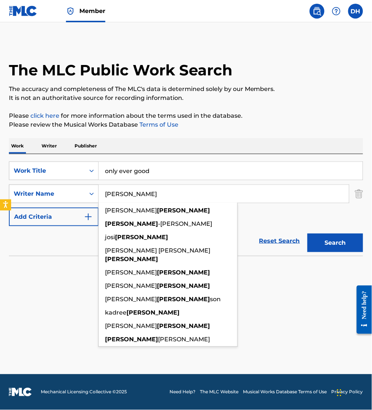
type input "davis"
click at [308, 234] on button "Search" at bounding box center [336, 243] width 56 height 19
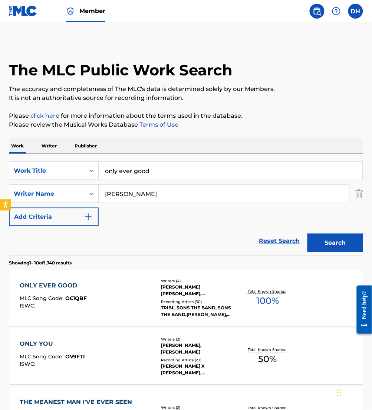
click at [56, 286] on div "ONLY EVER GOOD" at bounding box center [54, 286] width 68 height 9
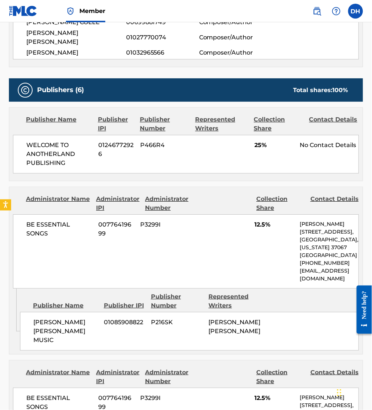
scroll to position [314, 0]
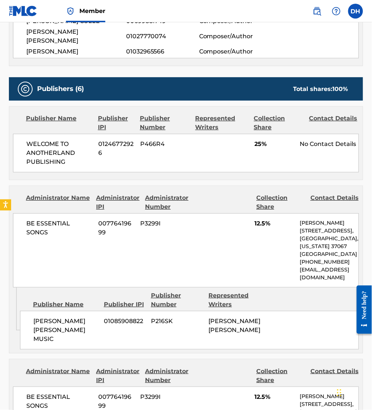
click at [56, 291] on div "Publisher Name Publisher IPI Publisher Number Represented Writers" at bounding box center [189, 300] width 339 height 18
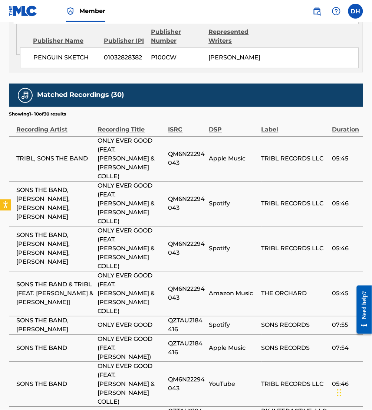
scroll to position [1261, 0]
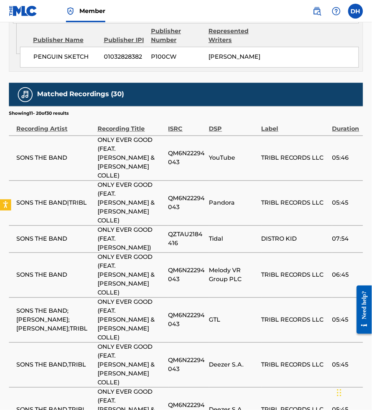
drag, startPoint x: 191, startPoint y: 375, endPoint x: 13, endPoint y: 376, distance: 177.9
copy tr "SONS THE BAND GOOD EVER ONLY QZFYX2272541"
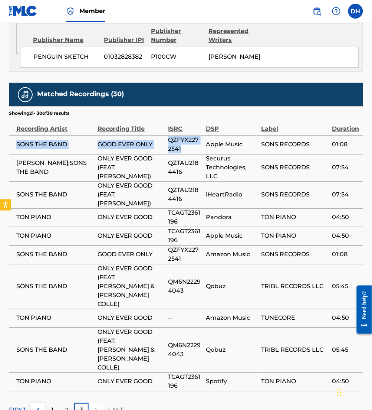
drag, startPoint x: 190, startPoint y: 130, endPoint x: 11, endPoint y: 134, distance: 179.1
click at [11, 136] on tr "SONS THE BAND GOOD EVER ONLY QZFYX2272541 Apple Music SONS RECORDS 01:08" at bounding box center [186, 145] width 355 height 19
copy tr "SONS THE BAND GOOD EVER ONLY QZFYX2272541"
click at [176, 136] on span "QZFYX2272541" at bounding box center [186, 145] width 34 height 18
drag, startPoint x: 185, startPoint y: 134, endPoint x: 166, endPoint y: 126, distance: 21.0
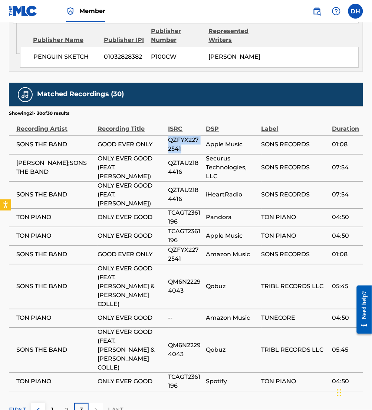
click at [166, 136] on tr "SONS THE BAND GOOD EVER ONLY QZFYX2272541 Apple Music SONS RECORDS 01:08" at bounding box center [186, 145] width 355 height 19
copy tr "QZFYX2272541"
click at [186, 186] on span "QZTAU2184416" at bounding box center [186, 195] width 34 height 18
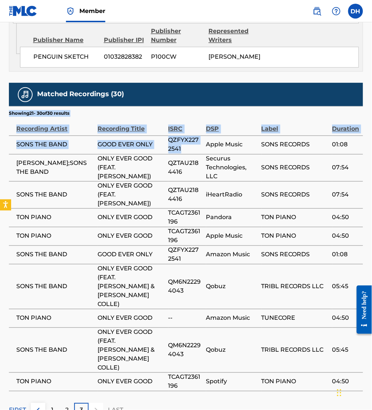
drag, startPoint x: 192, startPoint y: 133, endPoint x: 7, endPoint y: 131, distance: 185.3
click at [169, 136] on span "QZFYX2272541" at bounding box center [186, 145] width 34 height 18
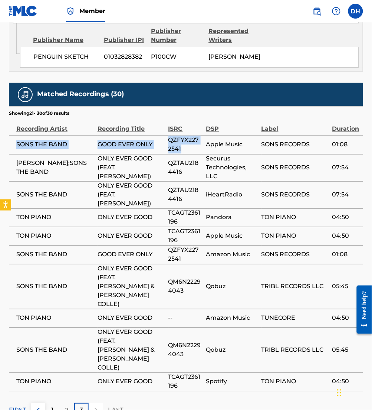
drag, startPoint x: 187, startPoint y: 133, endPoint x: 14, endPoint y: 130, distance: 172.4
click at [14, 136] on tr "SONS THE BAND GOOD EVER ONLY QZFYX2272541 Apple Music SONS RECORDS 01:08" at bounding box center [186, 145] width 355 height 19
copy tr "SONS THE BAND GOOD EVER ONLY QZFYX2272541"
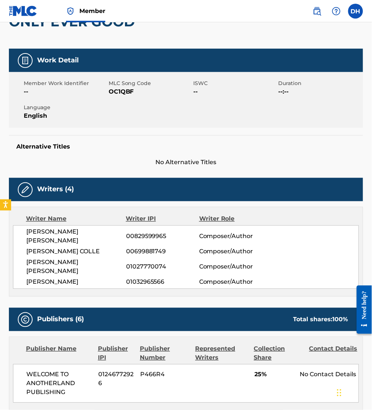
scroll to position [83, 0]
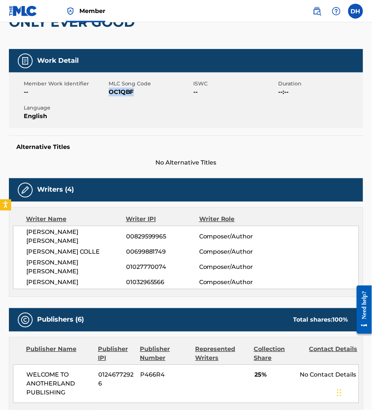
drag, startPoint x: 110, startPoint y: 92, endPoint x: 134, endPoint y: 96, distance: 24.1
click at [134, 96] on span "OC1QBF" at bounding box center [150, 92] width 83 height 9
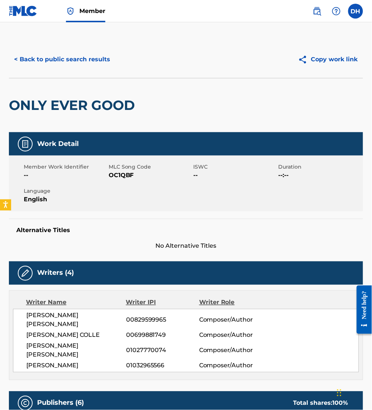
click at [49, 63] on button "< Back to public search results" at bounding box center [62, 59] width 107 height 19
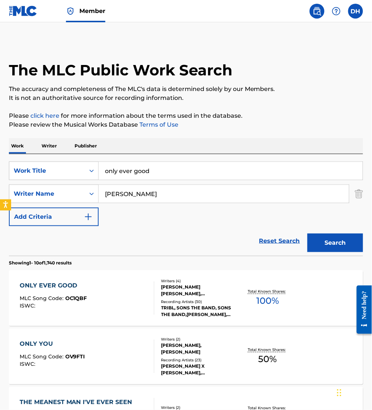
drag, startPoint x: 192, startPoint y: 173, endPoint x: 0, endPoint y: 172, distance: 192.0
click at [0, 172] on html "Accessibility Screen-Reader Guide, Feedback, and Issue Reporting | New window M…" at bounding box center [186, 205] width 372 height 410
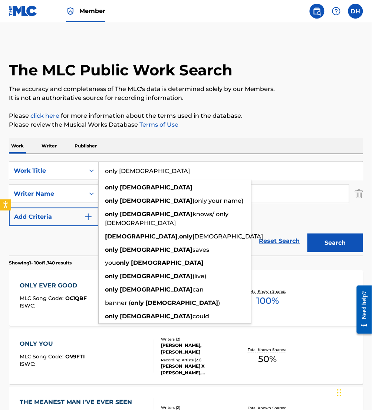
type input "only jesus"
click at [193, 145] on div "Work Writer Publisher" at bounding box center [186, 146] width 355 height 16
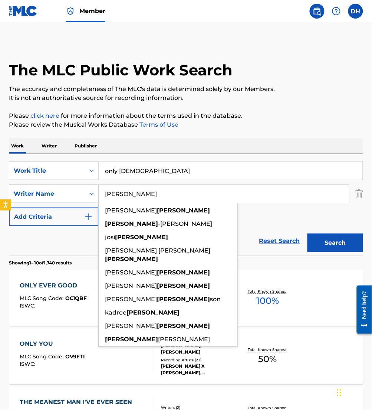
drag, startPoint x: 112, startPoint y: 196, endPoint x: 95, endPoint y: 198, distance: 16.8
click at [95, 198] on div "SearchWithCriteriae8d61dc6-13db-4311-a462-3b388003956b Writer Name davis claren…" at bounding box center [186, 194] width 355 height 19
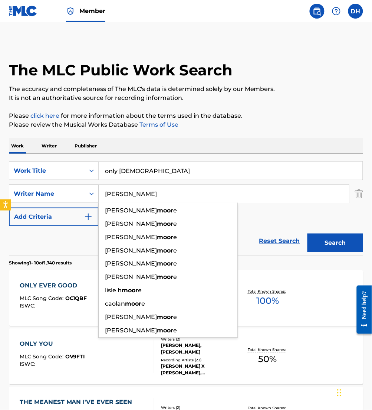
type input "[PERSON_NAME]"
click at [308, 234] on button "Search" at bounding box center [336, 243] width 56 height 19
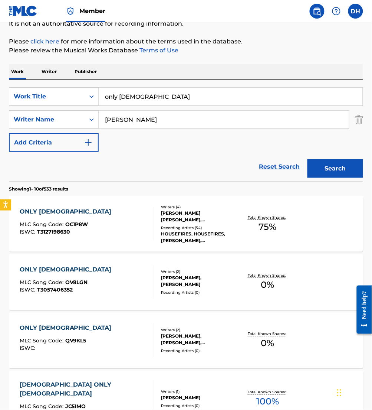
scroll to position [67, 0]
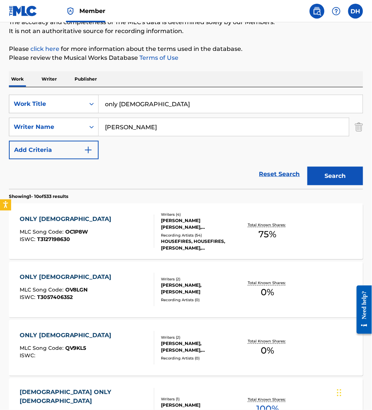
click at [120, 224] on div "ONLY JESUS MLC Song Code : OC1P8W ISWC : T3127198630" at bounding box center [87, 231] width 135 height 33
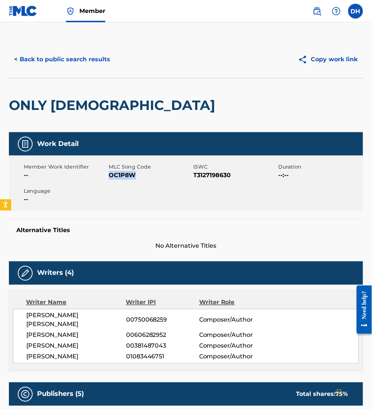
drag, startPoint x: 110, startPoint y: 176, endPoint x: 153, endPoint y: 175, distance: 43.1
click at [153, 175] on span "OC1P8W" at bounding box center [150, 175] width 83 height 9
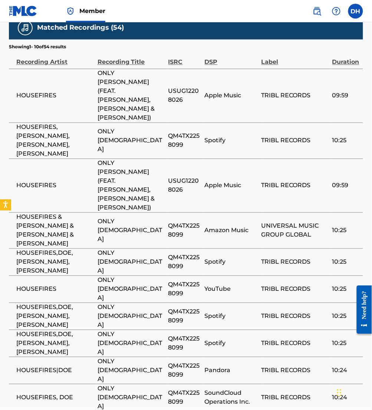
scroll to position [1220, 0]
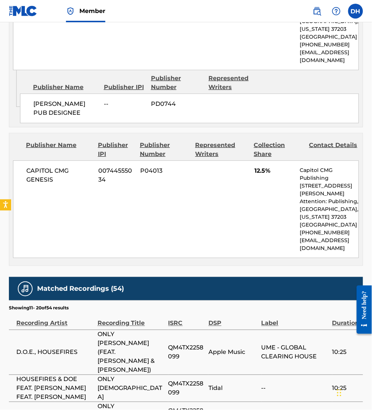
scroll to position [1189, 0]
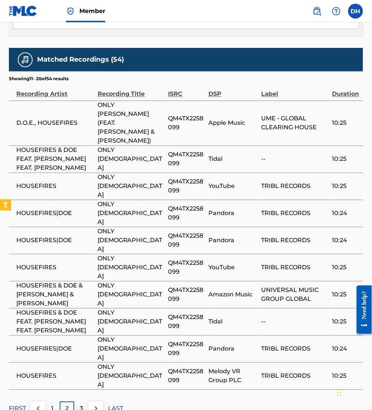
click at [95, 404] on img at bounding box center [96, 408] width 9 height 9
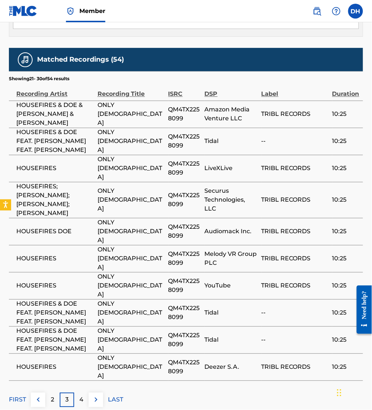
click at [95, 393] on button at bounding box center [96, 400] width 14 height 14
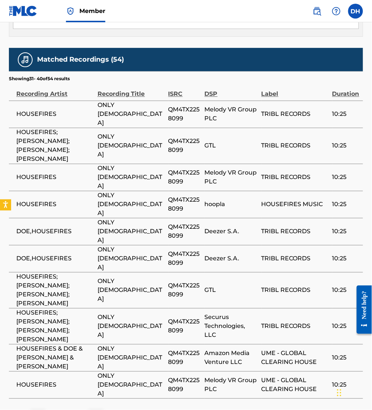
click at [95, 410] on img at bounding box center [96, 417] width 9 height 9
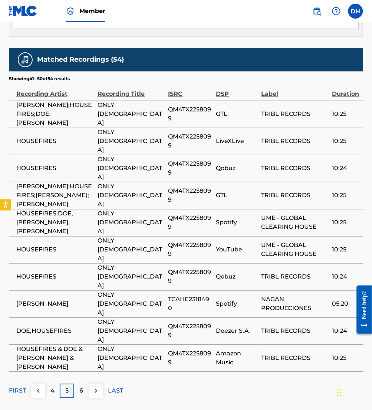
click at [95, 387] on img at bounding box center [96, 391] width 9 height 9
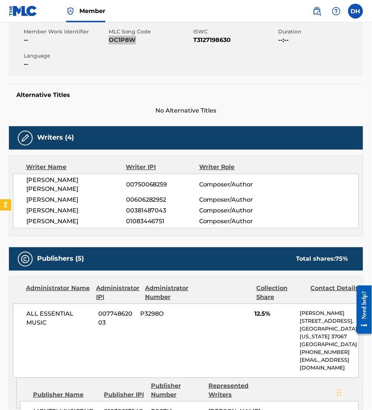
scroll to position [0, 0]
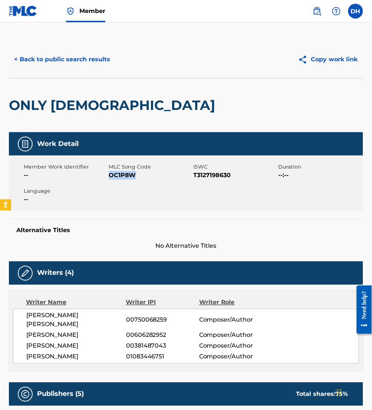
click at [16, 54] on button "< Back to public search results" at bounding box center [62, 59] width 107 height 19
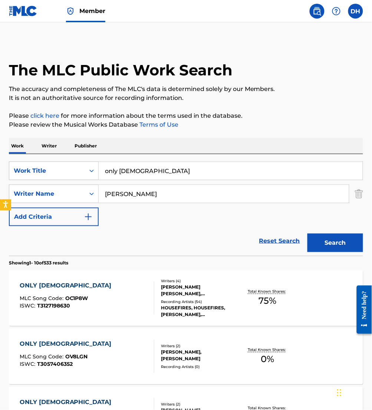
scroll to position [67, 0]
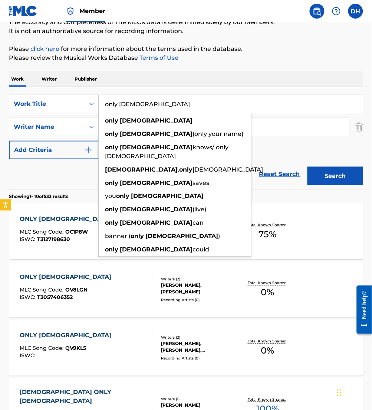
drag, startPoint x: 198, startPoint y: 107, endPoint x: 74, endPoint y: 100, distance: 123.5
click at [74, 100] on div "SearchWithCriteria7249d653-df24-429f-8c85-8504467e4cdc Work Title only jesus on…" at bounding box center [186, 104] width 355 height 19
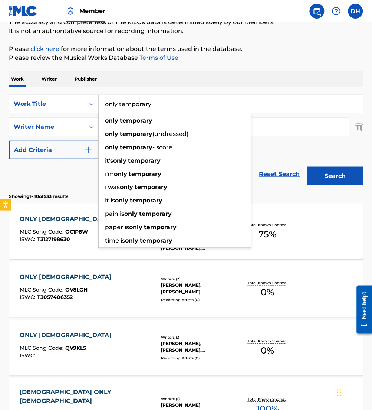
type input "only temporary"
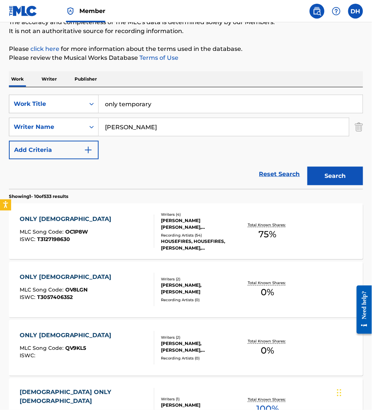
click at [196, 70] on div "The MLC Public Work Search The accuracy and completeness of The MLC's data is d…" at bounding box center [186, 398] width 372 height 848
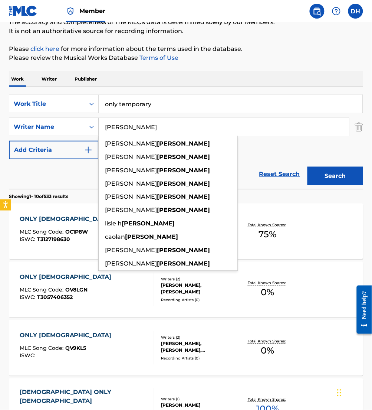
drag, startPoint x: 149, startPoint y: 121, endPoint x: 52, endPoint y: 121, distance: 96.6
click at [52, 121] on div "SearchWithCriteriae8d61dc6-13db-4311-a462-3b388003956b Writer Name moore lily r…" at bounding box center [186, 127] width 355 height 19
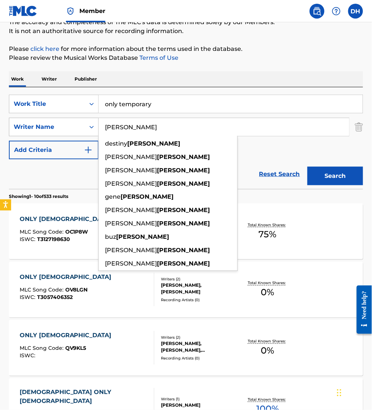
type input "[PERSON_NAME]"
click at [308, 167] on button "Search" at bounding box center [336, 176] width 56 height 19
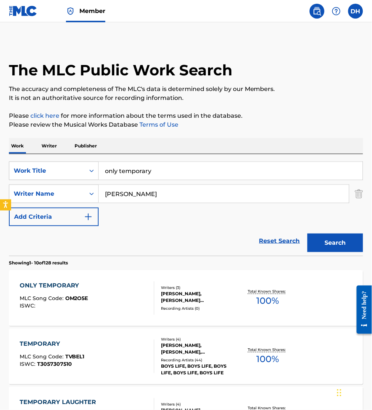
click at [48, 301] on span "MLC Song Code :" at bounding box center [43, 298] width 46 height 7
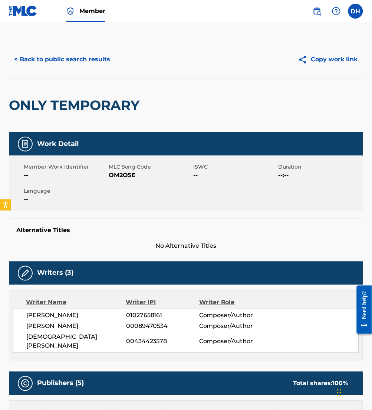
click at [39, 64] on button "< Back to public search results" at bounding box center [62, 59] width 107 height 19
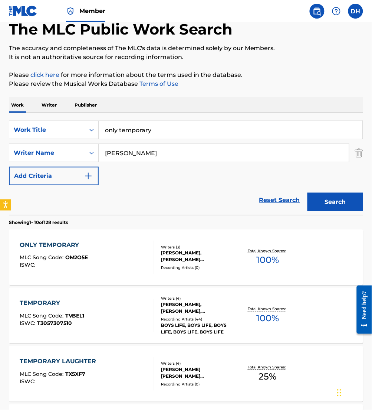
scroll to position [40, 0]
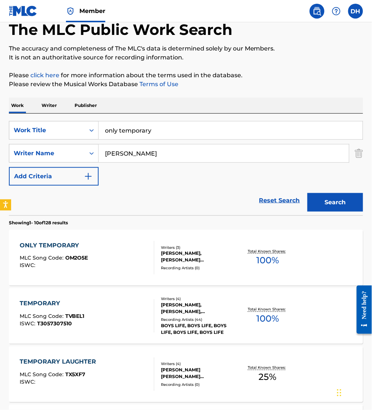
click at [133, 271] on div "ONLY TEMPORARY MLC Song Code : OM2O5E ISWC :" at bounding box center [87, 257] width 135 height 33
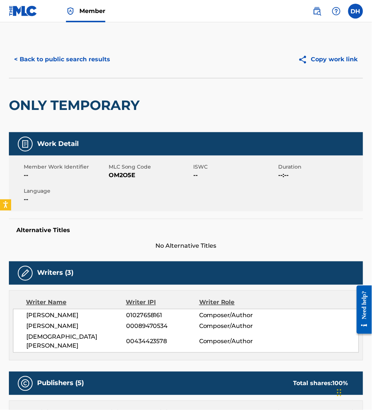
click at [59, 57] on button "< Back to public search results" at bounding box center [62, 59] width 107 height 19
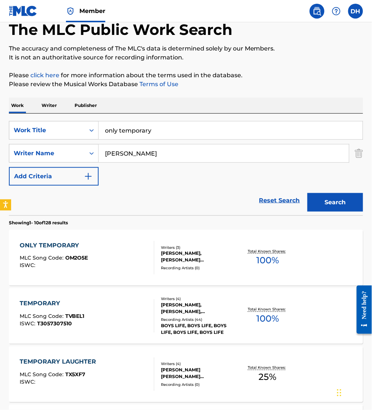
click at [121, 136] on input "only temporary" at bounding box center [231, 130] width 264 height 18
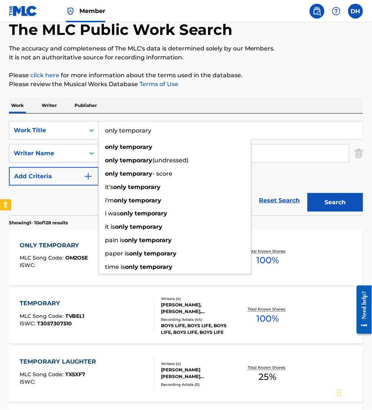
drag, startPoint x: 120, startPoint y: 132, endPoint x: 179, endPoint y: 137, distance: 58.5
click at [179, 137] on input "only temporary" at bounding box center [231, 130] width 264 height 18
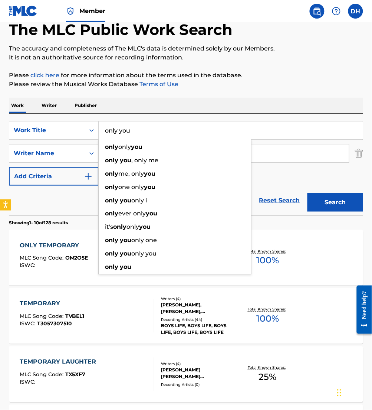
type input "only you"
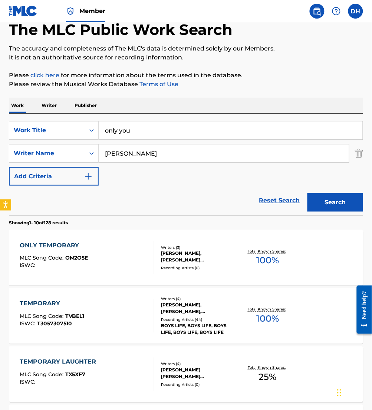
click at [274, 184] on div "SearchWithCriteria7249d653-df24-429f-8c85-8504467e4cdc Work Title only you Sear…" at bounding box center [186, 153] width 355 height 65
drag, startPoint x: 180, startPoint y: 157, endPoint x: 38, endPoint y: 145, distance: 142.0
click at [38, 145] on div "SearchWithCriteriae8d61dc6-13db-4311-a462-3b388003956b Writer Name butler" at bounding box center [186, 153] width 355 height 19
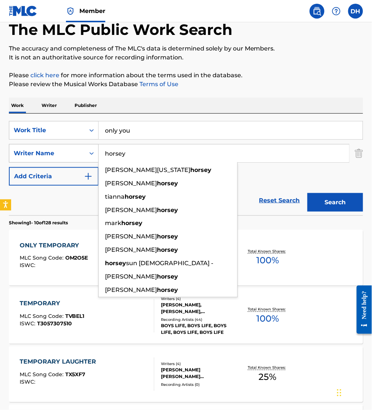
type input "horsey"
click at [308, 193] on button "Search" at bounding box center [336, 202] width 56 height 19
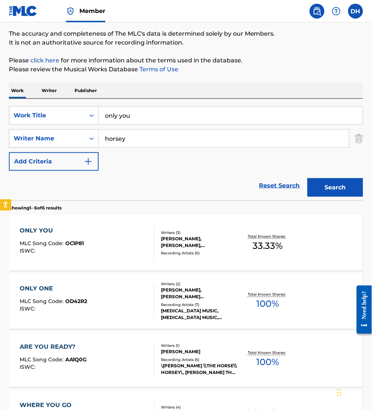
scroll to position [56, 0]
click at [142, 243] on div "ONLY YOU MLC Song Code : OC1P81 ISWC :" at bounding box center [87, 242] width 135 height 33
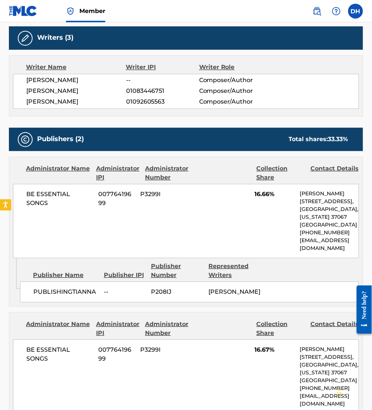
scroll to position [215, 0]
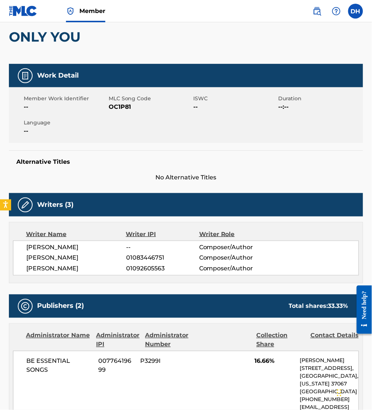
click at [275, 224] on div "Writer Name Writer IPI Writer Role VICTORIA RENSEL -- Composer/Author MARIAH AD…" at bounding box center [186, 252] width 355 height 61
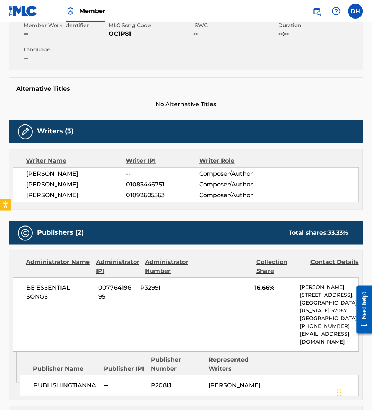
scroll to position [0, 0]
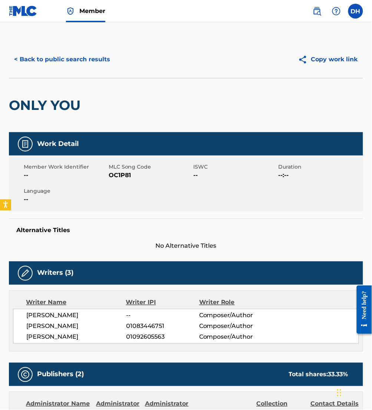
click at [72, 71] on div "< Back to public search results Copy work link" at bounding box center [186, 59] width 355 height 37
click at [68, 67] on button "< Back to public search results" at bounding box center [62, 59] width 107 height 19
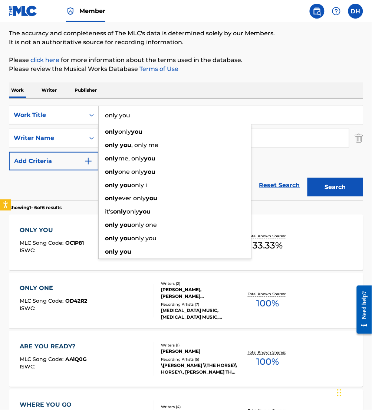
drag, startPoint x: 149, startPoint y: 123, endPoint x: 65, endPoint y: 109, distance: 84.7
click at [65, 109] on div "SearchWithCriteria7249d653-df24-429f-8c85-8504467e4cdc Work Title only you only…" at bounding box center [186, 115] width 355 height 19
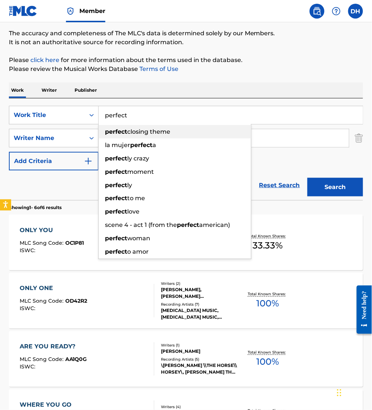
type input "perfect"
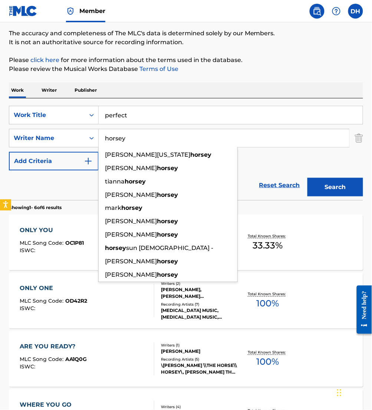
click at [277, 143] on input "horsey" at bounding box center [224, 138] width 251 height 18
drag, startPoint x: 264, startPoint y: 140, endPoint x: 16, endPoint y: 140, distance: 248.1
click at [16, 140] on div "SearchWithCriteriae8d61dc6-13db-4311-a462-3b388003956b Writer Name horsey eric …" at bounding box center [186, 138] width 355 height 19
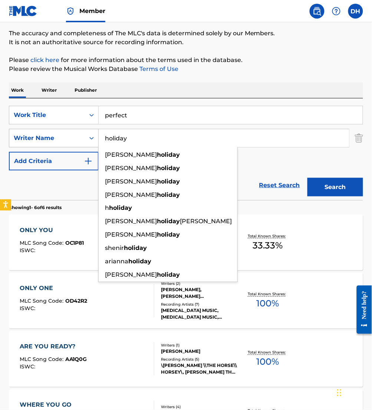
click at [308, 178] on button "Search" at bounding box center [336, 187] width 56 height 19
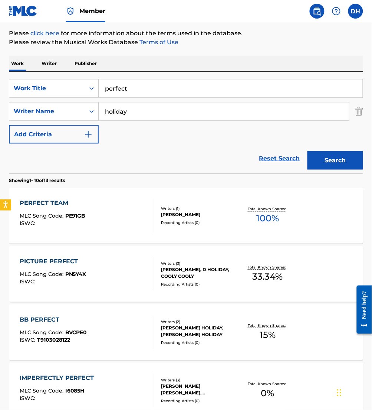
scroll to position [83, 0]
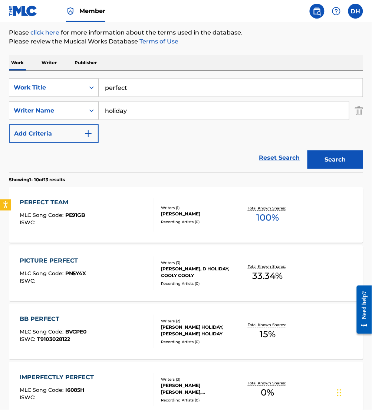
click at [352, 165] on button "Search" at bounding box center [336, 159] width 56 height 19
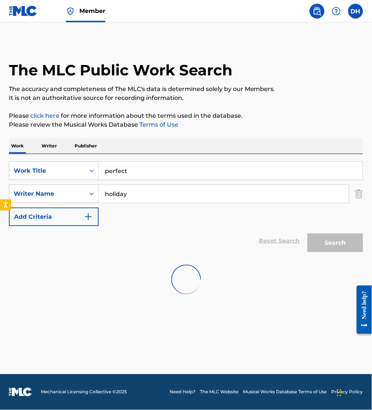
scroll to position [0, 0]
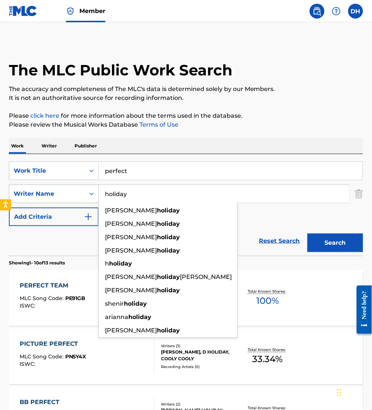
drag, startPoint x: 141, startPoint y: 202, endPoint x: 86, endPoint y: 201, distance: 55.3
click at [86, 201] on div "SearchWithCriteriae8d61dc6-13db-4311-a462-3b388003956b Writer Name holiday nich…" at bounding box center [186, 194] width 355 height 19
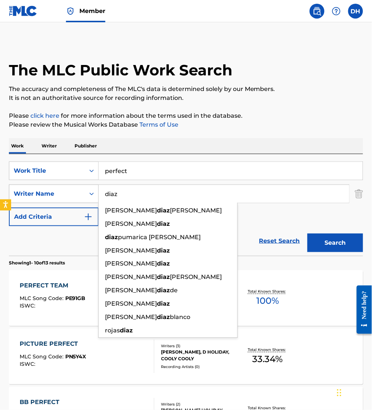
click at [308, 234] on button "Search" at bounding box center [336, 243] width 56 height 19
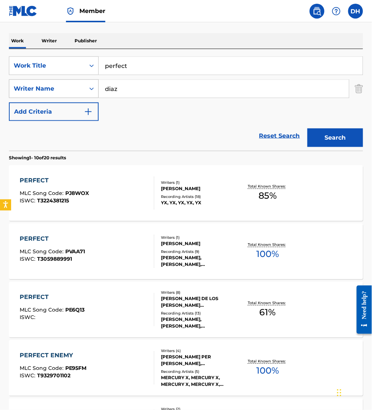
scroll to position [97, 0]
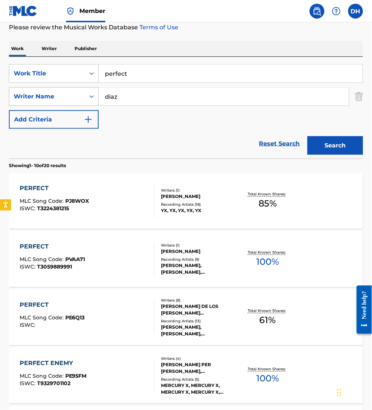
drag, startPoint x: 140, startPoint y: 101, endPoint x: 88, endPoint y: 98, distance: 52.1
click at [88, 98] on div "SearchWithCriteriae8d61dc6-13db-4311-a462-3b388003956b Writer Name diaz" at bounding box center [186, 96] width 355 height 19
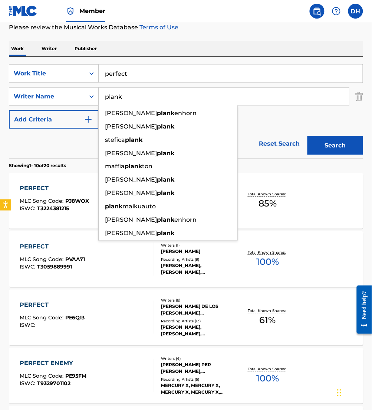
type input "plank"
click at [308, 136] on button "Search" at bounding box center [336, 145] width 56 height 19
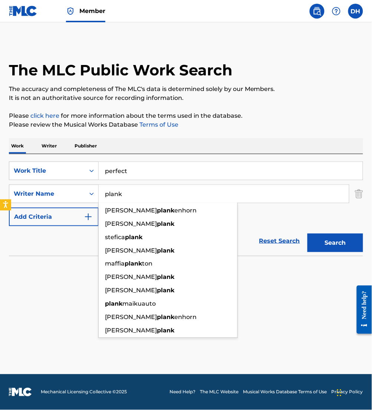
click at [148, 165] on input "perfect" at bounding box center [231, 171] width 264 height 18
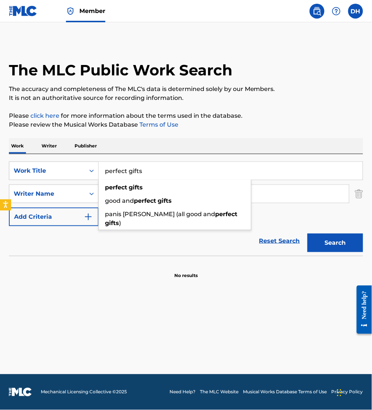
type input "perfect gifts"
click at [187, 146] on div "Work Writer Publisher" at bounding box center [186, 146] width 355 height 16
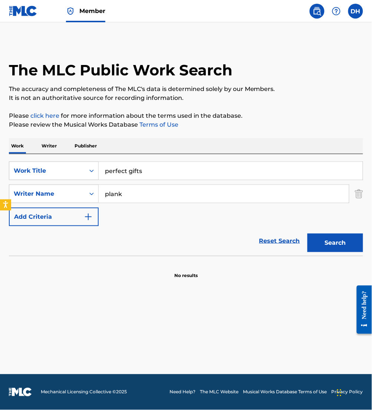
drag, startPoint x: 159, startPoint y: 188, endPoint x: 8, endPoint y: 194, distance: 150.9
click at [8, 194] on div "The MLC Public Work Search The accuracy and completeness of The MLC's data is d…" at bounding box center [186, 160] width 372 height 238
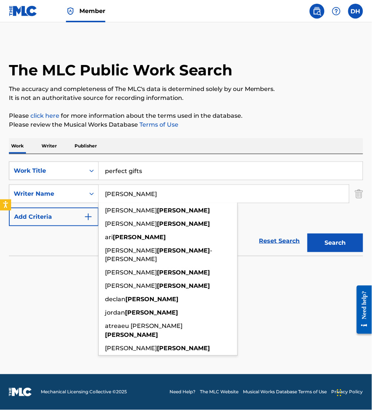
type input "davis"
click at [308, 234] on button "Search" at bounding box center [336, 243] width 56 height 19
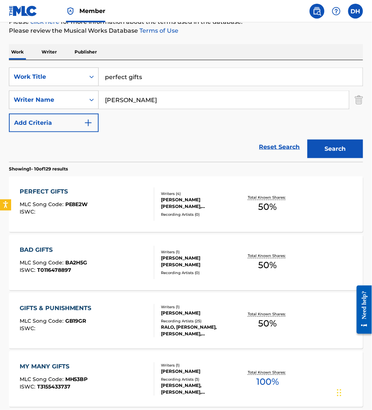
scroll to position [99, 0]
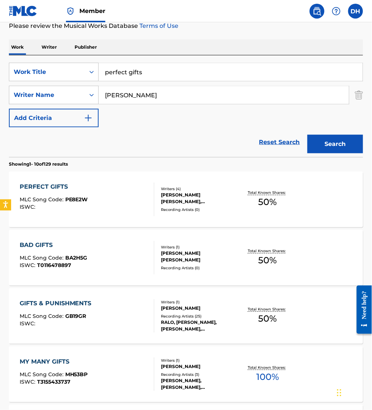
click at [72, 202] on span "PE8E2W" at bounding box center [76, 199] width 23 height 7
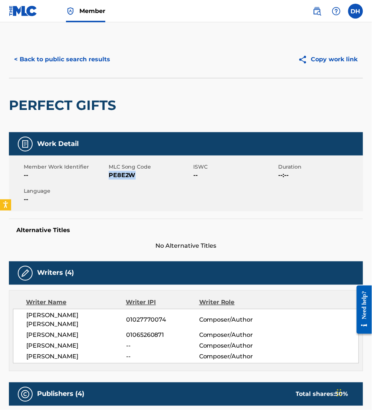
drag, startPoint x: 110, startPoint y: 176, endPoint x: 137, endPoint y: 180, distance: 28.2
click at [137, 180] on div "Member Work Identifier -- MLC Song Code PE8E2W ISWC -- Duration --:-- Language …" at bounding box center [186, 184] width 355 height 56
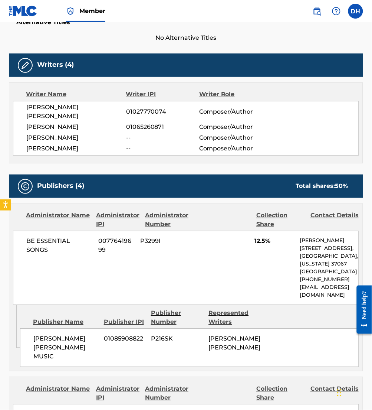
scroll to position [2, 0]
